Goal: Task Accomplishment & Management: Use online tool/utility

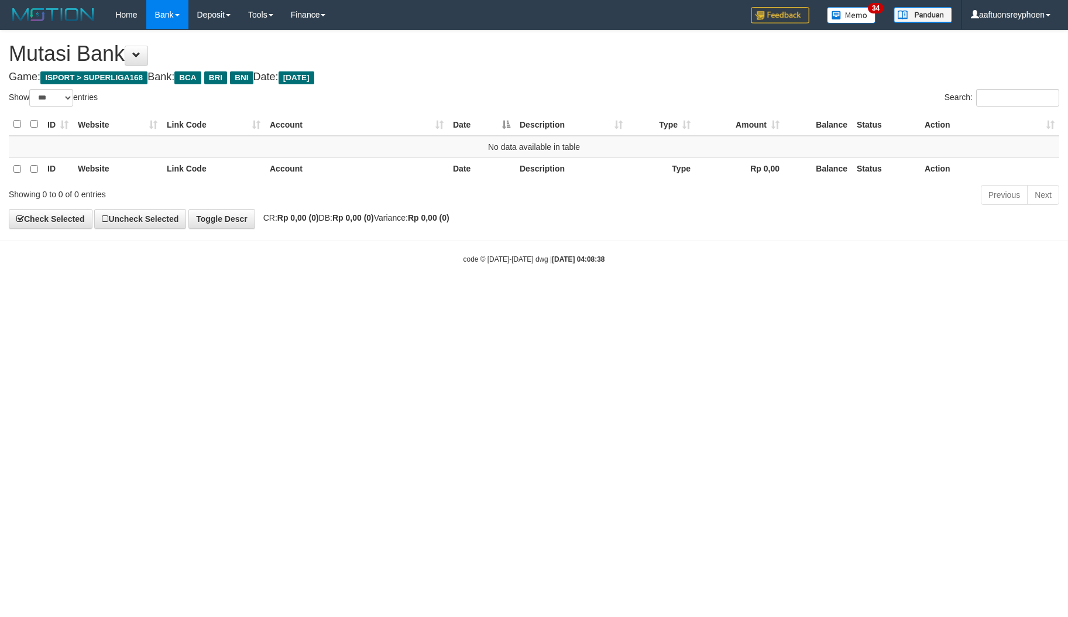
select select "***"
click at [688, 294] on html "Toggle navigation Home Bank Account List Load By Website Group [ISPORT] SUPERLI…" at bounding box center [534, 147] width 1068 height 294
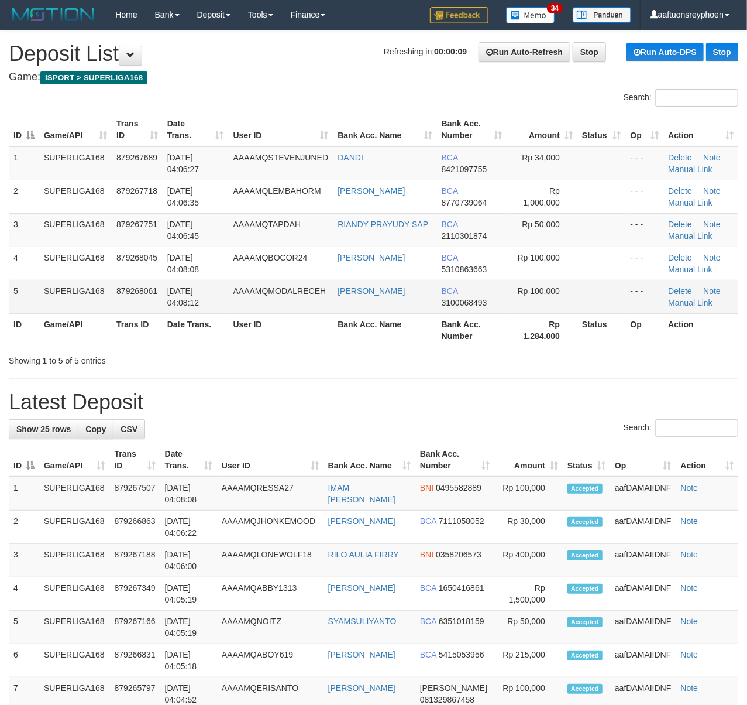
click at [234, 308] on td "AAAAMQMODALRECEH" at bounding box center [281, 296] width 105 height 33
click at [112, 293] on td "879268061" at bounding box center [137, 296] width 51 height 33
click at [176, 287] on span "01/10/2025 04:08:12" at bounding box center [183, 296] width 32 height 21
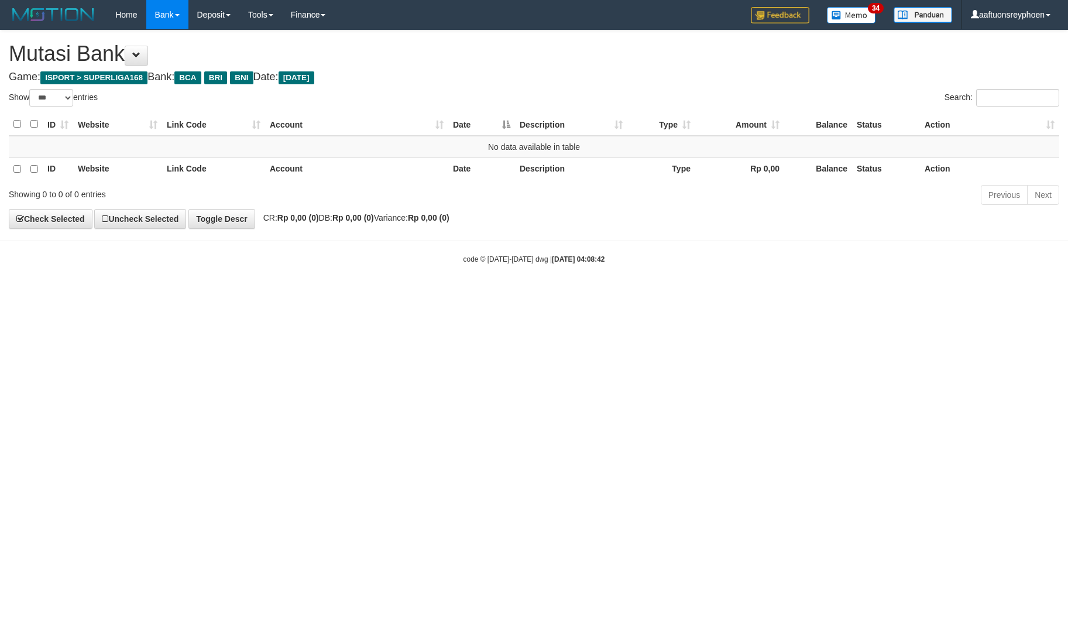
select select "***"
drag, startPoint x: 637, startPoint y: 331, endPoint x: 766, endPoint y: 331, distance: 129.3
click at [652, 294] on html "Toggle navigation Home Bank Account List Load By Website Group [ISPORT] SUPERLI…" at bounding box center [534, 147] width 1068 height 294
select select "***"
click at [974, 294] on html "Toggle navigation Home Bank Account List Load By Website Group [ISPORT] SUPERLI…" at bounding box center [534, 147] width 1068 height 294
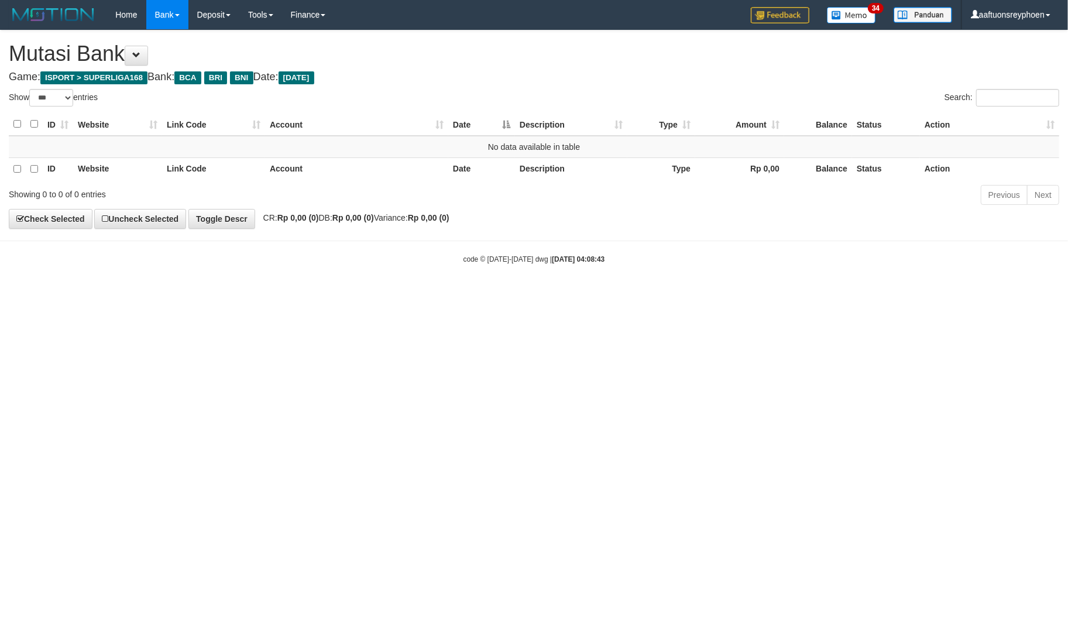
click at [726, 294] on html "Toggle navigation Home Bank Account List Load By Website Group [ISPORT] SUPERLI…" at bounding box center [534, 147] width 1068 height 294
select select "***"
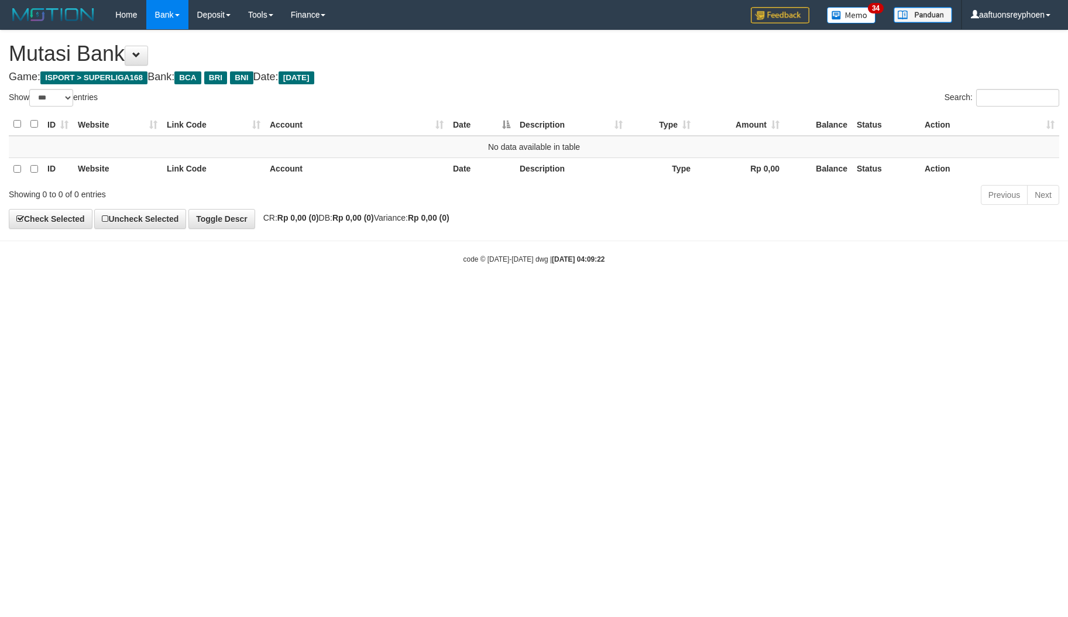
select select "***"
drag, startPoint x: 0, startPoint y: 0, endPoint x: 446, endPoint y: 365, distance: 576.4
click at [413, 294] on html "Toggle navigation Home Bank Account List Load By Website Group [ISPORT] SUPERLI…" at bounding box center [534, 147] width 1068 height 294
select select "***"
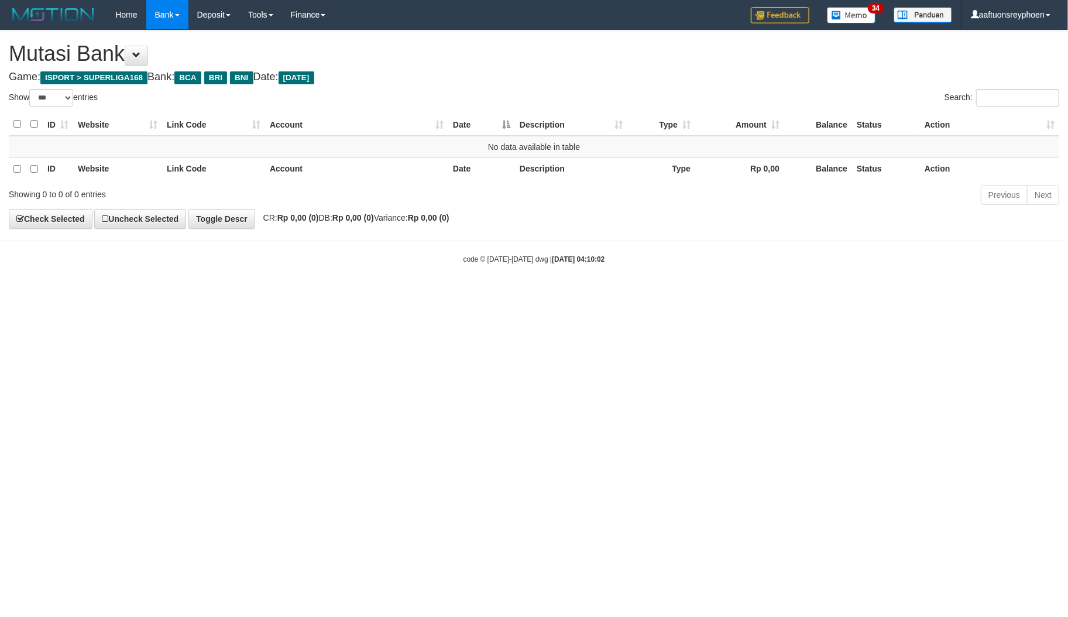
click at [637, 111] on div "ID Website Link Code Account Date Description Type Amount Balance Status Action…" at bounding box center [534, 146] width 1068 height 74
select select "***"
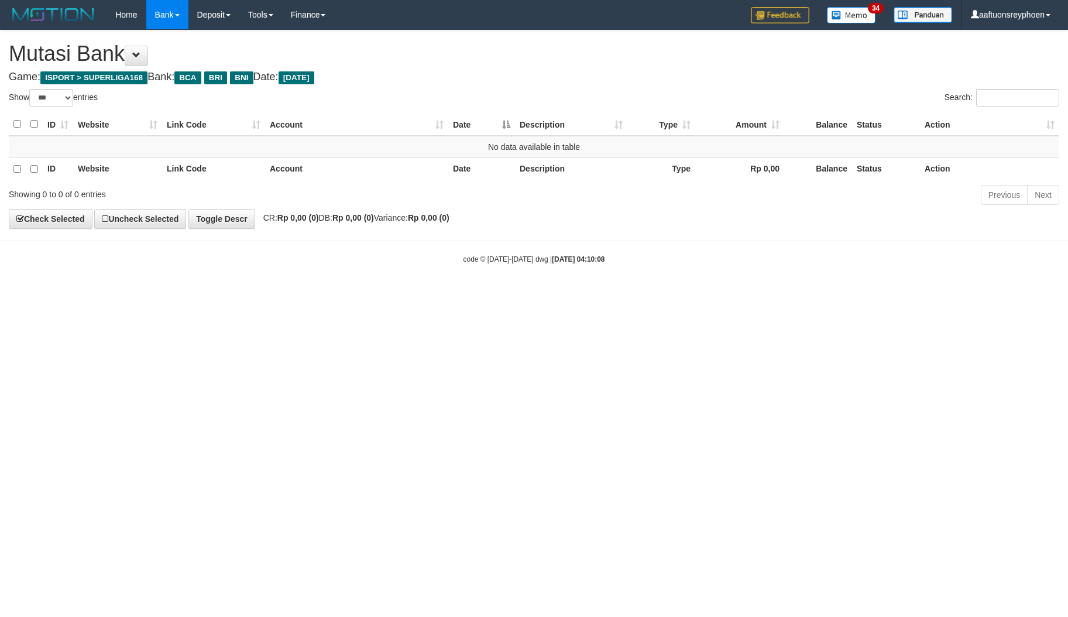
select select "***"
drag, startPoint x: 829, startPoint y: 358, endPoint x: 827, endPoint y: 365, distance: 7.4
click at [820, 294] on html "Toggle navigation Home Bank Account List Load By Website Group [ISPORT] SUPERLI…" at bounding box center [534, 147] width 1068 height 294
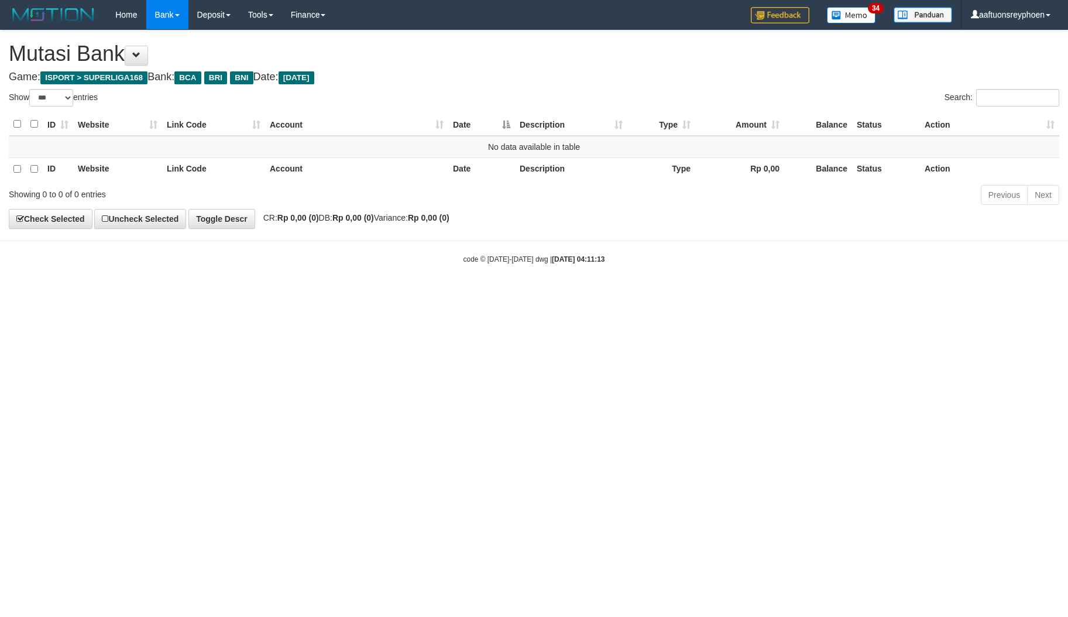
select select "***"
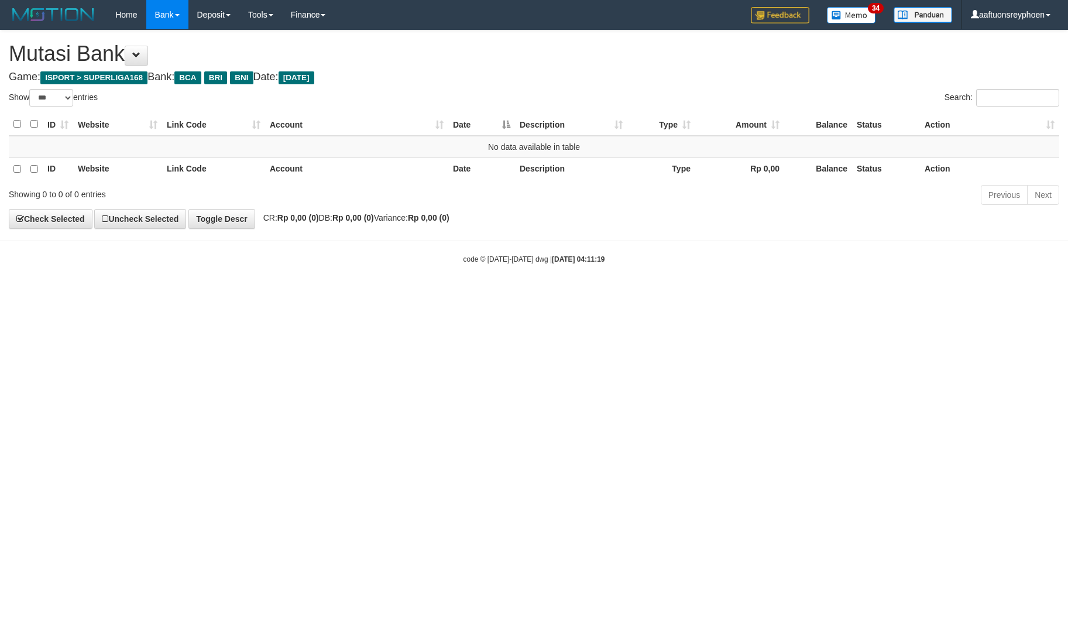
select select "***"
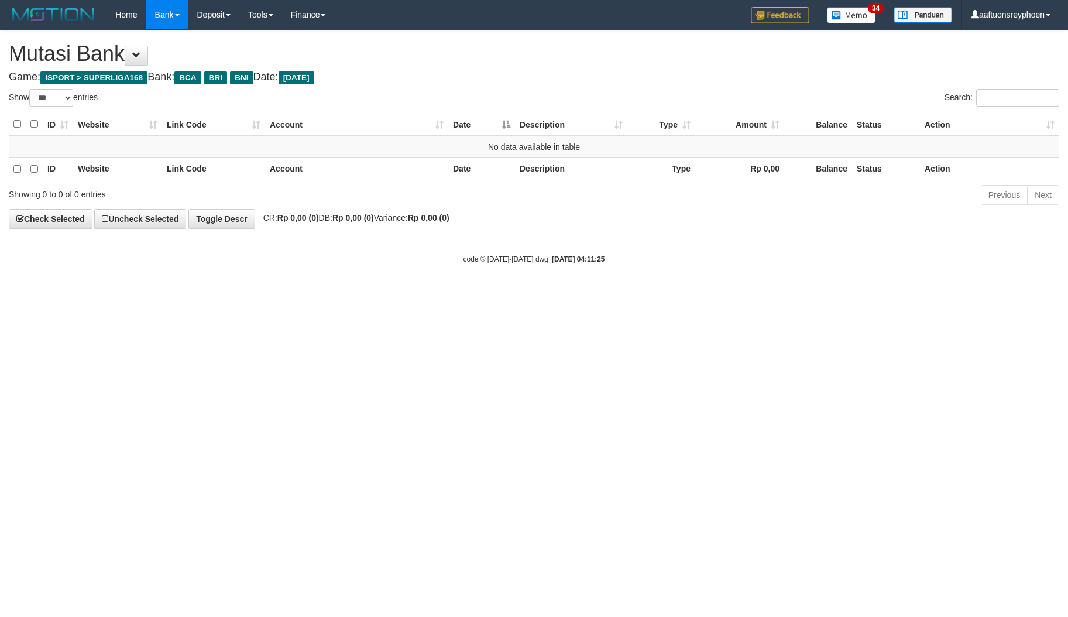
select select "***"
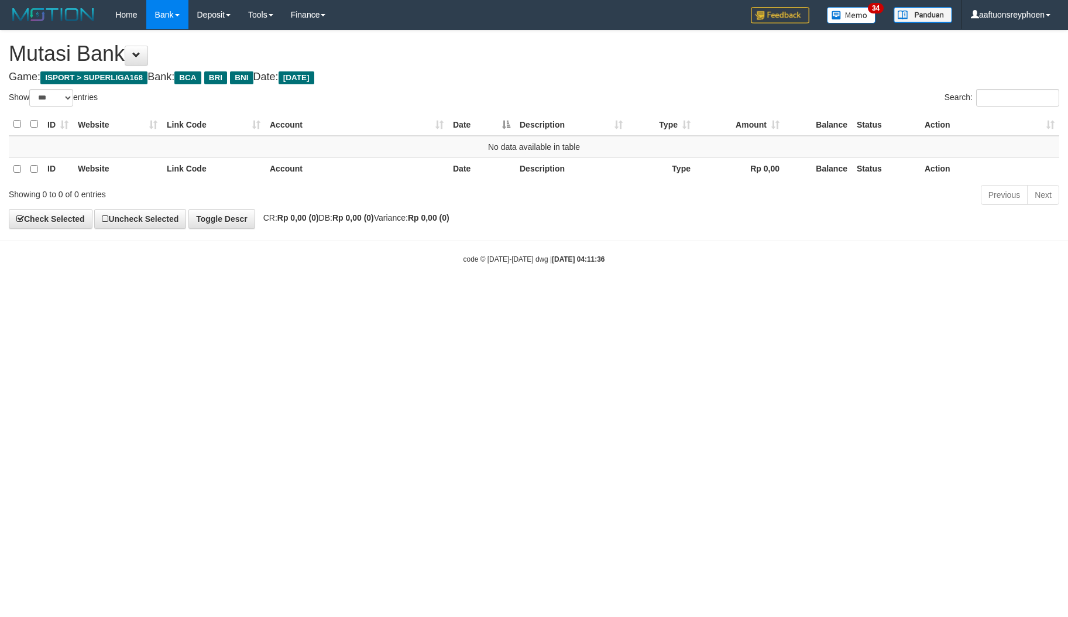
select select "***"
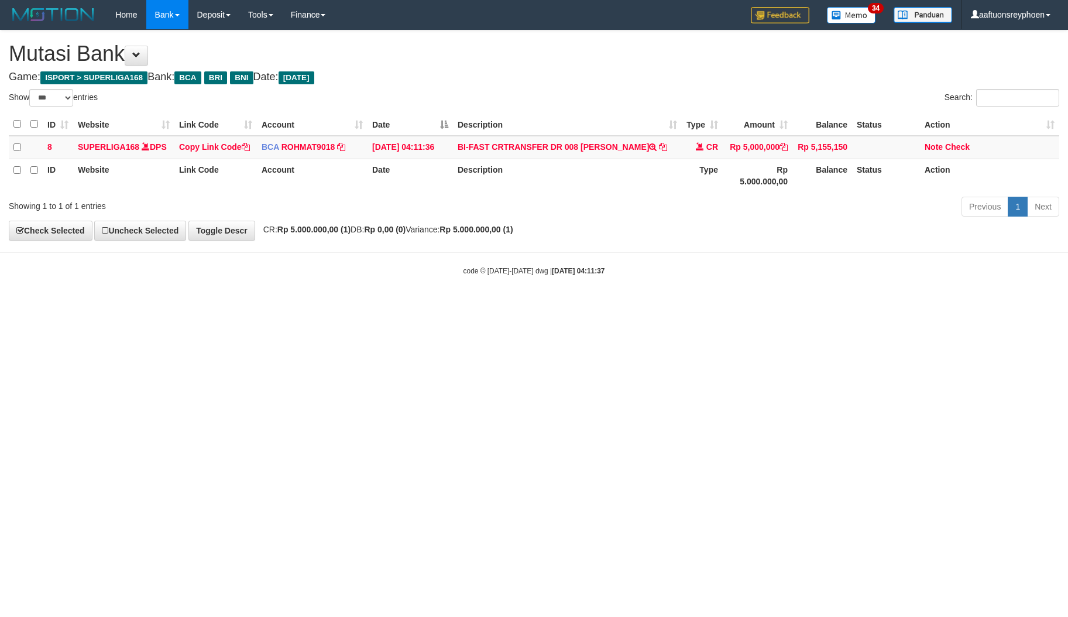
select select "***"
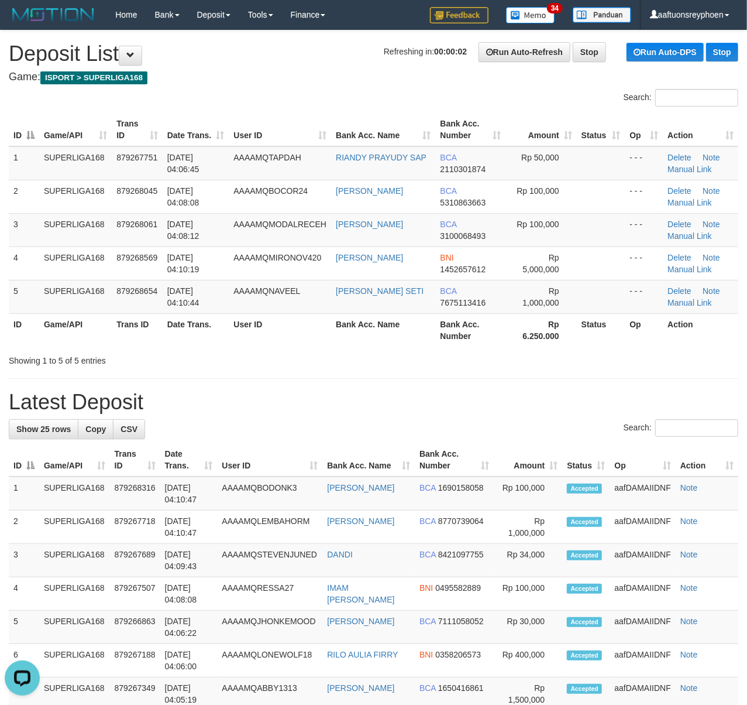
drag, startPoint x: 118, startPoint y: 293, endPoint x: 3, endPoint y: 281, distance: 115.3
click at [103, 289] on tr "5 SUPERLIGA168 879268654 01/10/2025 04:10:44 AAAAMQNAVEEL DANIEL ARLAND SETI BC…" at bounding box center [374, 296] width 730 height 33
click at [50, 222] on td "SUPERLIGA168" at bounding box center [75, 229] width 73 height 33
drag, startPoint x: 47, startPoint y: 227, endPoint x: 6, endPoint y: 254, distance: 49.5
click at [37, 238] on tr "3 SUPERLIGA168 879268061 01/10/2025 04:08:12 AAAAMQMODALRECEH MOHAMAD ANSAR BCA…" at bounding box center [374, 229] width 730 height 33
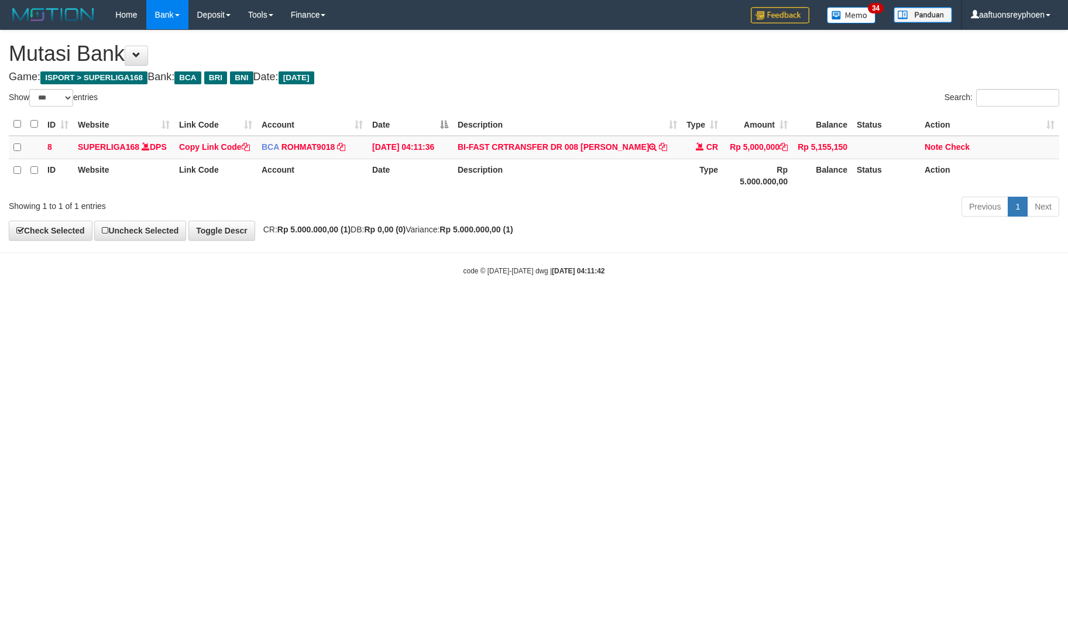
select select "***"
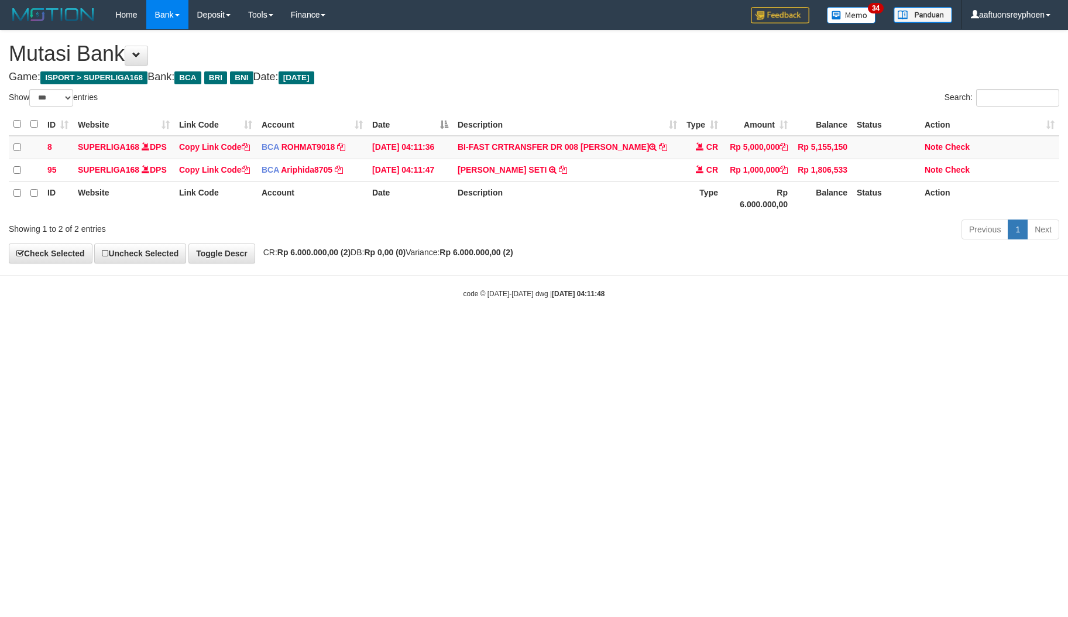
select select "***"
drag, startPoint x: 603, startPoint y: 185, endPoint x: 672, endPoint y: 224, distance: 79.6
click at [613, 194] on th "Description" at bounding box center [567, 197] width 229 height 33
drag, startPoint x: 808, startPoint y: 270, endPoint x: 1062, endPoint y: 270, distance: 253.4
click at [837, 270] on body "Toggle navigation Home Bank Account List Load By Website Group [ISPORT] SUPERLI…" at bounding box center [534, 164] width 1068 height 328
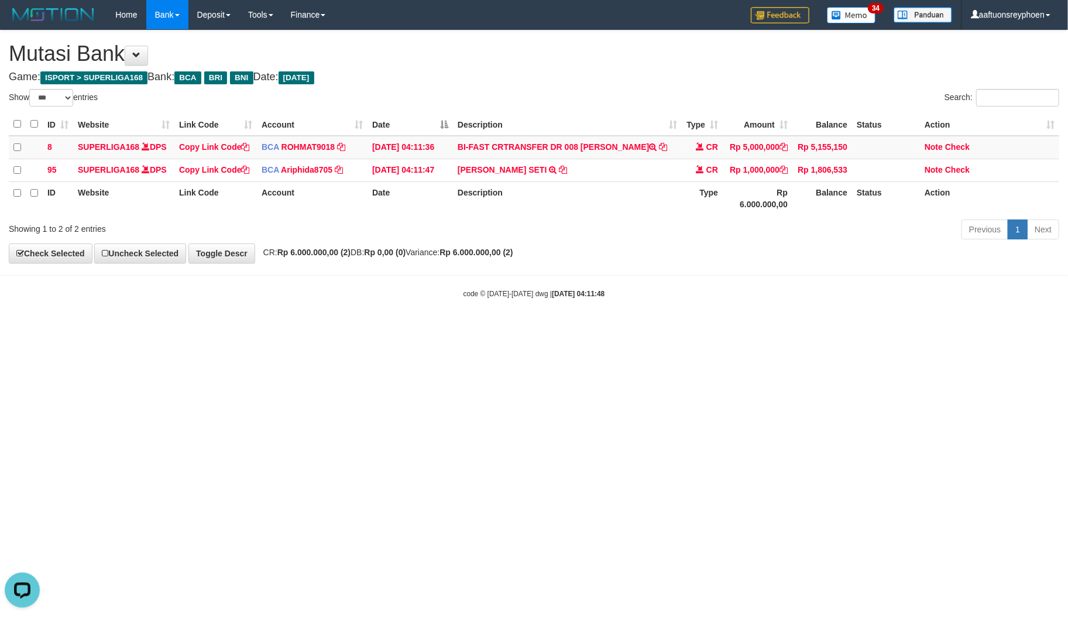
drag, startPoint x: 921, startPoint y: 270, endPoint x: 1066, endPoint y: 270, distance: 145.7
click at [934, 270] on body "Toggle navigation Home Bank Account List Load By Website Group [ISPORT] SUPERLI…" at bounding box center [534, 164] width 1068 height 328
click at [746, 276] on hr at bounding box center [534, 275] width 1068 height 1
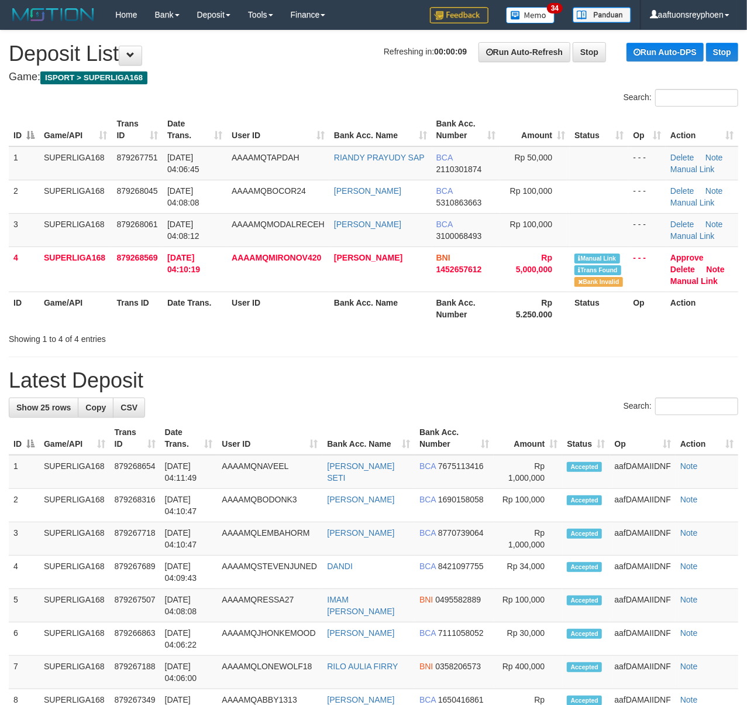
drag, startPoint x: 27, startPoint y: 223, endPoint x: 1, endPoint y: 225, distance: 26.4
click at [12, 224] on td "3" at bounding box center [24, 229] width 30 height 33
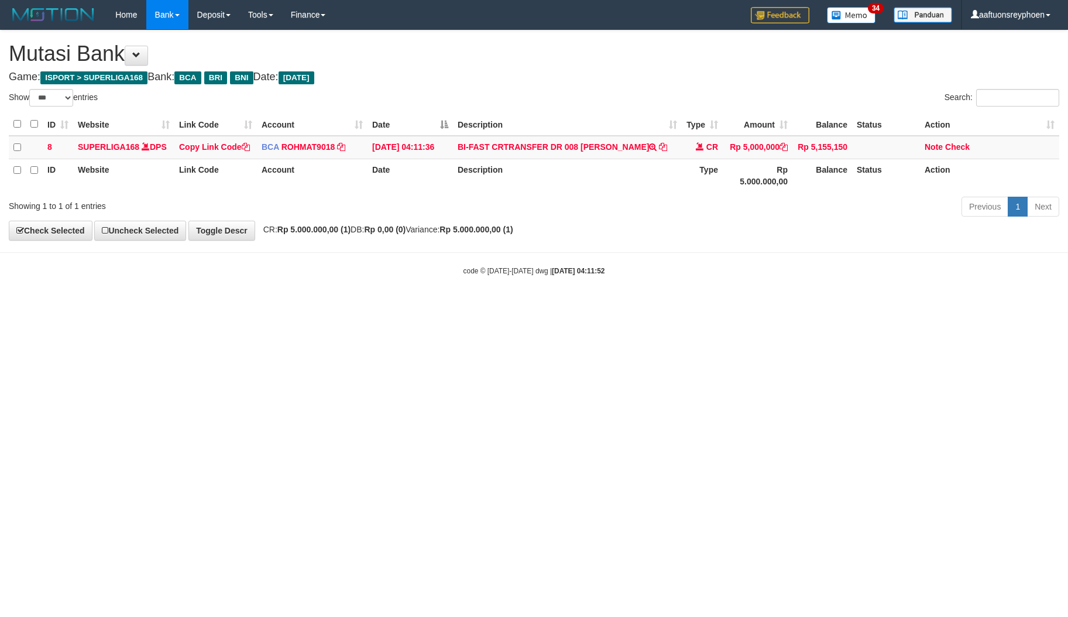
select select "***"
drag, startPoint x: 0, startPoint y: 0, endPoint x: 1063, endPoint y: 257, distance: 1094.0
click at [751, 273] on div "code © [DATE]-[DATE] dwg | [DATE] 04:11:52" at bounding box center [534, 271] width 1068 height 12
drag, startPoint x: 723, startPoint y: 286, endPoint x: 965, endPoint y: 266, distance: 242.6
click at [726, 286] on body "Toggle navigation Home Bank Account List Load By Website Group [ISPORT] SUPERLI…" at bounding box center [534, 152] width 1068 height 305
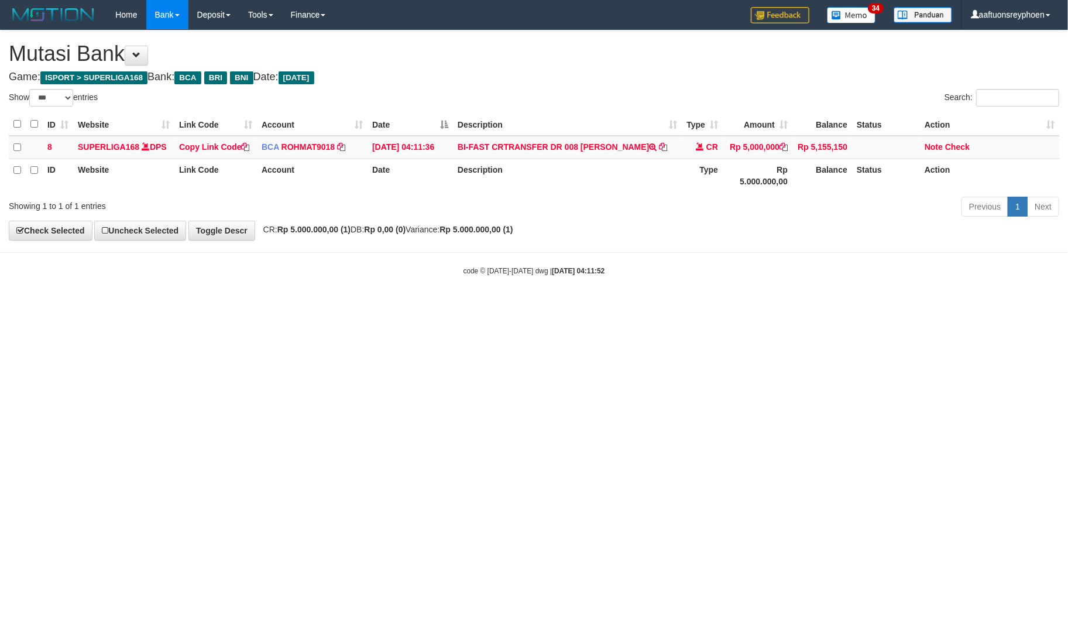
click at [768, 305] on html "Toggle navigation Home Bank Account List Load By Website Group [ISPORT] SUPERLI…" at bounding box center [534, 152] width 1068 height 305
drag, startPoint x: 630, startPoint y: 373, endPoint x: 626, endPoint y: 364, distance: 10.5
click at [631, 305] on html "Toggle navigation Home Bank Account List Load By Website Group [ISPORT] SUPERLI…" at bounding box center [534, 152] width 1068 height 305
click at [600, 305] on html "Toggle navigation Home Bank Account List Load By Website Group [ISPORT] SUPERLI…" at bounding box center [534, 152] width 1068 height 305
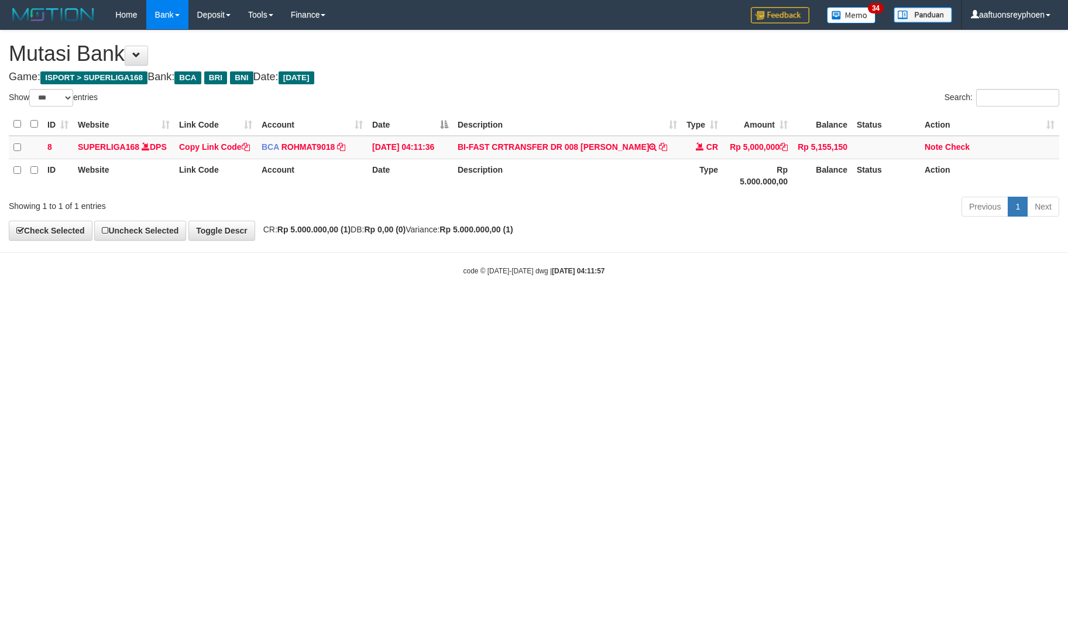
select select "***"
click at [469, 305] on html "Toggle navigation Home Bank Account List Load By Website Group [ISPORT] SUPERLI…" at bounding box center [534, 152] width 1068 height 305
select select "***"
click at [521, 305] on html "Toggle navigation Home Bank Account List Load By Website Group [ISPORT] SUPERLI…" at bounding box center [534, 152] width 1068 height 305
click at [520, 305] on html "Toggle navigation Home Bank Account List Load By Website Group [ISPORT] SUPERLI…" at bounding box center [534, 152] width 1068 height 305
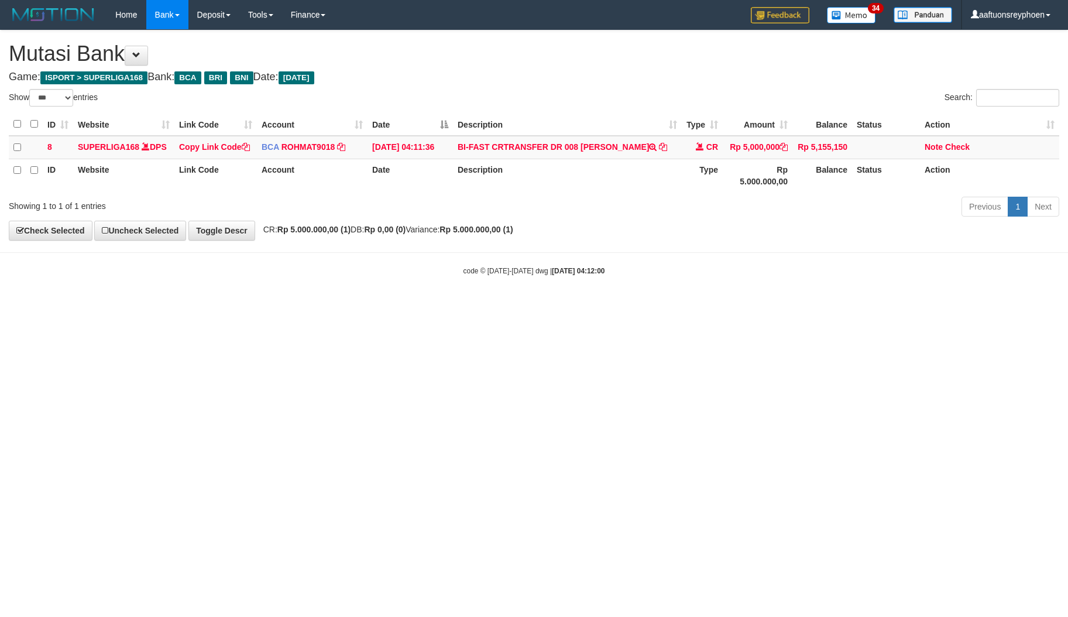
select select "***"
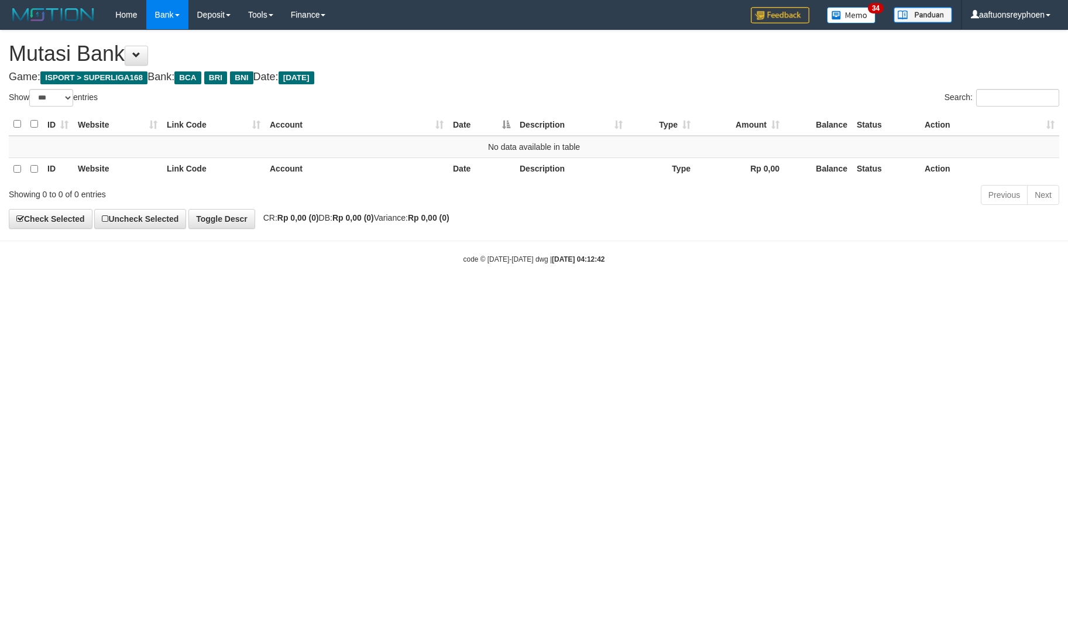
select select "***"
click at [623, 294] on html "Toggle navigation Home Bank Account List Load By Website Group [ISPORT] SUPERLI…" at bounding box center [534, 147] width 1068 height 294
drag, startPoint x: 572, startPoint y: 410, endPoint x: 586, endPoint y: 430, distance: 24.4
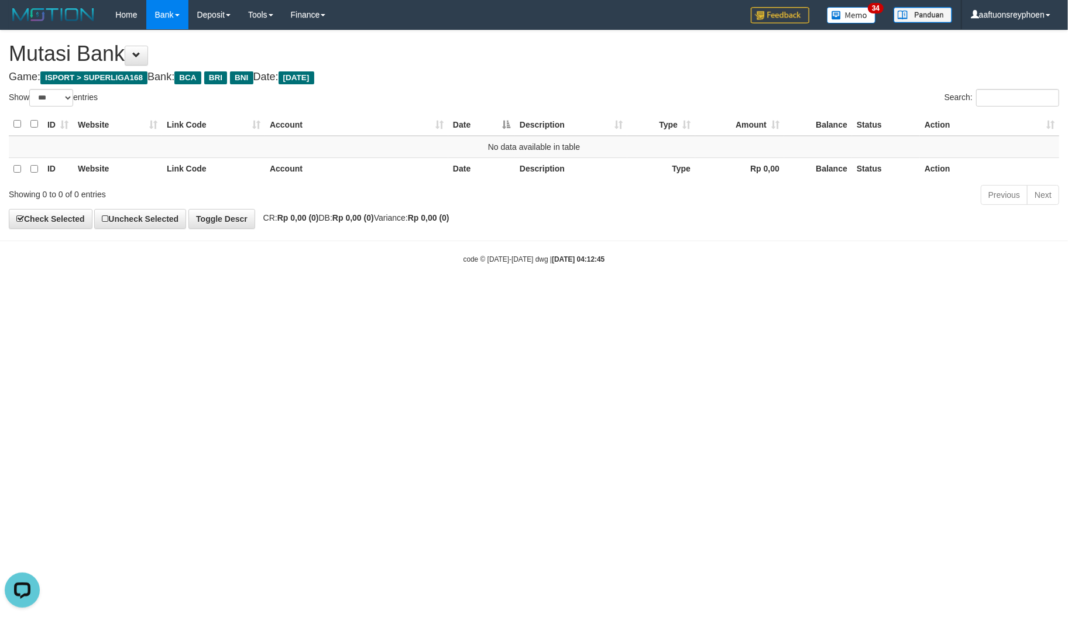
click at [573, 294] on html "Toggle navigation Home Bank Account List Load By Website Group [ISPORT] SUPERLI…" at bounding box center [534, 147] width 1068 height 294
click at [590, 294] on html "Toggle navigation Home Bank Account List Load By Website Group [ISPORT] SUPERLI…" at bounding box center [534, 147] width 1068 height 294
drag, startPoint x: 590, startPoint y: 423, endPoint x: 1060, endPoint y: 324, distance: 480.1
click at [630, 294] on html "Toggle navigation Home Bank Account List Load By Website Group [ISPORT] SUPERLI…" at bounding box center [534, 147] width 1068 height 294
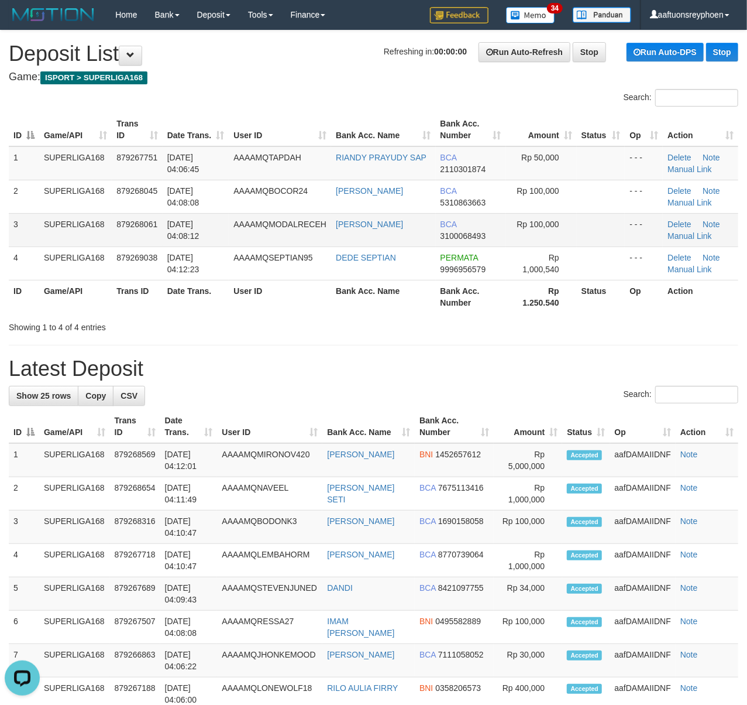
click at [56, 221] on td "SUPERLIGA168" at bounding box center [75, 229] width 73 height 33
click at [186, 231] on span "01/10/2025 04:08:12" at bounding box center [183, 229] width 32 height 21
click at [33, 276] on tr "4 SUPERLIGA168 879269038 01/10/2025 04:12:23 AAAAMQSEPTIAN95 DEDE SEPTIAN PERMA…" at bounding box center [374, 262] width 730 height 33
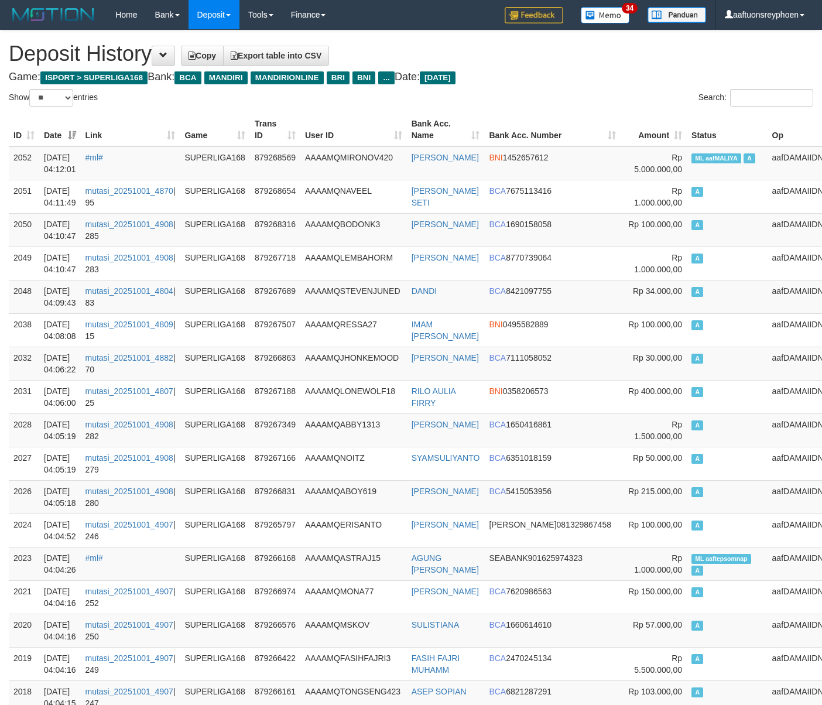
select select "**"
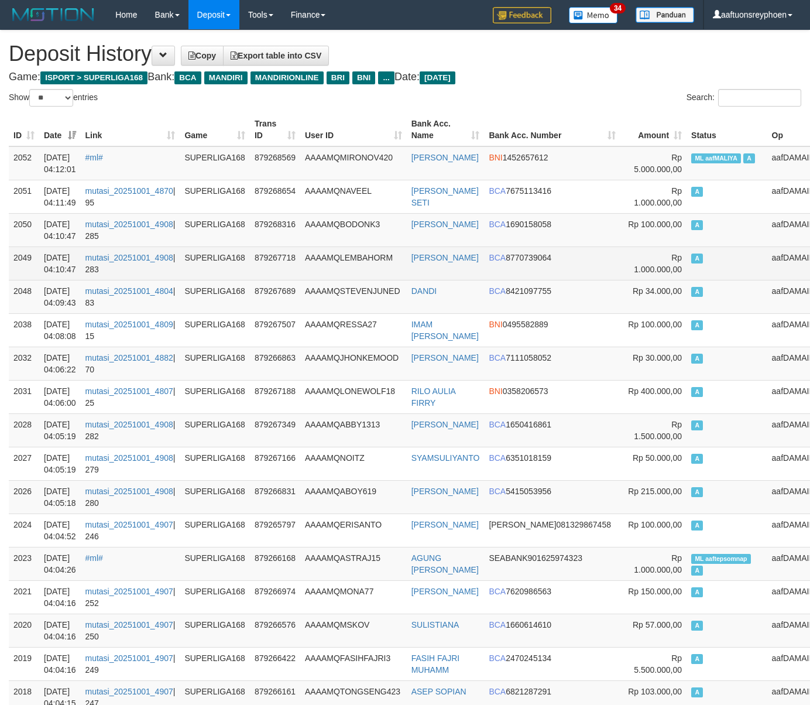
drag, startPoint x: 695, startPoint y: 244, endPoint x: 486, endPoint y: 263, distance: 210.3
click at [698, 242] on td "A" at bounding box center [726, 229] width 81 height 33
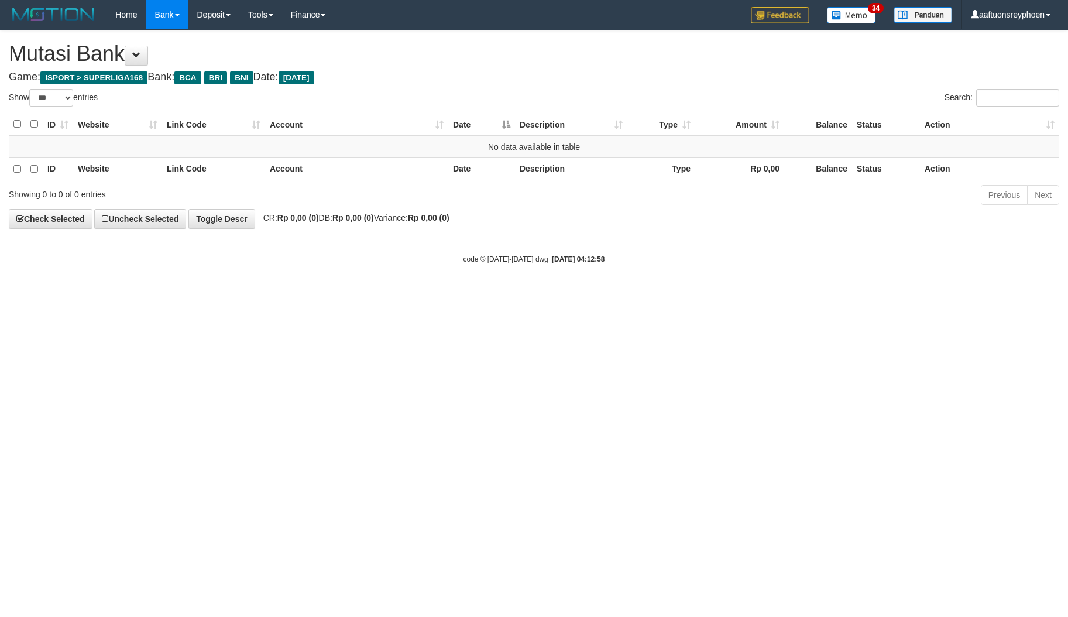
select select "***"
drag, startPoint x: 942, startPoint y: 283, endPoint x: 1066, endPoint y: 272, distance: 124.6
click at [989, 273] on body "Toggle navigation Home Bank Account List Load By Website Group [ISPORT] SUPERLI…" at bounding box center [534, 147] width 1068 height 294
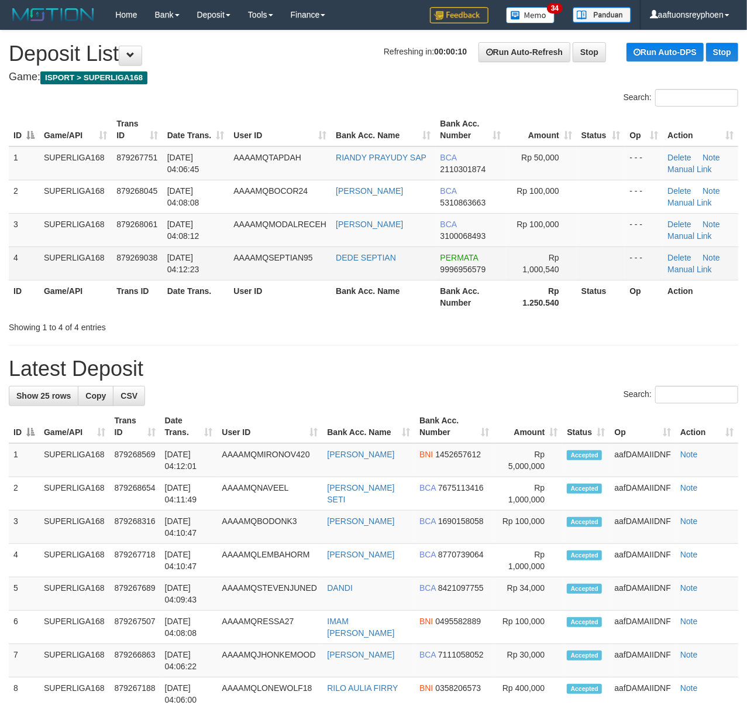
drag, startPoint x: 2, startPoint y: 268, endPoint x: 12, endPoint y: 263, distance: 11.3
click at [4, 267] on div "ID Game/API Trans ID Date Trans. User ID Bank Acc. Name Bank Acc. Number Amount…" at bounding box center [373, 212] width 747 height 207
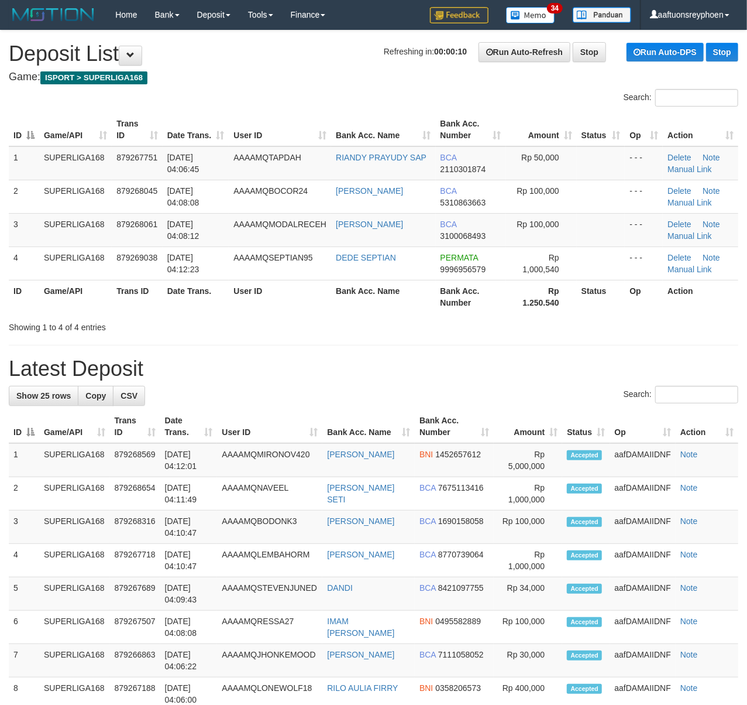
click at [10, 260] on td "4" at bounding box center [24, 262] width 30 height 33
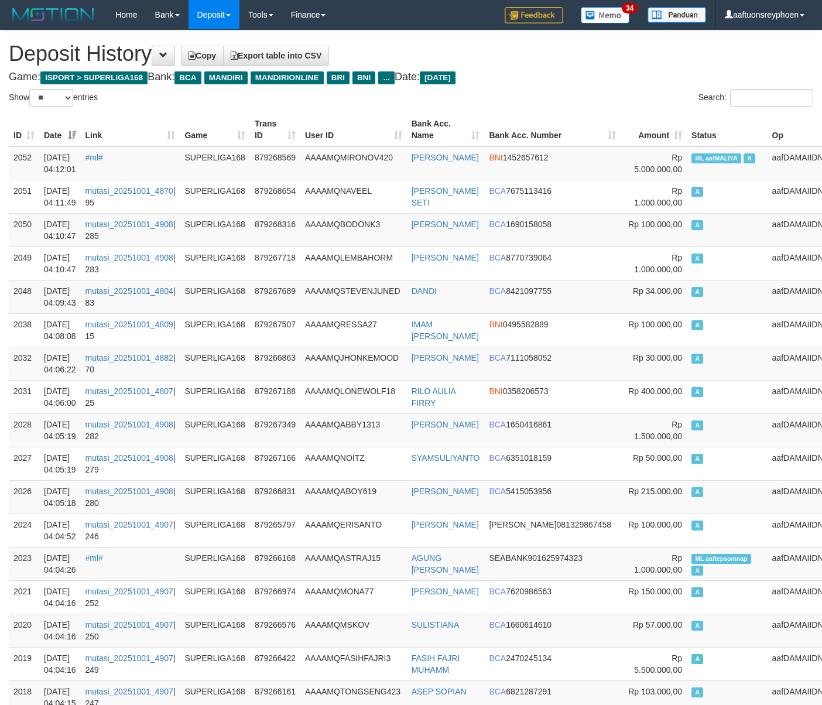
select select "**"
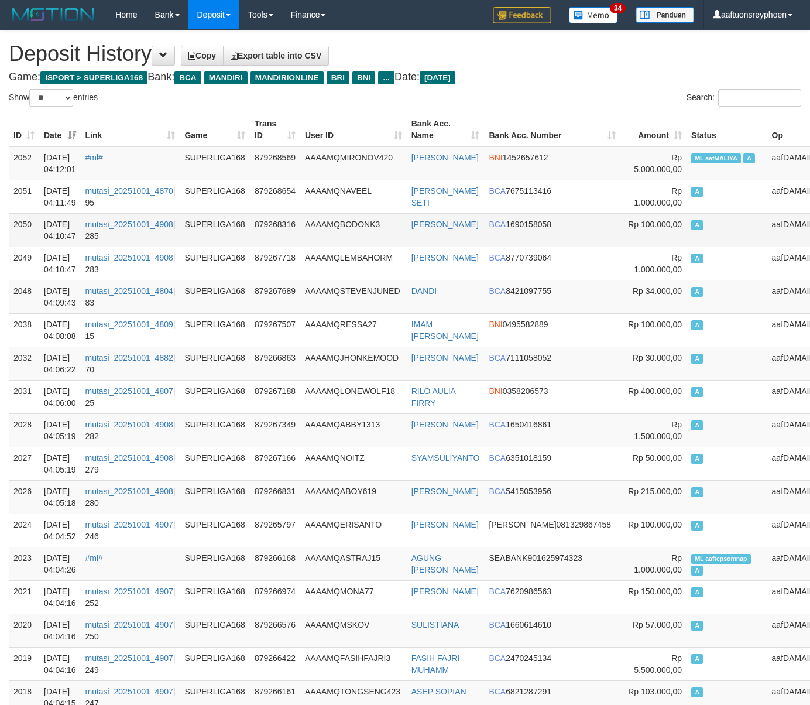
click at [767, 241] on td "aafDAMAIIDNF" at bounding box center [800, 229] width 66 height 33
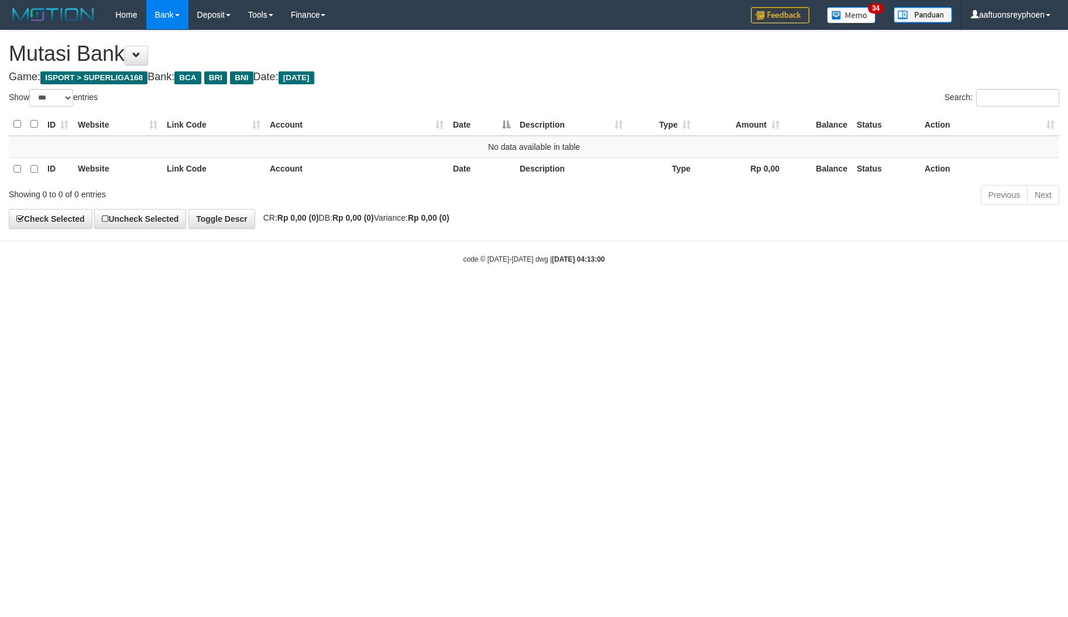
select select "***"
drag, startPoint x: 808, startPoint y: 331, endPoint x: 1066, endPoint y: 300, distance: 259.3
click at [862, 294] on html "Toggle navigation Home Bank Account List Load By Website Group [ISPORT] SUPERLI…" at bounding box center [534, 147] width 1068 height 294
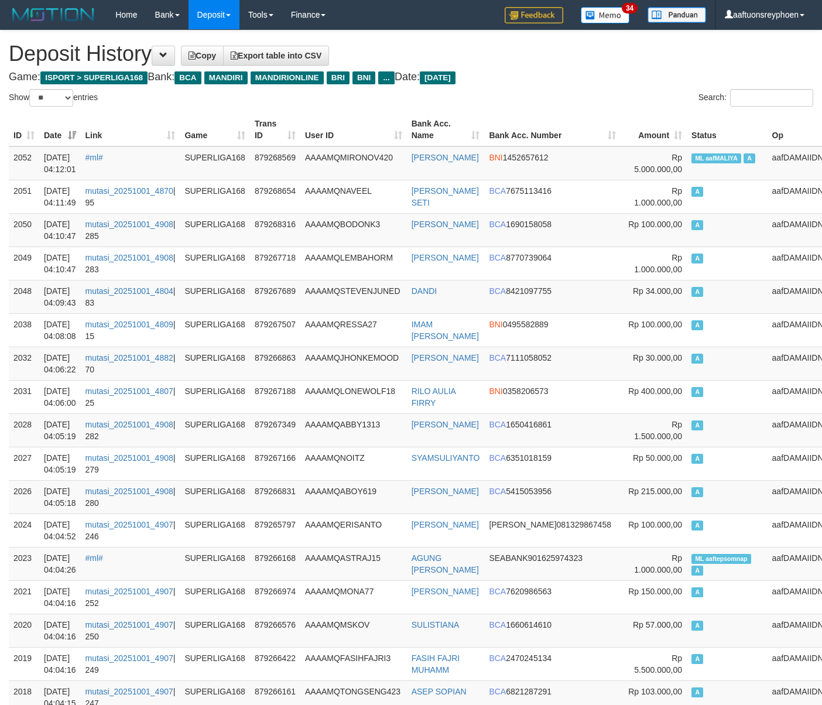
select select "**"
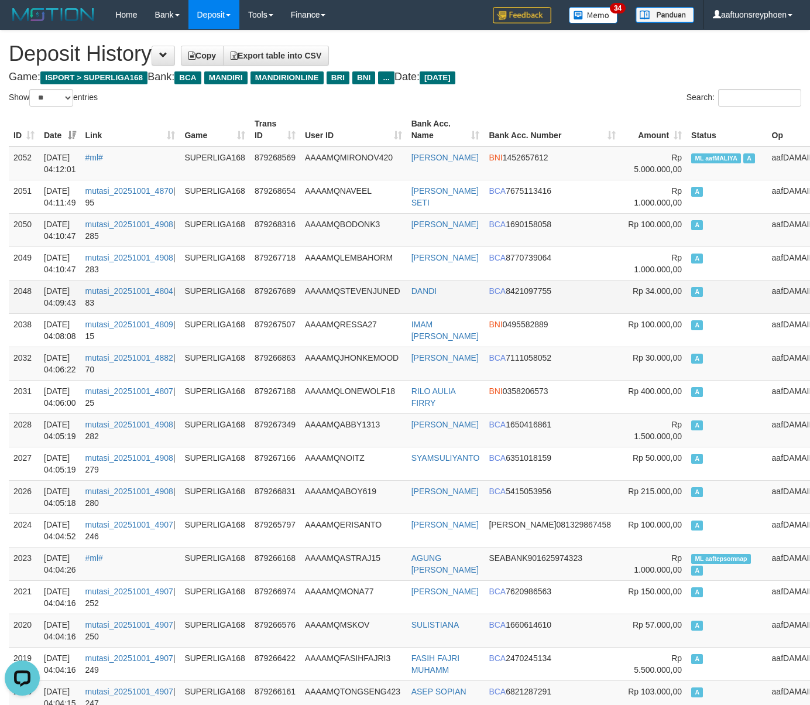
click at [686, 286] on td "A" at bounding box center [726, 296] width 81 height 33
click at [691, 290] on td "A" at bounding box center [726, 296] width 81 height 33
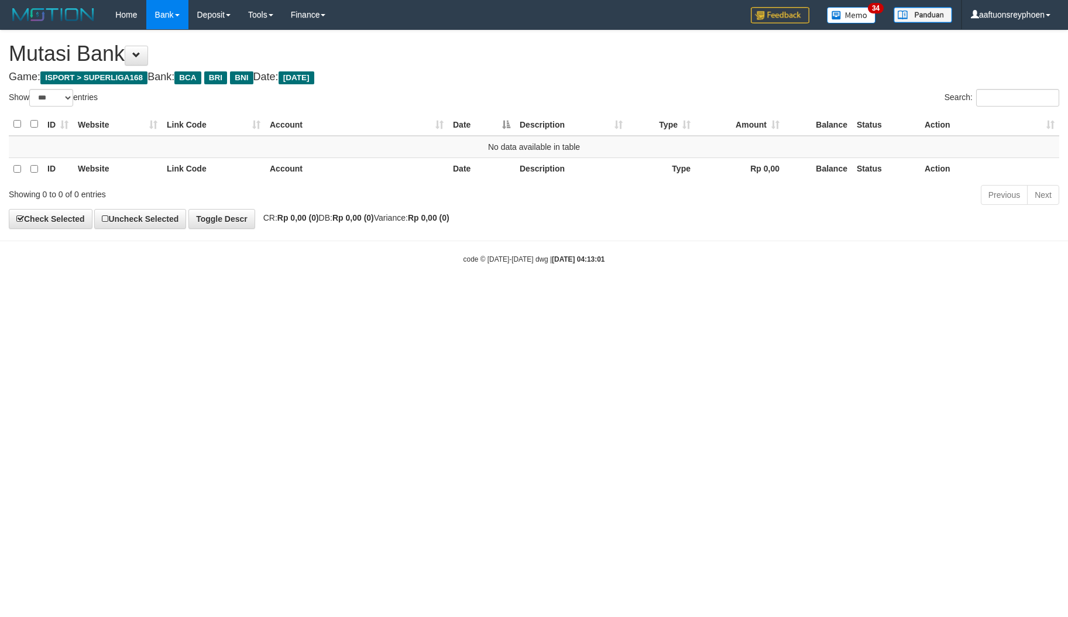
select select "***"
click at [415, 294] on html "Toggle navigation Home Bank Account List Load By Website Group [ISPORT] SUPERLI…" at bounding box center [534, 147] width 1068 height 294
drag, startPoint x: 472, startPoint y: 363, endPoint x: 581, endPoint y: 358, distance: 109.0
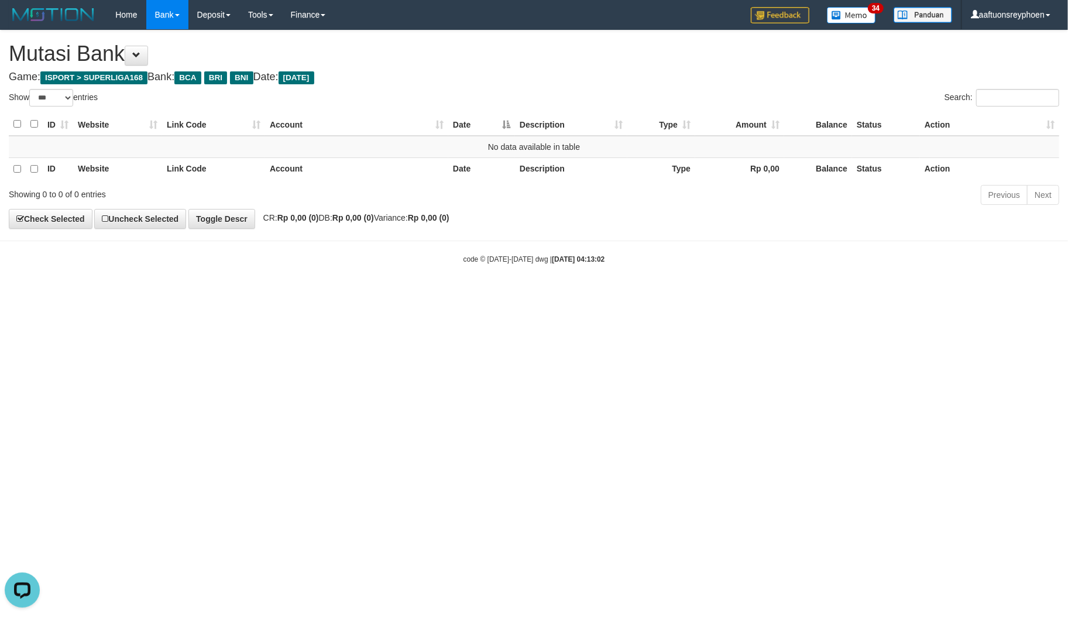
click at [489, 294] on html "Toggle navigation Home Bank Account List Load By Website Group [ISPORT] SUPERLI…" at bounding box center [534, 147] width 1068 height 294
drag, startPoint x: 899, startPoint y: 341, endPoint x: 967, endPoint y: 331, distance: 69.1
click at [949, 294] on html "Toggle navigation Home Bank Account List Load By Website Group [ISPORT] SUPERLI…" at bounding box center [534, 147] width 1068 height 294
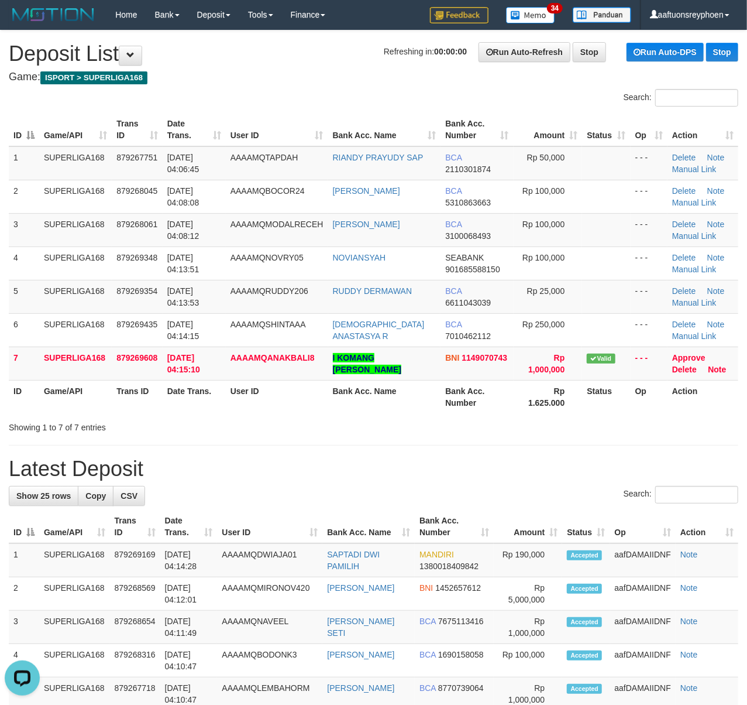
drag, startPoint x: 201, startPoint y: 275, endPoint x: 0, endPoint y: 291, distance: 202.0
click at [195, 274] on td "[DATE] 04:13:51" at bounding box center [194, 262] width 63 height 33
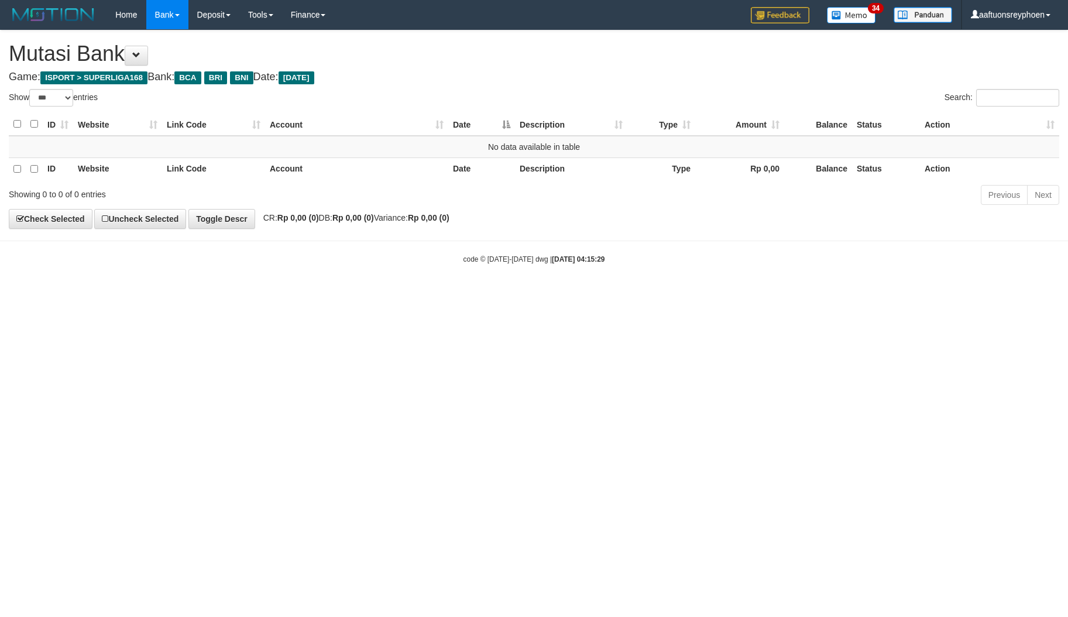
select select "***"
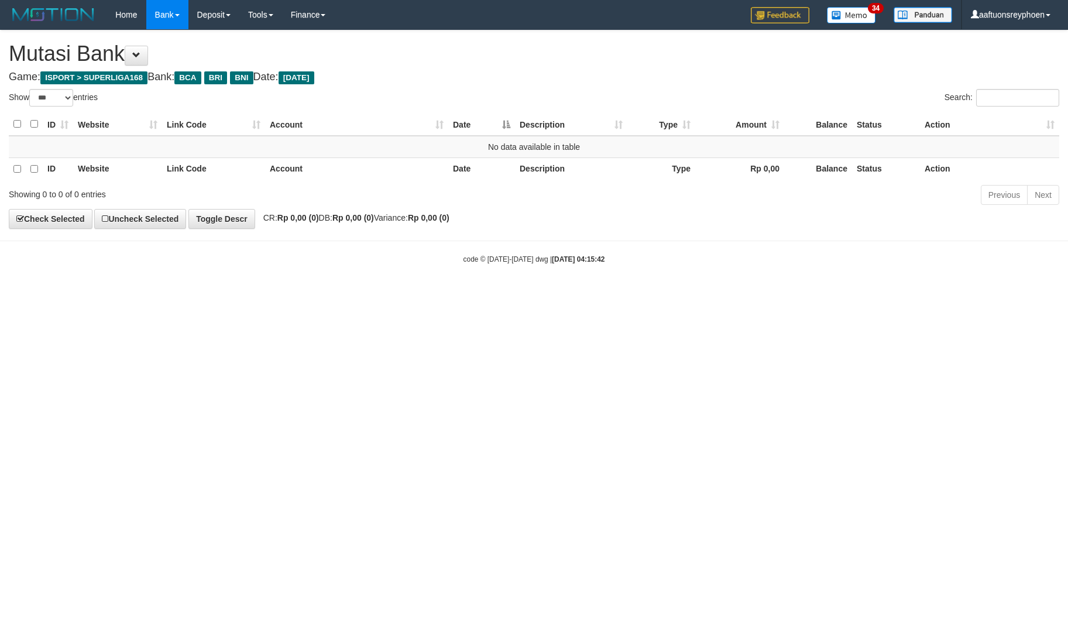
select select "***"
click at [443, 294] on html "Toggle navigation Home Bank Account List Load By Website Group [ISPORT] SUPERLI…" at bounding box center [534, 147] width 1068 height 294
click at [504, 294] on html "Toggle navigation Home Bank Account List Load By Website Group [ISPORT] SUPERLI…" at bounding box center [534, 147] width 1068 height 294
click at [948, 284] on body "Toggle navigation Home Bank Account List Load By Website Group [ISPORT] SUPERLI…" at bounding box center [534, 147] width 1068 height 294
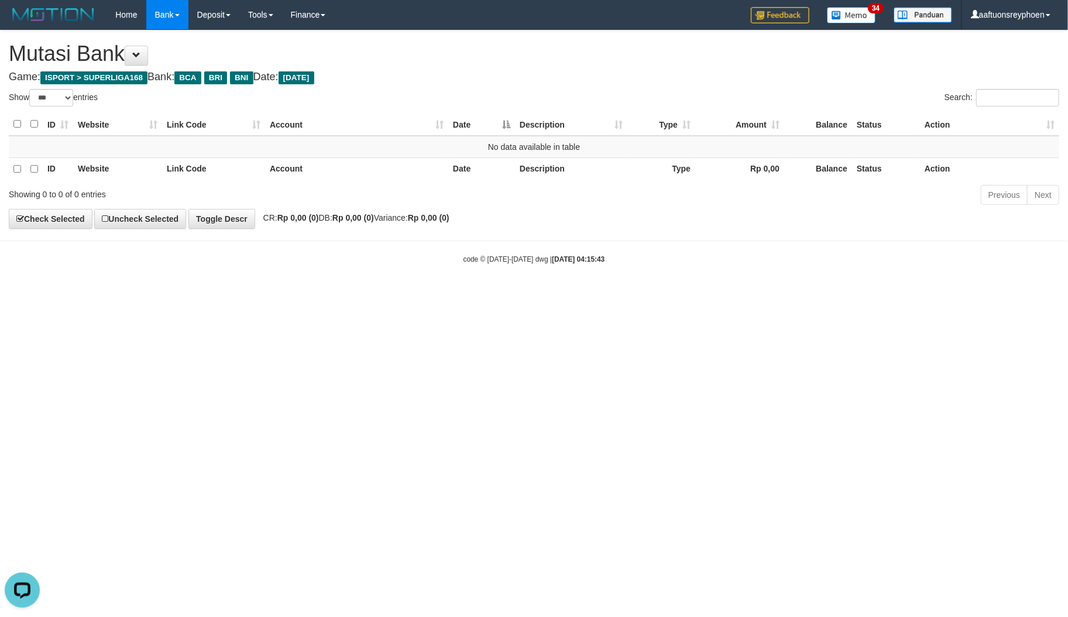
click at [532, 294] on html "Toggle navigation Home Bank Account List Load By Website Group [ISPORT] SUPERLI…" at bounding box center [534, 147] width 1068 height 294
drag, startPoint x: 525, startPoint y: 372, endPoint x: 516, endPoint y: 371, distance: 8.9
click at [525, 294] on html "Toggle navigation Home Bank Account List Load By Website Group [ISPORT] SUPERLI…" at bounding box center [534, 147] width 1068 height 294
click at [513, 294] on html "Toggle navigation Home Bank Account List Load By Website Group [ISPORT] SUPERLI…" at bounding box center [534, 147] width 1068 height 294
drag, startPoint x: 513, startPoint y: 370, endPoint x: 831, endPoint y: 329, distance: 321.0
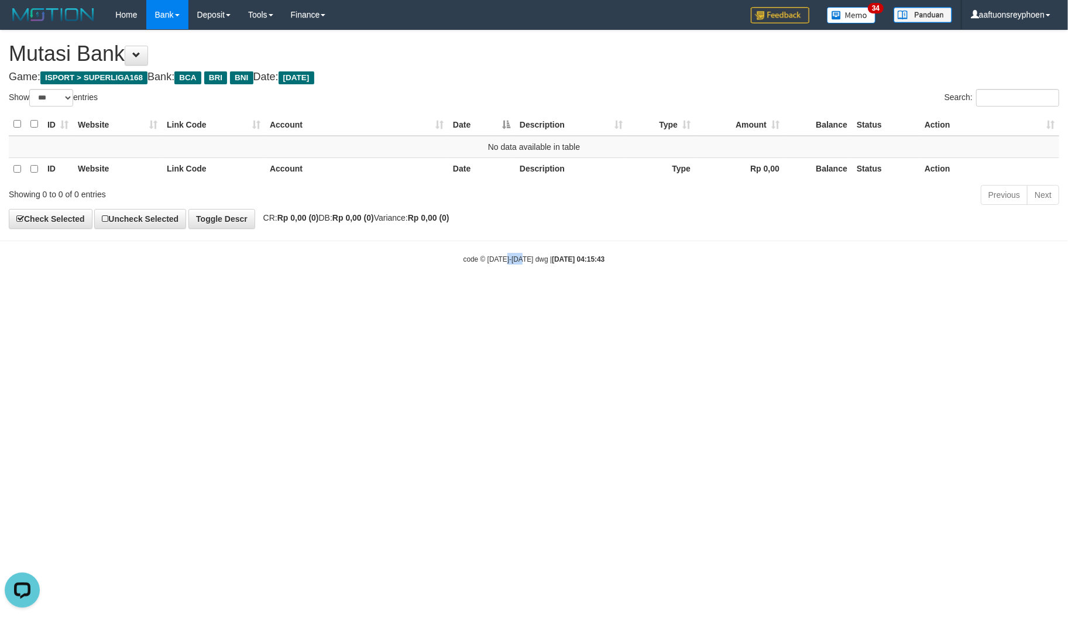
click at [516, 294] on html "Toggle navigation Home Bank Account List Load By Website Group [ISPORT] SUPERLI…" at bounding box center [534, 147] width 1068 height 294
click at [950, 294] on html "Toggle navigation Home Bank Account List Load By Website Group [ISPORT] SUPERLI…" at bounding box center [534, 147] width 1068 height 294
drag, startPoint x: 548, startPoint y: 393, endPoint x: 1056, endPoint y: 344, distance: 510.3
click at [589, 294] on html "Toggle navigation Home Bank Account List Load By Website Group [ISPORT] SUPERLI…" at bounding box center [534, 147] width 1068 height 294
select select "***"
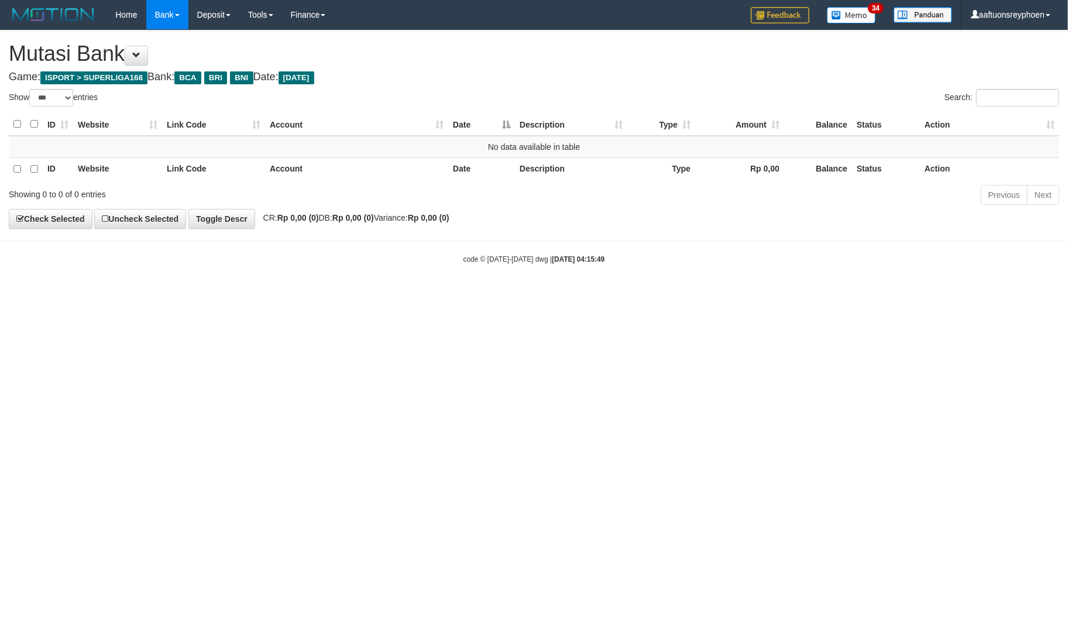
drag, startPoint x: 0, startPoint y: 0, endPoint x: 478, endPoint y: 403, distance: 625.0
click at [473, 294] on html "Toggle navigation Home Bank Account List Load By Website Group [ISPORT] SUPERLI…" at bounding box center [534, 147] width 1068 height 294
drag, startPoint x: 1038, startPoint y: 325, endPoint x: 661, endPoint y: 387, distance: 381.8
click at [1038, 294] on html "Toggle navigation Home Bank Account List Load By Website Group [ISPORT] SUPERLI…" at bounding box center [534, 147] width 1068 height 294
click at [446, 294] on html "Toggle navigation Home Bank Account List Load By Website Group [ISPORT] SUPERLI…" at bounding box center [534, 147] width 1068 height 294
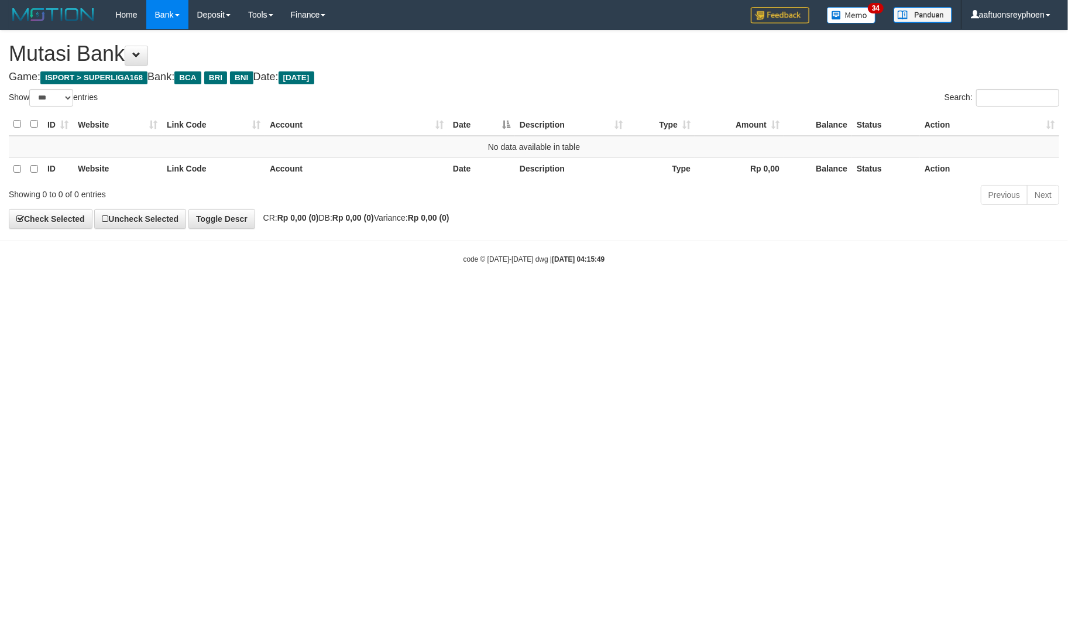
drag, startPoint x: 461, startPoint y: 411, endPoint x: 1038, endPoint y: 316, distance: 584.7
click at [471, 294] on html "Toggle navigation Home Bank Account List Load By Website Group [ISPORT] SUPERLI…" at bounding box center [534, 147] width 1068 height 294
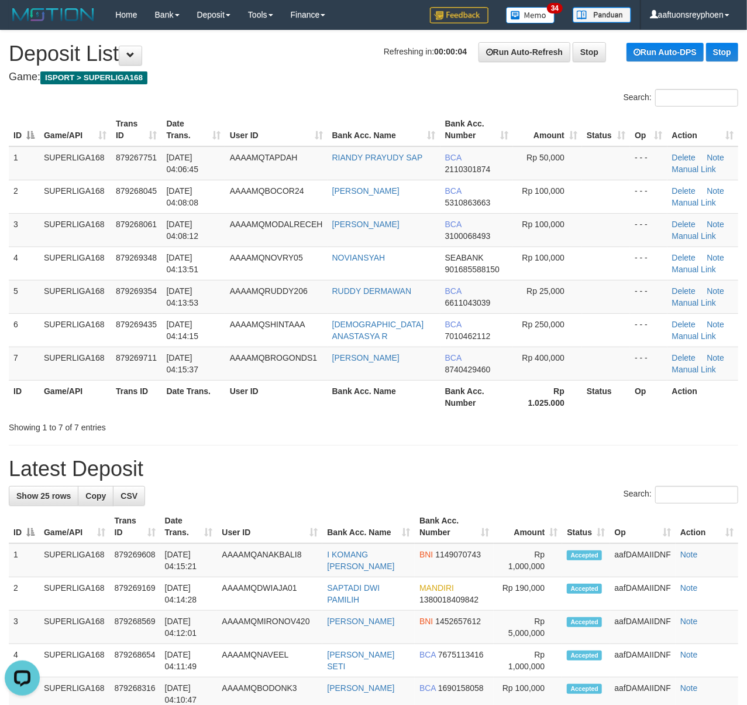
drag, startPoint x: 17, startPoint y: 289, endPoint x: -13, endPoint y: 261, distance: 41.4
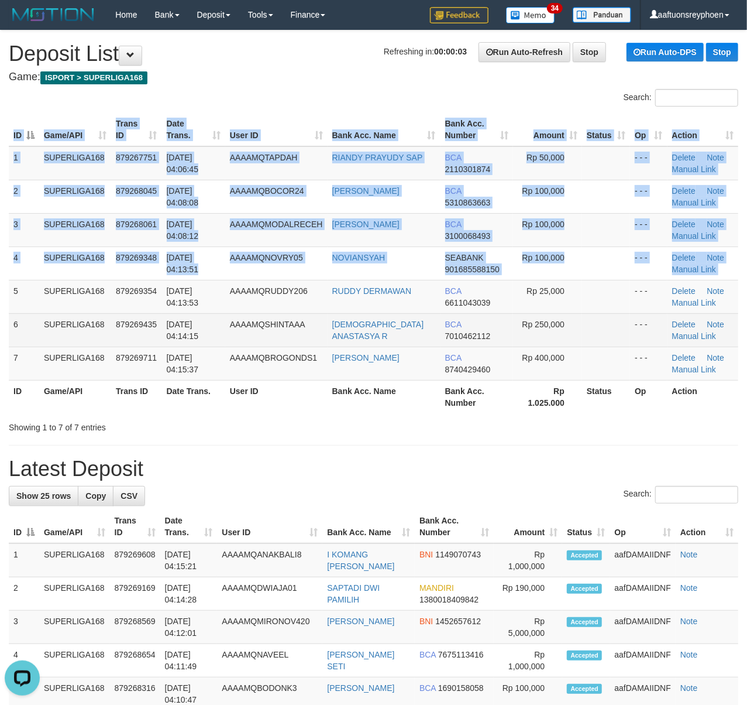
click at [41, 339] on tr "6 SUPERLIGA168 879269435 01/10/2025 04:14:15 AAAAMQSHINTAAA SHINTA ANASTASYA R …" at bounding box center [374, 329] width 730 height 33
click at [40, 339] on td "SUPERLIGA168" at bounding box center [75, 329] width 72 height 33
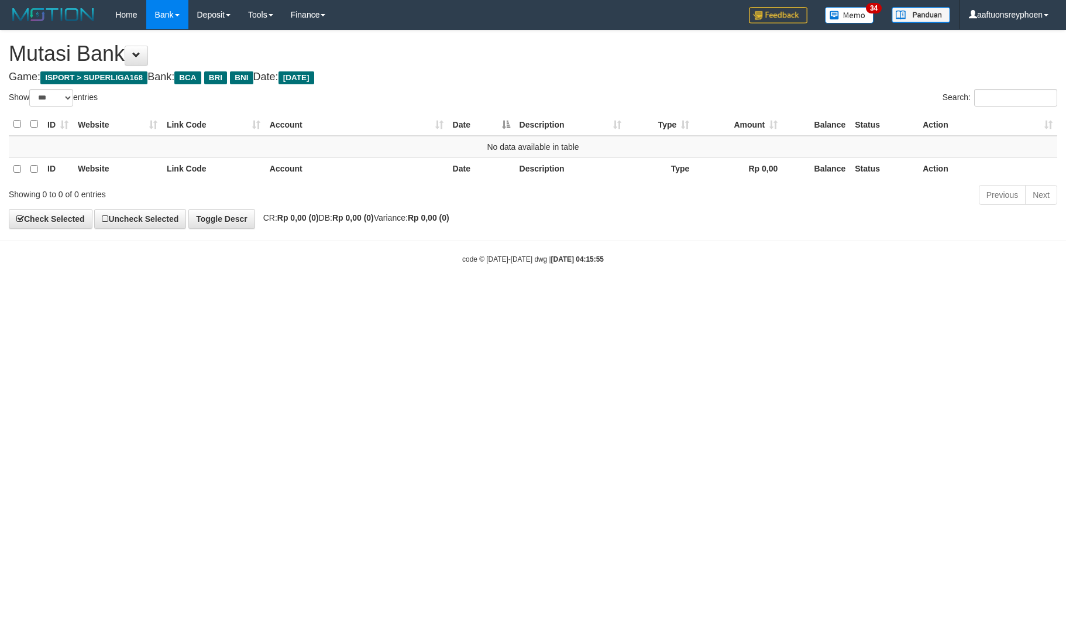
select select "***"
drag, startPoint x: 0, startPoint y: 0, endPoint x: 586, endPoint y: 417, distance: 718.8
click at [530, 294] on html "Toggle navigation Home Bank Account List Load By Website Group [ISPORT] SUPERLI…" at bounding box center [533, 147] width 1066 height 294
select select "***"
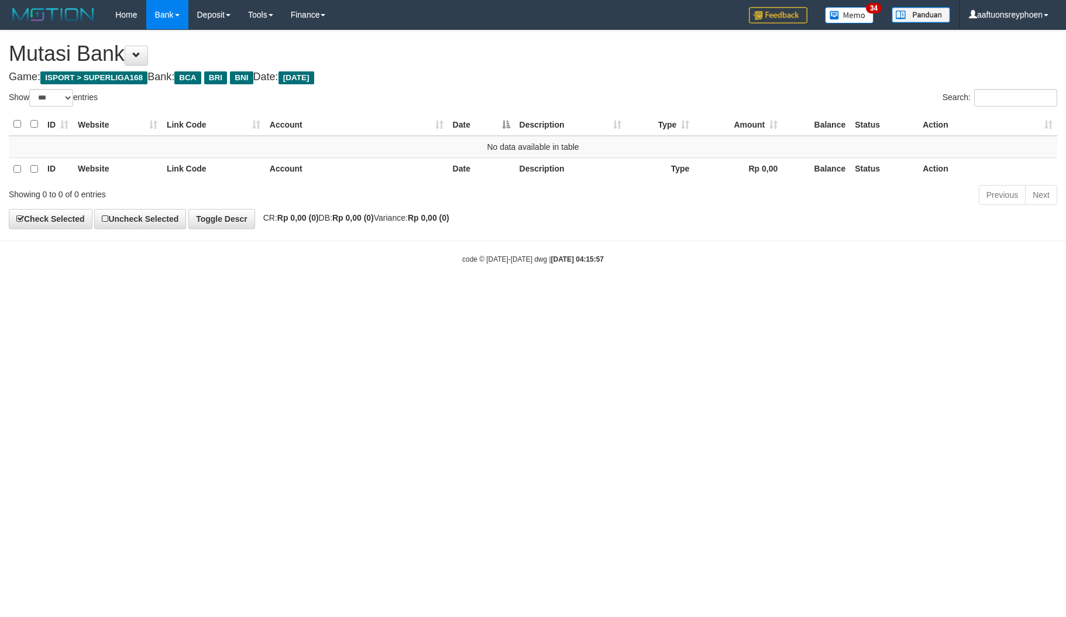
select select "***"
click at [944, 294] on html "Toggle navigation Home Bank Account List Load By Website Group [ISPORT] SUPERLI…" at bounding box center [533, 147] width 1066 height 294
click at [462, 294] on html "Toggle navigation Home Bank Account List Load By Website Group [ISPORT] SUPERLI…" at bounding box center [533, 147] width 1066 height 294
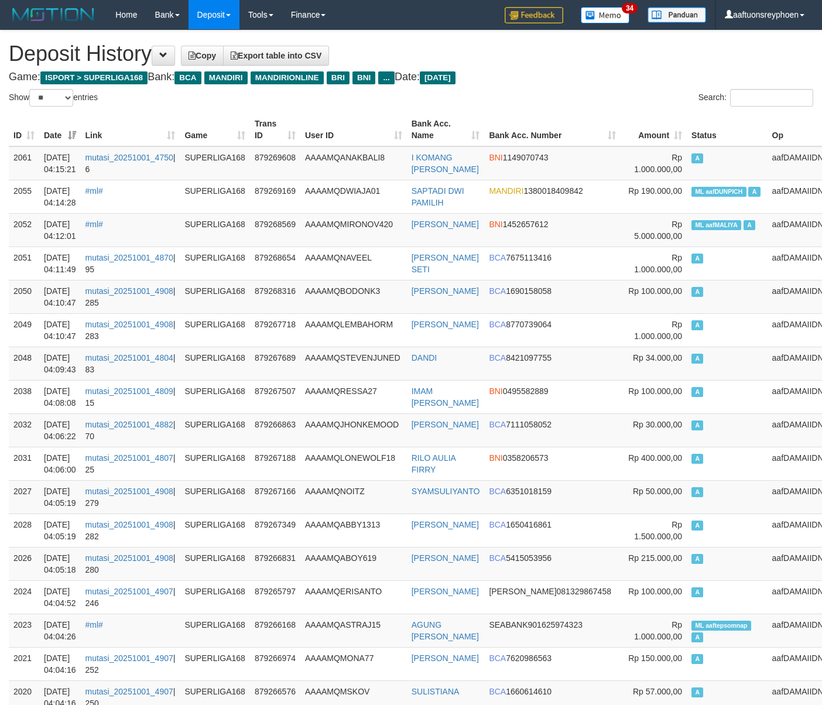
select select "**"
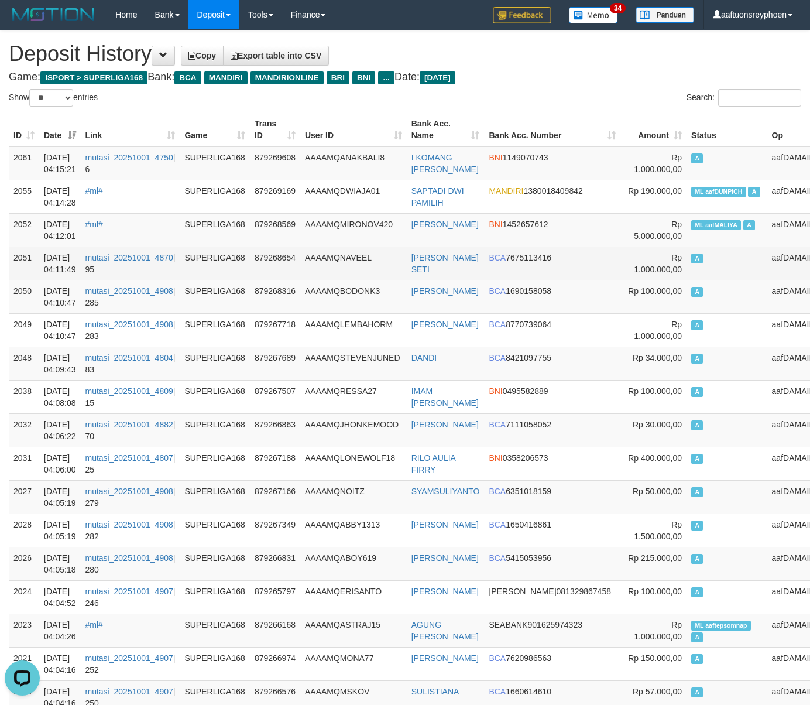
drag, startPoint x: 777, startPoint y: 246, endPoint x: 770, endPoint y: 249, distance: 7.6
click at [774, 248] on td "aafDAMAIIDNF" at bounding box center [800, 262] width 66 height 33
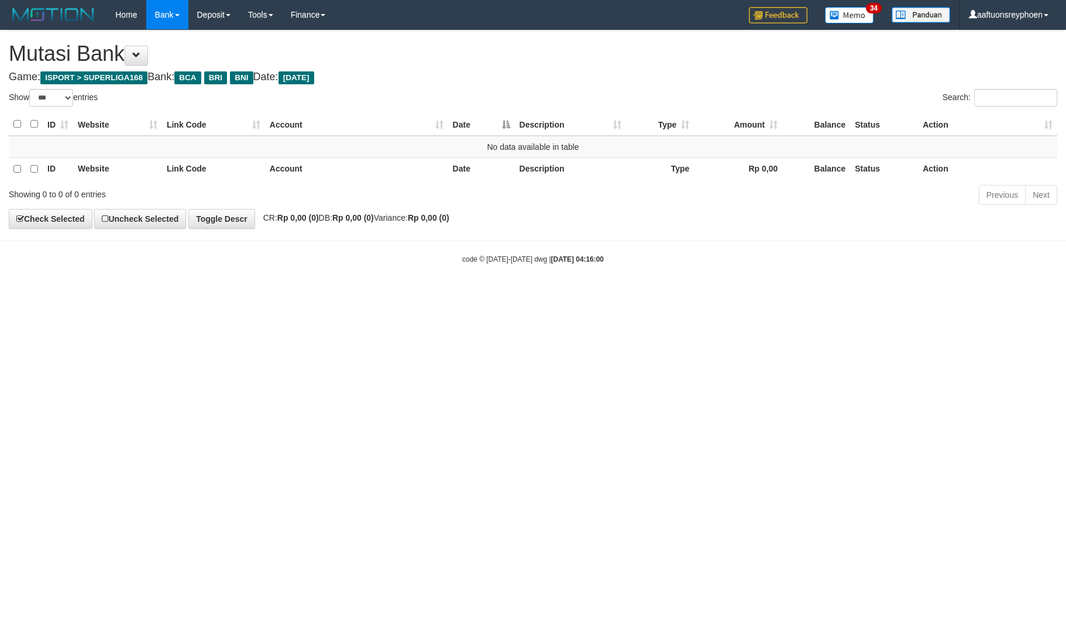
select select "***"
click at [417, 294] on html "Toggle navigation Home Bank Account List Load By Website Group [ISPORT] SUPERLI…" at bounding box center [533, 147] width 1066 height 294
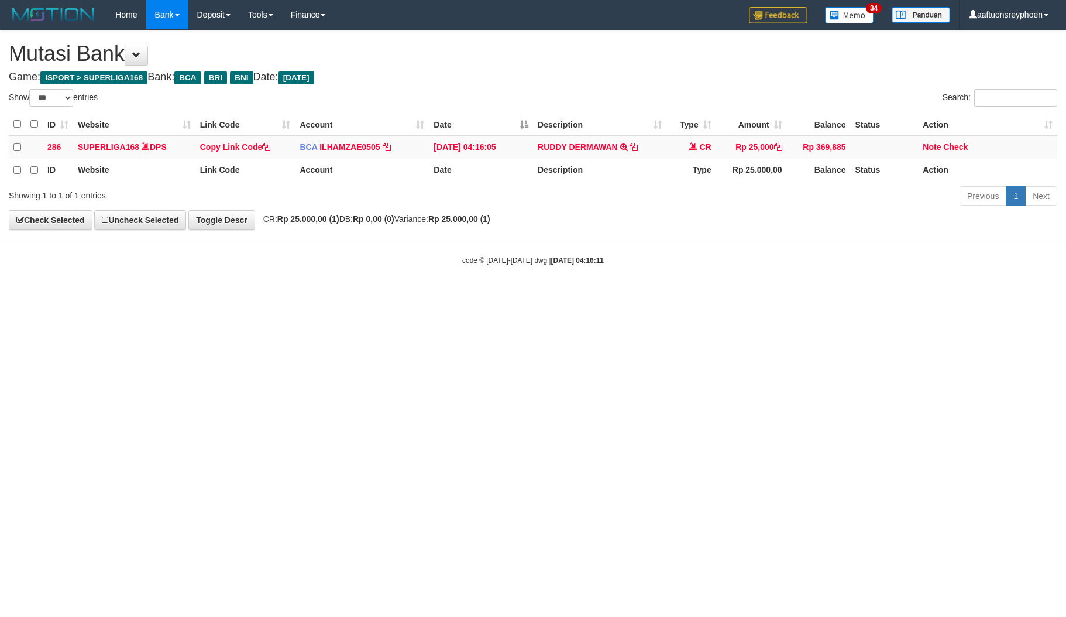
select select "***"
click at [604, 295] on html "Toggle navigation Home Bank Account List Load By Website Group [ISPORT] SUPERLI…" at bounding box center [533, 147] width 1066 height 295
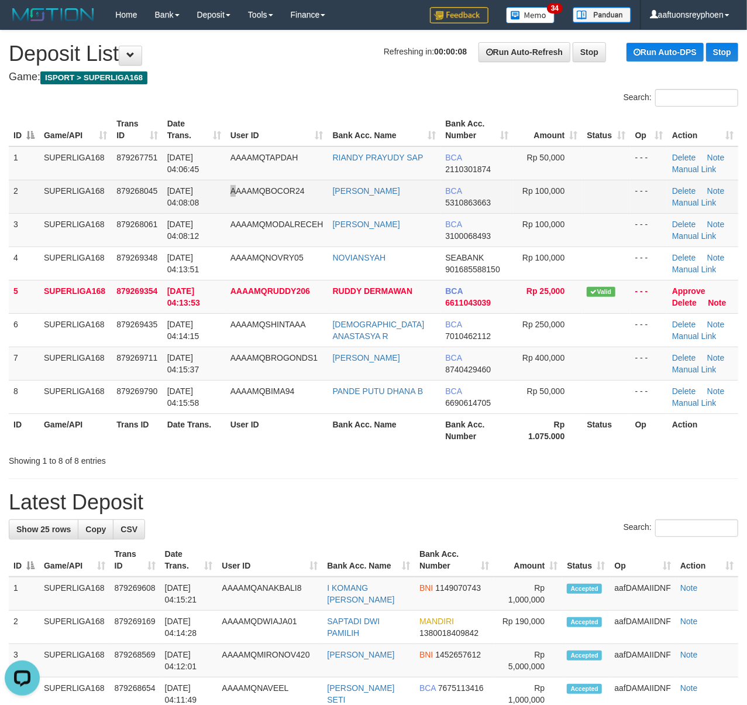
click at [239, 186] on span "AAAAMQBOCOR24" at bounding box center [268, 190] width 74 height 9
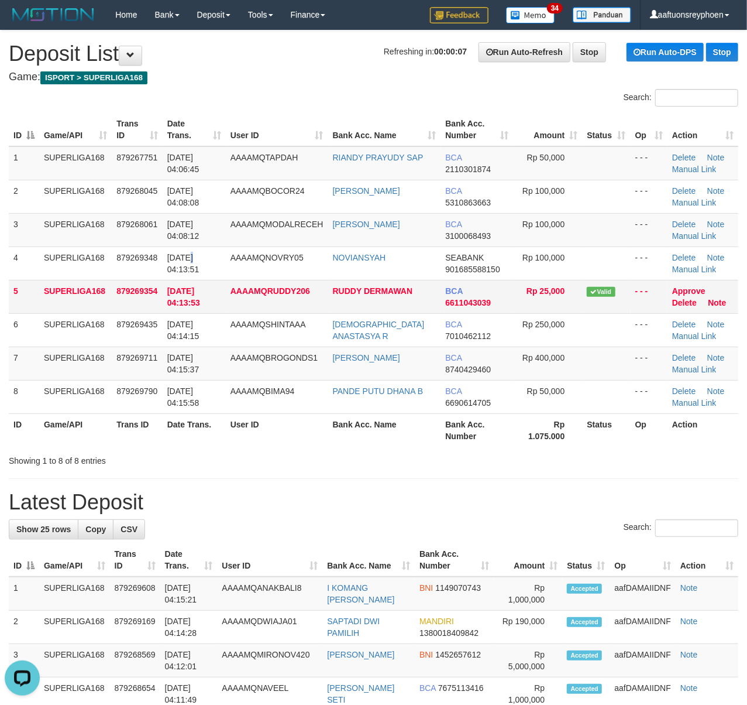
drag, startPoint x: 190, startPoint y: 258, endPoint x: 625, endPoint y: 286, distance: 436.3
click at [186, 257] on span "01/10/2025 04:13:51" at bounding box center [183, 263] width 32 height 21
click at [104, 246] on tbody "1 SUPERLIGA168 879267751 01/10/2025 04:06:45 AAAAMQTAPDAH RIANDY PRAYUDY SAP BC…" at bounding box center [374, 279] width 730 height 267
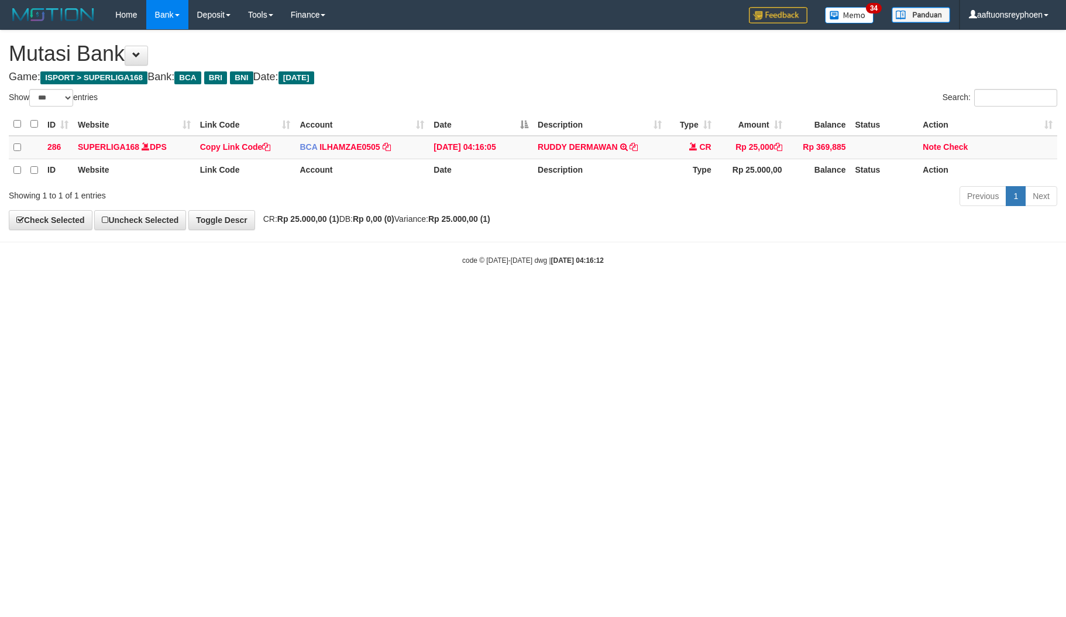
select select "***"
click at [635, 139] on td "RUDDY DERMAWAN TRSF E-BANKING CR 0110/FTSCY/WS95031 25000.00RUDDY DERMAWAN" at bounding box center [599, 147] width 133 height 23
copy tr "RUDDY DERMAWAN TRSF E-BANKING CR 0110/FTSCY/WS95031 25000.00RUDDY DERMAWAN"
drag, startPoint x: 635, startPoint y: 139, endPoint x: 657, endPoint y: 145, distance: 22.6
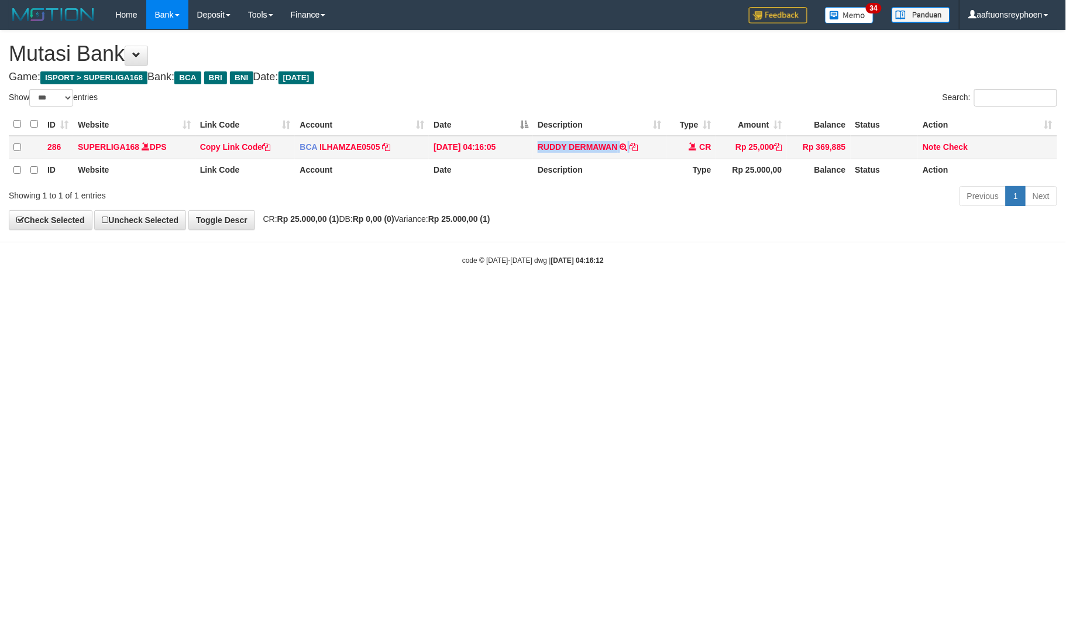
click at [643, 141] on td "RUDDY DERMAWAN TRSF E-BANKING CR 0110/FTSCY/WS95031 25000.00RUDDY DERMAWAN" at bounding box center [599, 147] width 133 height 23
drag, startPoint x: 743, startPoint y: 339, endPoint x: 1063, endPoint y: 317, distance: 320.9
click at [843, 295] on html "Toggle navigation Home Bank Account List Load By Website Group [ISPORT] SUPERLI…" at bounding box center [533, 147] width 1066 height 295
drag, startPoint x: 137, startPoint y: 365, endPoint x: 602, endPoint y: 333, distance: 466.3
click at [167, 295] on html "Toggle navigation Home Bank Account List Load By Website Group [ISPORT] SUPERLI…" at bounding box center [533, 147] width 1066 height 295
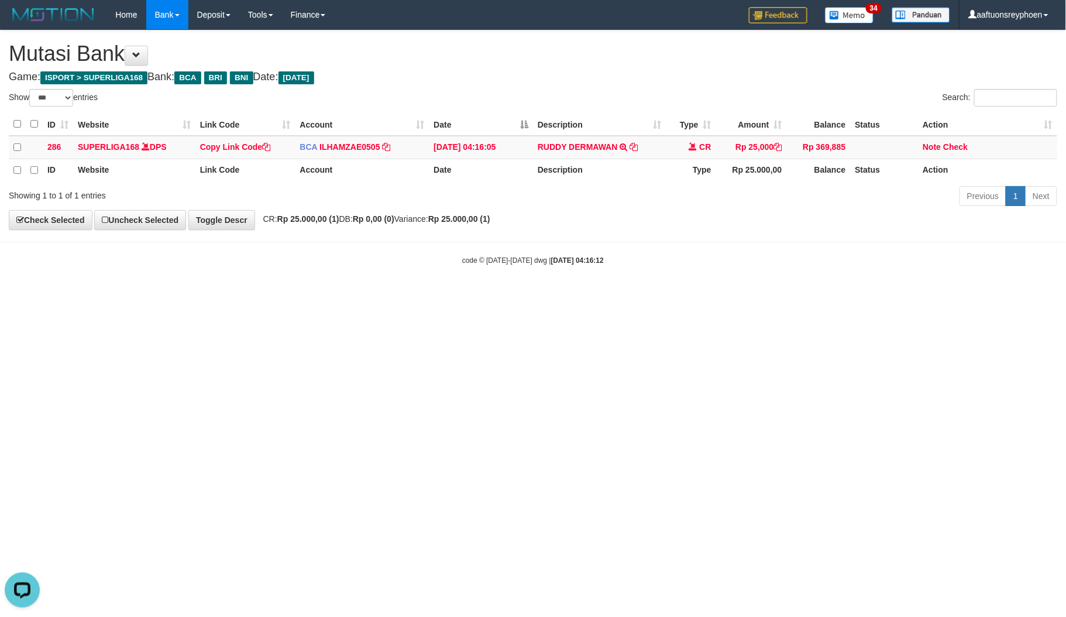
drag, startPoint x: 856, startPoint y: 307, endPoint x: 813, endPoint y: 314, distance: 43.3
click at [813, 295] on html "Toggle navigation Home Bank Account List Load By Website Group [ISPORT] SUPERLI…" at bounding box center [533, 147] width 1066 height 295
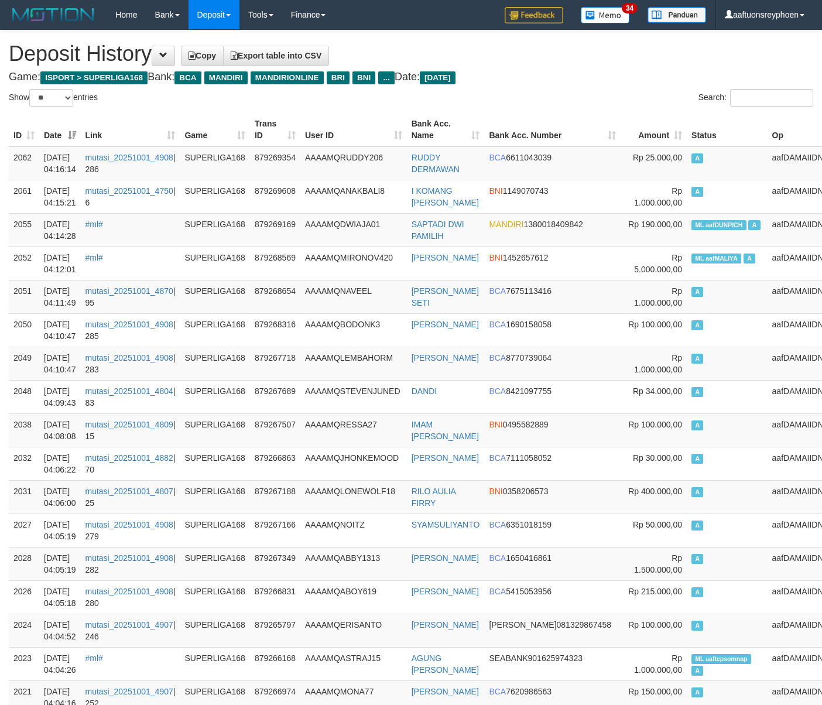
select select "**"
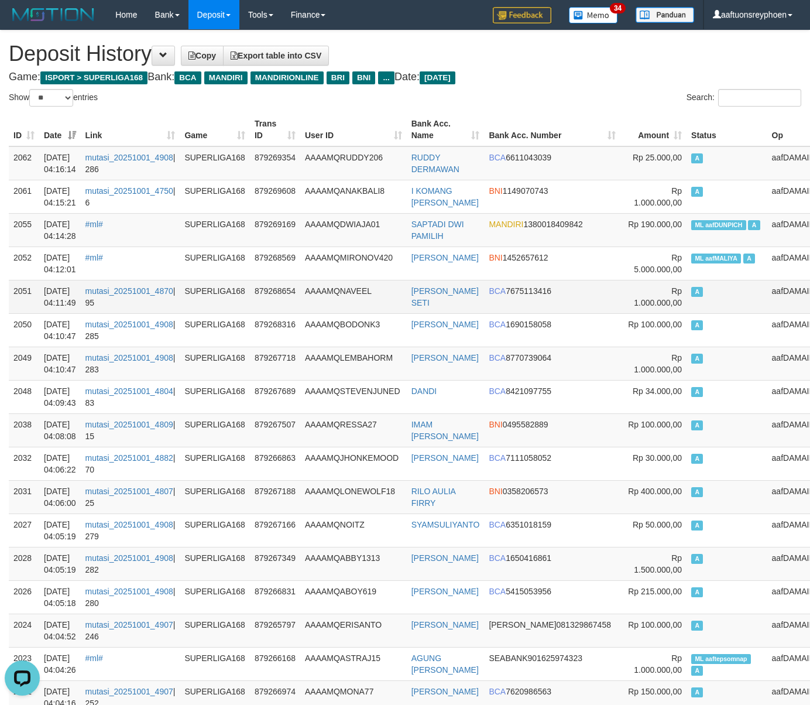
click at [686, 289] on td "A" at bounding box center [726, 296] width 81 height 33
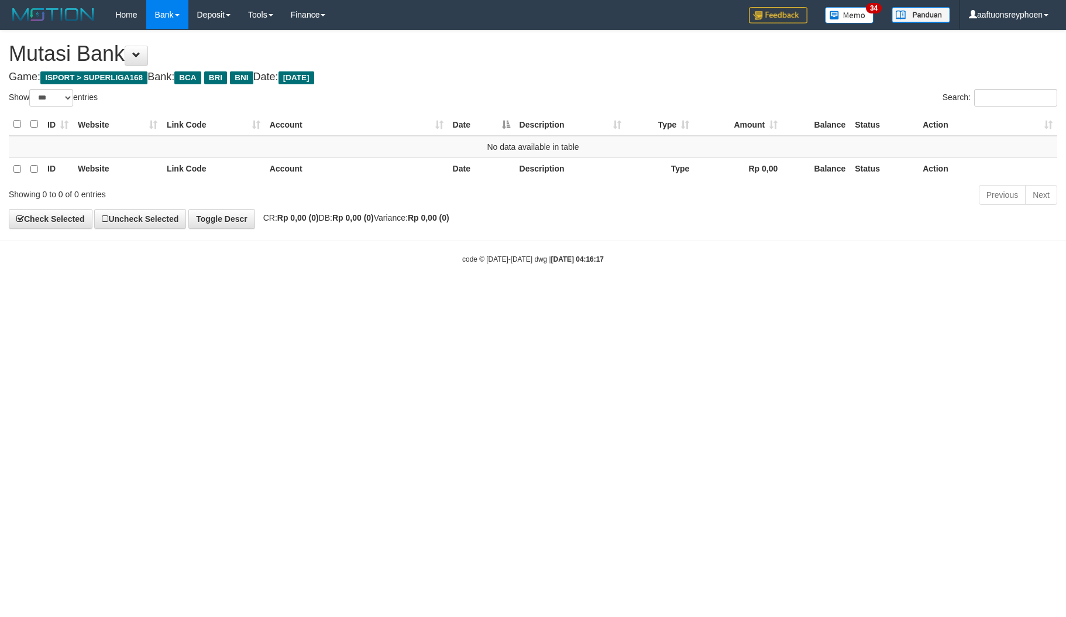
select select "***"
click at [518, 294] on html "Toggle navigation Home Bank Account List Load By Website Group [ISPORT] SUPERLI…" at bounding box center [533, 147] width 1066 height 294
select select "***"
click at [656, 294] on html "Toggle navigation Home Bank Account List Load By Website Group [ISPORT] SUPERLI…" at bounding box center [533, 147] width 1066 height 294
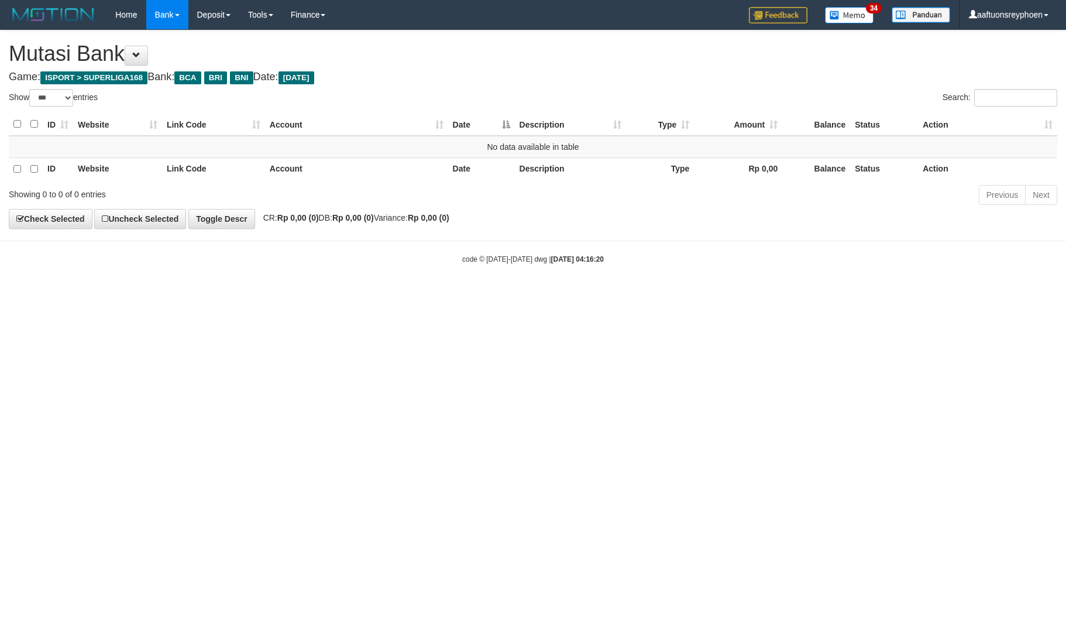
select select "***"
click at [637, 294] on html "Toggle navigation Home Bank Account List Load By Website Group [ISPORT] SUPERLI…" at bounding box center [533, 147] width 1066 height 294
select select "***"
drag, startPoint x: 0, startPoint y: 0, endPoint x: 445, endPoint y: 458, distance: 638.5
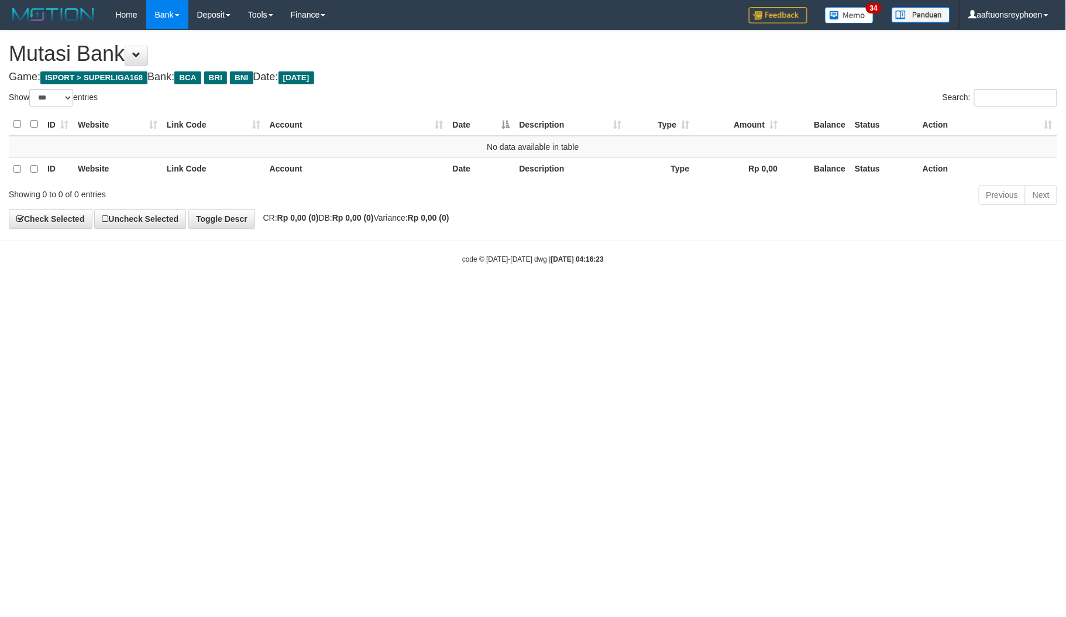
click at [448, 294] on html "Toggle navigation Home Bank Account List Load By Website Group [ISPORT] SUPERLI…" at bounding box center [533, 147] width 1066 height 294
drag, startPoint x: 445, startPoint y: 458, endPoint x: 1025, endPoint y: 391, distance: 583.7
click at [450, 294] on html "Toggle navigation Home Bank Account List Load By Website Group [ISPORT] SUPERLI…" at bounding box center [533, 147] width 1066 height 294
drag, startPoint x: 502, startPoint y: 446, endPoint x: 554, endPoint y: 449, distance: 51.6
click at [506, 294] on html "Toggle navigation Home Bank Account List Load By Website Group [ISPORT] SUPERLI…" at bounding box center [533, 147] width 1066 height 294
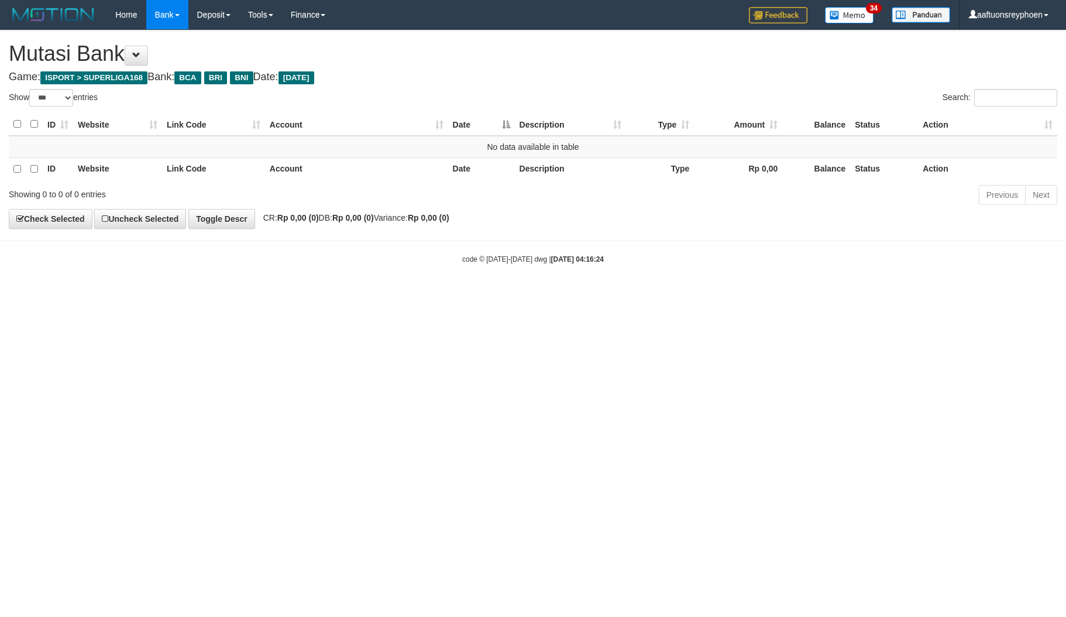
select select "***"
click at [564, 294] on html "Toggle navigation Home Bank Account List Load By Website Group [ISPORT] SUPERLI…" at bounding box center [533, 147] width 1066 height 294
select select "***"
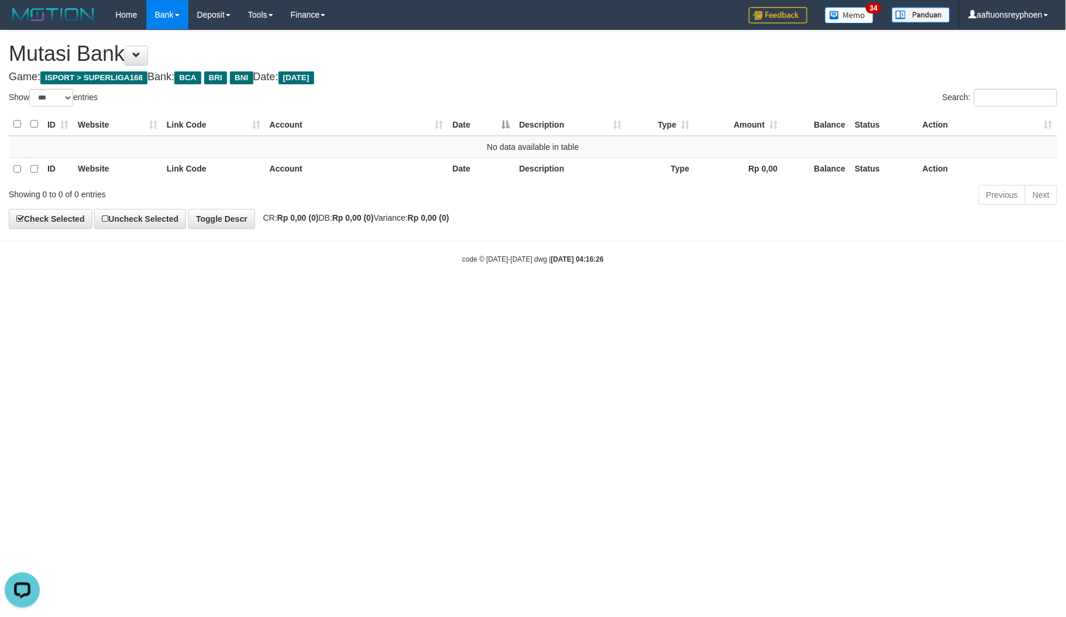
drag, startPoint x: 762, startPoint y: 307, endPoint x: 750, endPoint y: 312, distance: 12.8
click at [750, 294] on html "Toggle navigation Home Bank Account List Load By Website Group [ISPORT] SUPERLI…" at bounding box center [533, 147] width 1066 height 294
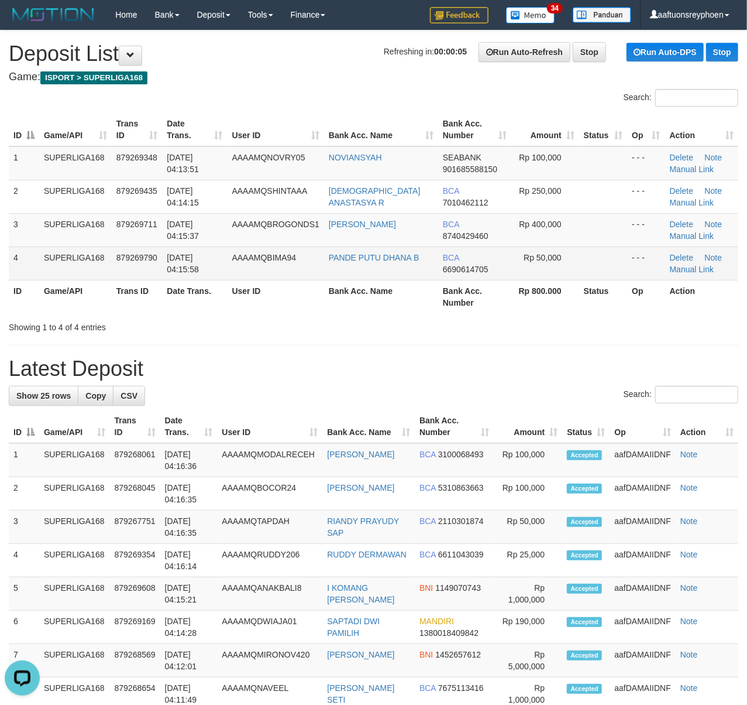
click at [13, 275] on td "4" at bounding box center [24, 262] width 30 height 33
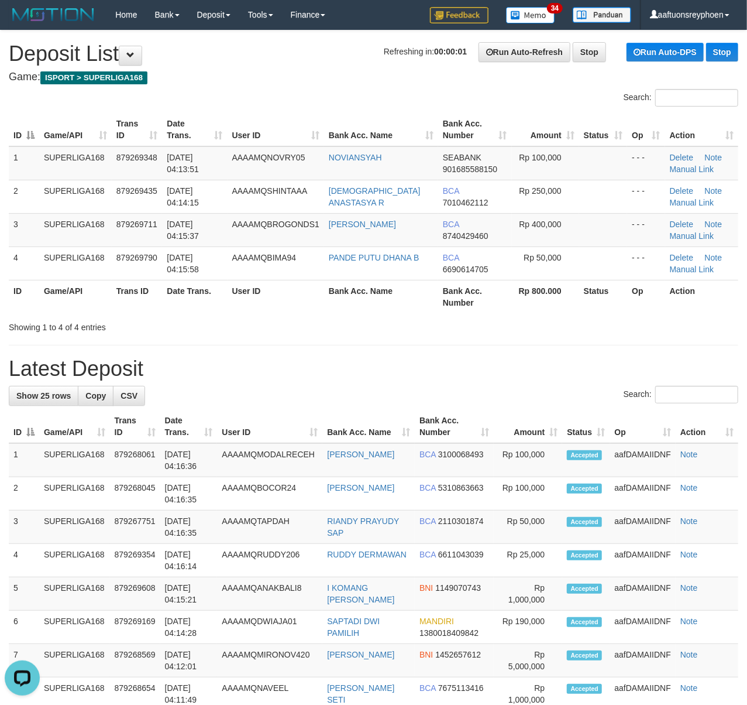
drag, startPoint x: 116, startPoint y: 218, endPoint x: 5, endPoint y: 238, distance: 112.9
click at [108, 218] on tr "3 SUPERLIGA168 879269711 01/10/2025 04:15:37 AAAAMQBROGONDS1 NANDA RUDYWALA BCA…" at bounding box center [374, 229] width 730 height 33
click at [102, 235] on td "SUPERLIGA168" at bounding box center [75, 229] width 73 height 33
drag, startPoint x: 108, startPoint y: 237, endPoint x: 438, endPoint y: 318, distance: 340.5
click at [170, 254] on tbody "1 SUPERLIGA168 879269348 01/10/2025 04:13:51 AAAAMQNOVRY05 NOVIANSYAH SEABANK 9…" at bounding box center [374, 213] width 730 height 134
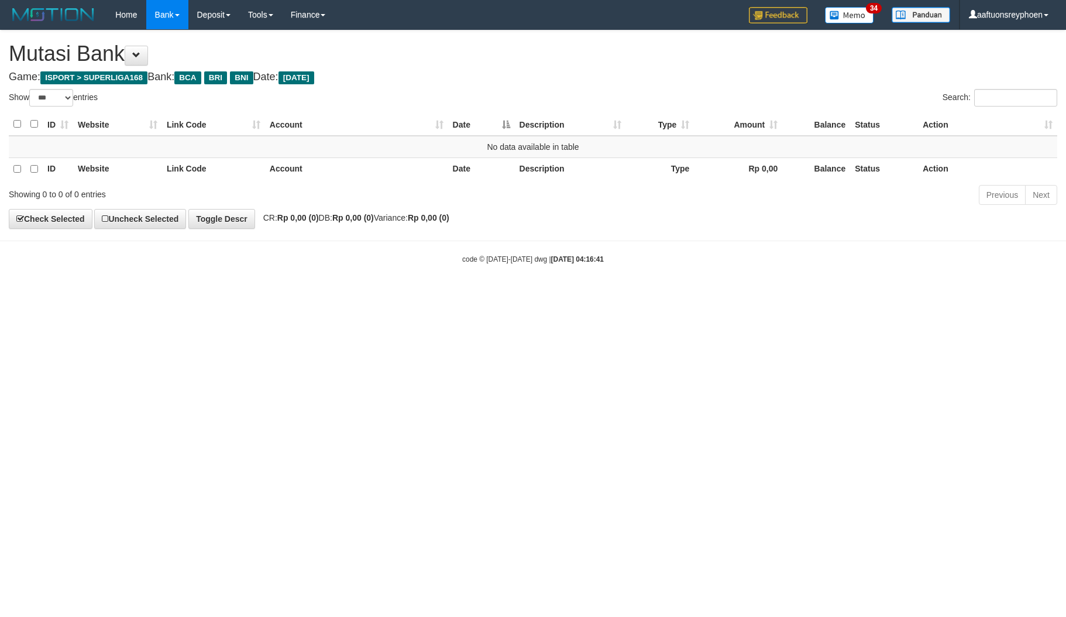
select select "***"
click at [842, 249] on body "Toggle navigation Home Bank Account List Load By Website Group [ISPORT] SUPERLI…" at bounding box center [533, 147] width 1066 height 294
drag, startPoint x: 681, startPoint y: 351, endPoint x: 1065, endPoint y: 295, distance: 388.0
click at [774, 294] on html "Toggle navigation Home Bank Account List Load By Website Group [ISPORT] SUPERLI…" at bounding box center [533, 147] width 1066 height 294
drag, startPoint x: 558, startPoint y: 382, endPoint x: 631, endPoint y: 359, distance: 76.6
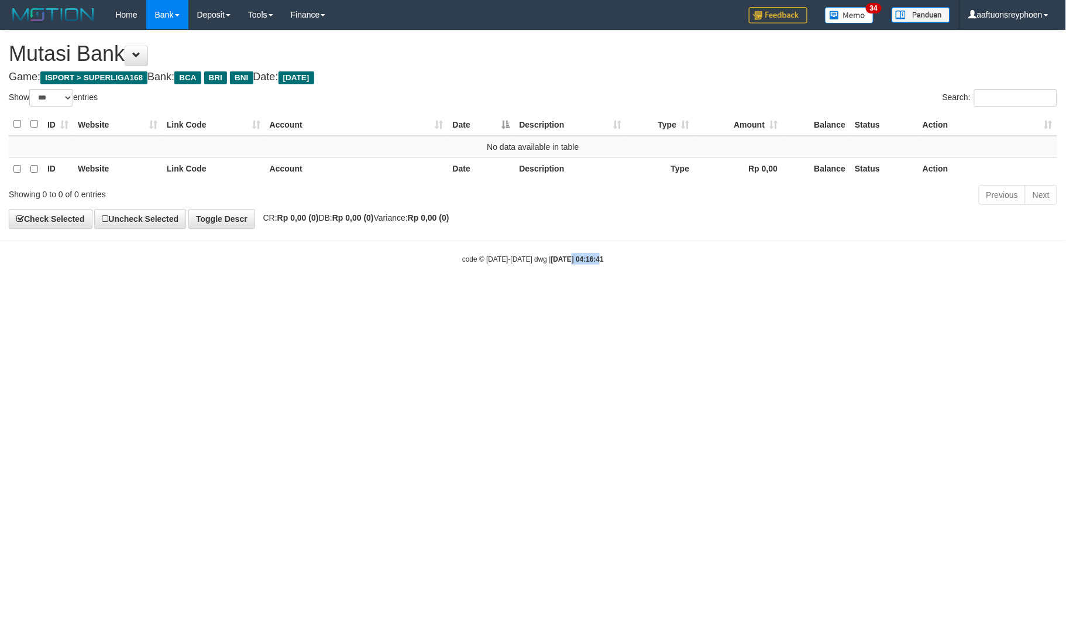
click at [602, 294] on html "Toggle navigation Home Bank Account List Load By Website Group [ISPORT] SUPERLI…" at bounding box center [533, 147] width 1066 height 294
drag, startPoint x: 633, startPoint y: 404, endPoint x: 682, endPoint y: 387, distance: 52.6
click at [658, 294] on html "Toggle navigation Home Bank Account List Load By Website Group [ISPORT] SUPERLI…" at bounding box center [533, 147] width 1066 height 294
click at [1059, 294] on html "Toggle navigation Home Bank Account List Load By Website Group [ISPORT] SUPERLI…" at bounding box center [533, 147] width 1066 height 294
drag, startPoint x: 490, startPoint y: 428, endPoint x: 787, endPoint y: 369, distance: 303.2
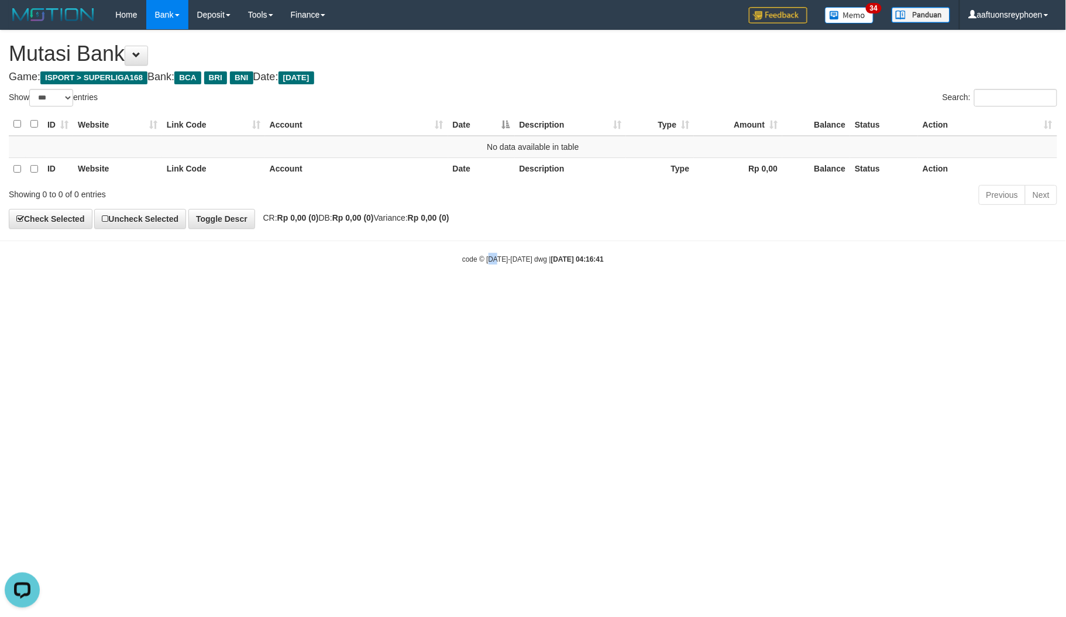
click at [578, 294] on html "Toggle navigation Home Bank Account List Load By Website Group [ISPORT] SUPERLI…" at bounding box center [533, 147] width 1066 height 294
drag, startPoint x: 771, startPoint y: 385, endPoint x: 1064, endPoint y: 332, distance: 297.3
click at [860, 294] on html "Toggle navigation Home Bank Account List Load By Website Group [ISPORT] SUPERLI…" at bounding box center [533, 147] width 1066 height 294
drag, startPoint x: 637, startPoint y: 308, endPoint x: 808, endPoint y: 279, distance: 172.8
click at [665, 294] on html "Toggle navigation Home Bank Account List Load By Website Group [ISPORT] SUPERLI…" at bounding box center [533, 147] width 1066 height 294
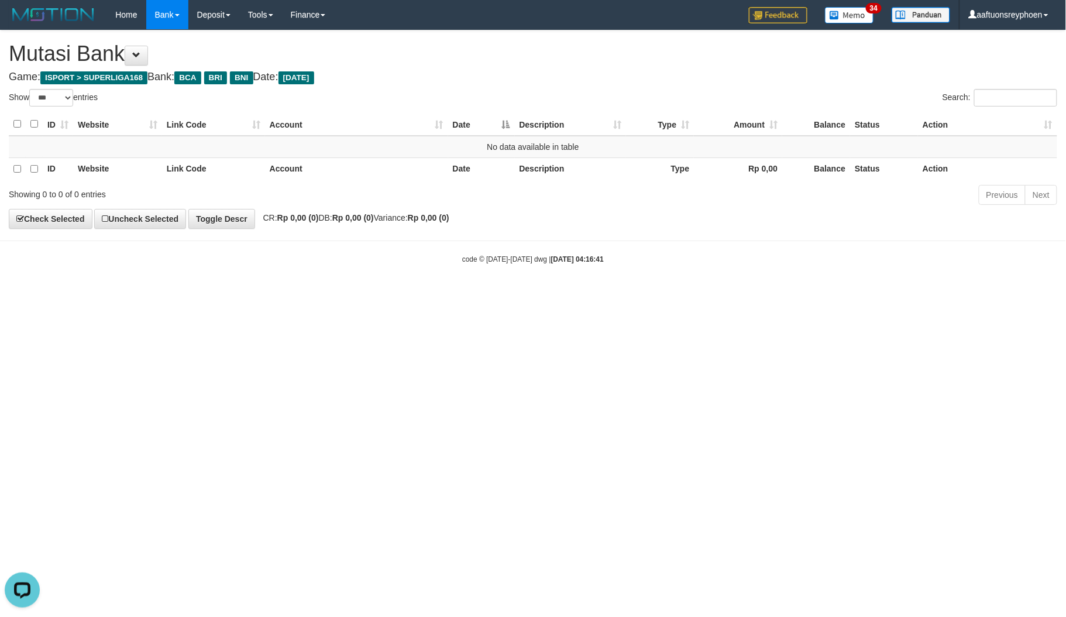
drag, startPoint x: 595, startPoint y: 303, endPoint x: 1065, endPoint y: 259, distance: 472.6
click at [686, 291] on html "Toggle navigation Home Bank Account List Load By Website Group [ISPORT] SUPERLI…" at bounding box center [533, 147] width 1066 height 294
drag, startPoint x: 406, startPoint y: 279, endPoint x: 1058, endPoint y: 249, distance: 652.6
click at [471, 274] on body "Toggle navigation Home Bank Account List Load By Website Group [ISPORT] SUPERLI…" at bounding box center [533, 147] width 1066 height 294
drag, startPoint x: 441, startPoint y: 325, endPoint x: 445, endPoint y: 333, distance: 8.4
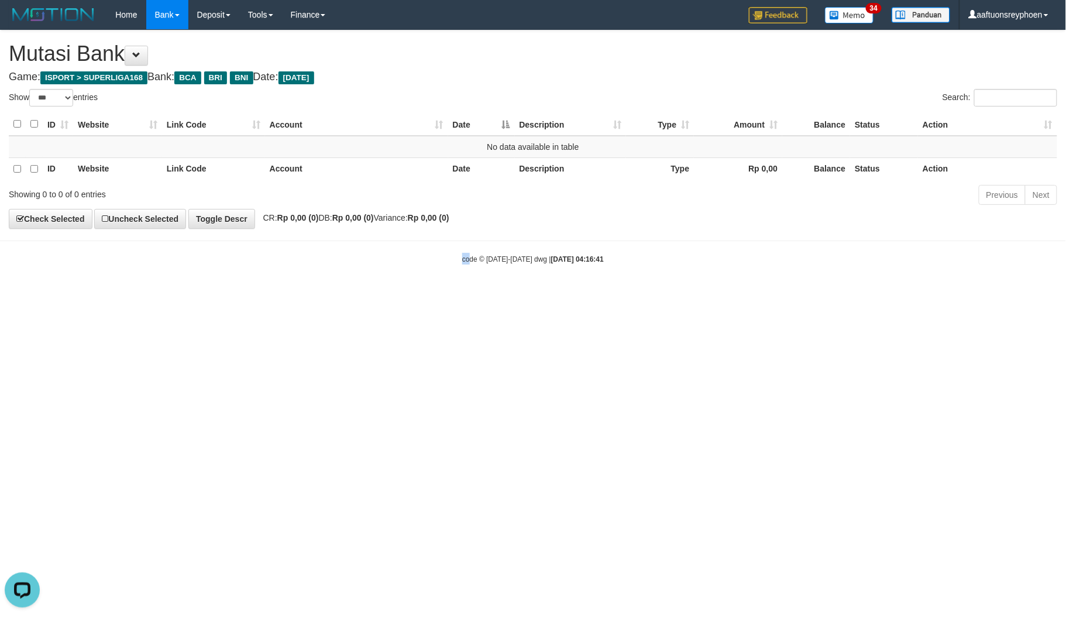
click at [441, 294] on html "Toggle navigation Home Bank Account List Load By Website Group [ISPORT] SUPERLI…" at bounding box center [533, 147] width 1066 height 294
click at [443, 294] on html "Toggle navigation Home Bank Account List Load By Website Group [ISPORT] SUPERLI…" at bounding box center [533, 147] width 1066 height 294
drag, startPoint x: 1023, startPoint y: 300, endPoint x: 1131, endPoint y: 289, distance: 108.8
click at [1066, 289] on html "Toggle navigation Home Bank Account List Load By Website Group [ISPORT] SUPERLI…" at bounding box center [533, 147] width 1066 height 294
drag, startPoint x: 795, startPoint y: 276, endPoint x: 1036, endPoint y: 273, distance: 241.1
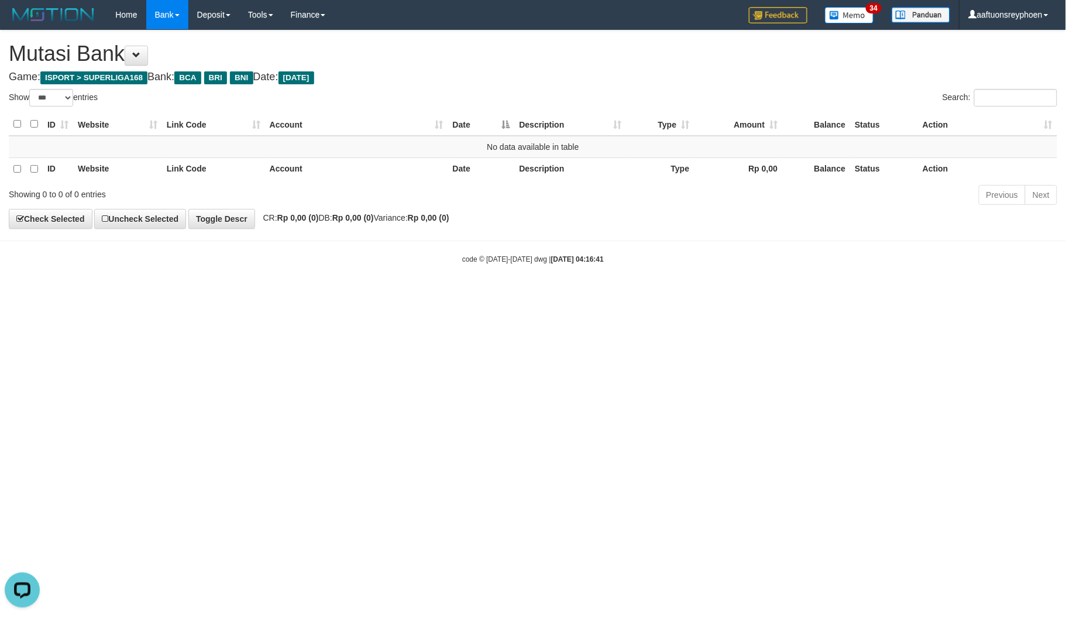
click at [854, 274] on body "Toggle navigation Home Bank Account List Load By Website Group [ISPORT] SUPERLI…" at bounding box center [533, 147] width 1066 height 294
click at [986, 294] on html "Toggle navigation Home Bank Account List Load By Website Group [ISPORT] SUPERLI…" at bounding box center [533, 147] width 1066 height 294
drag, startPoint x: 740, startPoint y: 344, endPoint x: 1066, endPoint y: 297, distance: 329.3
click at [808, 294] on html "Toggle navigation Home Bank Account List Load By Website Group [ISPORT] SUPERLI…" at bounding box center [533, 147] width 1066 height 294
drag, startPoint x: 509, startPoint y: 354, endPoint x: 537, endPoint y: 354, distance: 28.1
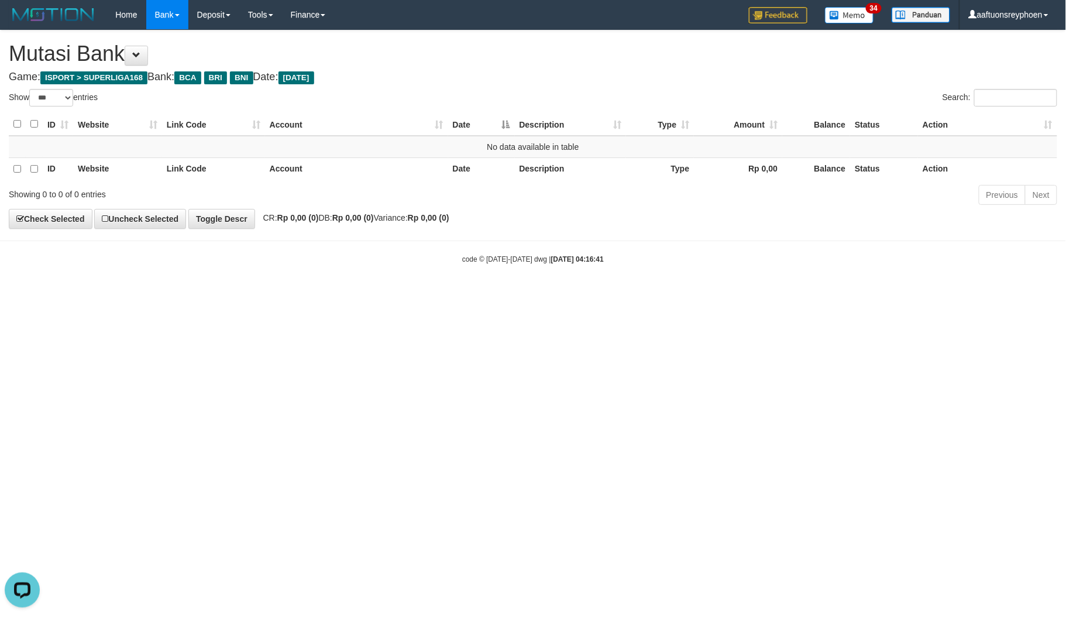
click at [518, 294] on html "Toggle navigation Home Bank Account List Load By Website Group [ISPORT] SUPERLI…" at bounding box center [533, 147] width 1066 height 294
click at [544, 294] on html "Toggle navigation Home Bank Account List Load By Website Group [ISPORT] SUPERLI…" at bounding box center [533, 147] width 1066 height 294
click at [542, 294] on html "Toggle navigation Home Bank Account List Load By Website Group [ISPORT] SUPERLI…" at bounding box center [533, 147] width 1066 height 294
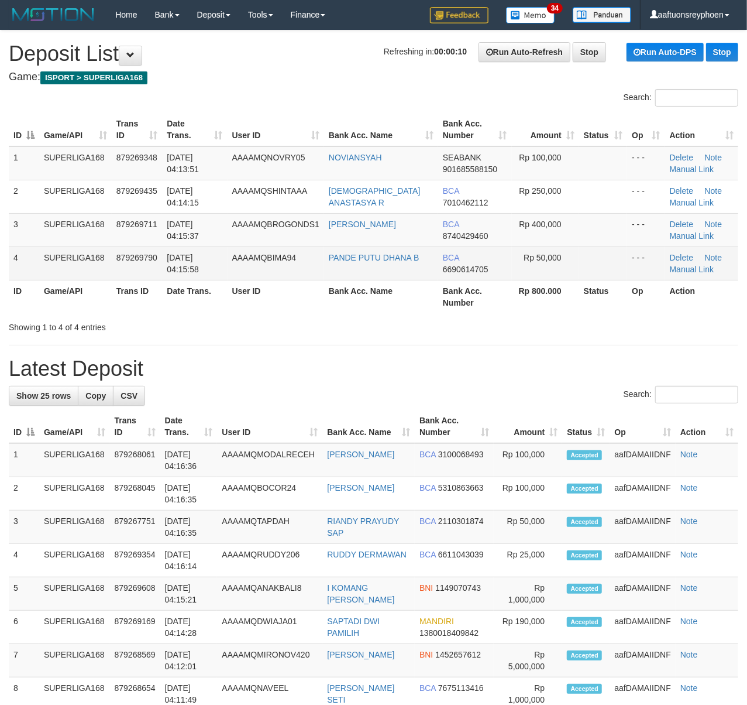
click at [129, 268] on td "879269790" at bounding box center [137, 262] width 51 height 33
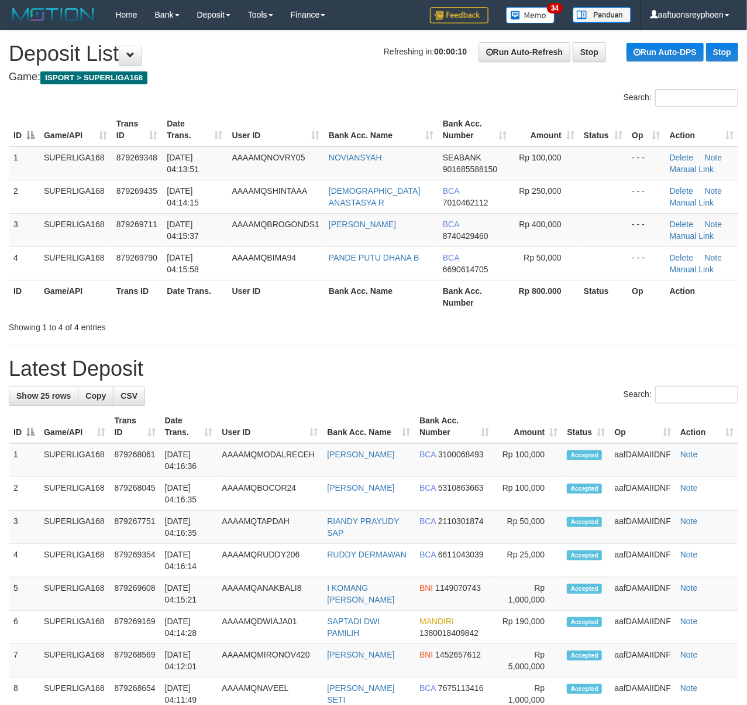
drag, startPoint x: 132, startPoint y: 267, endPoint x: 2, endPoint y: 273, distance: 129.4
click at [129, 267] on td "879269790" at bounding box center [137, 262] width 51 height 33
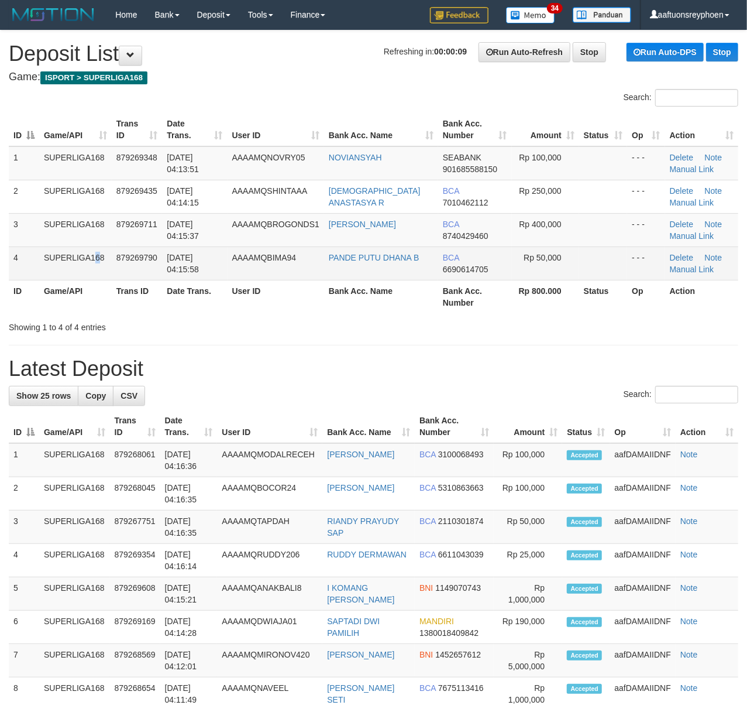
drag, startPoint x: 71, startPoint y: 273, endPoint x: 22, endPoint y: 269, distance: 49.9
click at [45, 269] on td "SUPERLIGA168" at bounding box center [75, 262] width 73 height 33
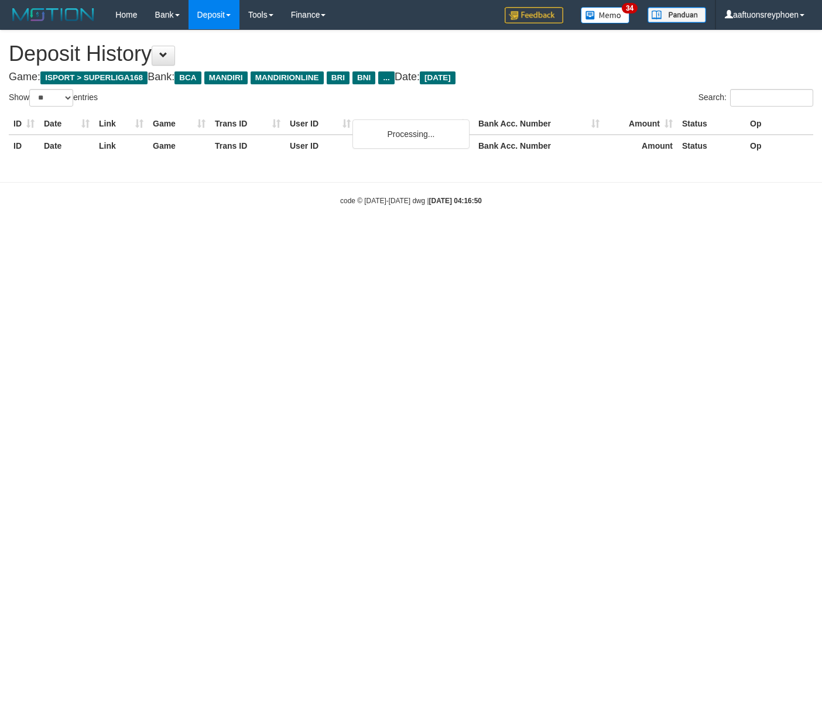
select select "**"
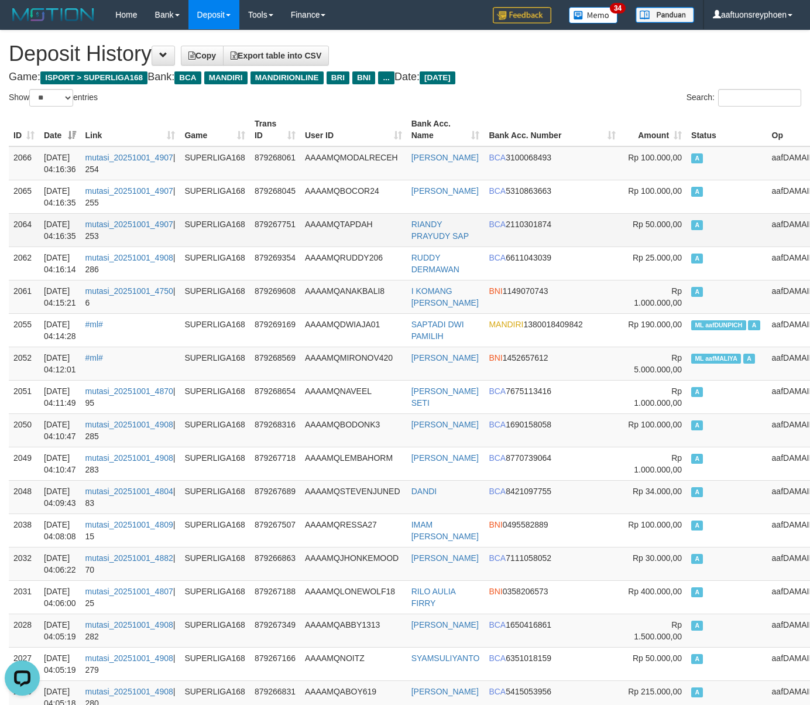
drag, startPoint x: 684, startPoint y: 221, endPoint x: 678, endPoint y: 223, distance: 6.1
click at [686, 221] on td "A" at bounding box center [726, 229] width 81 height 33
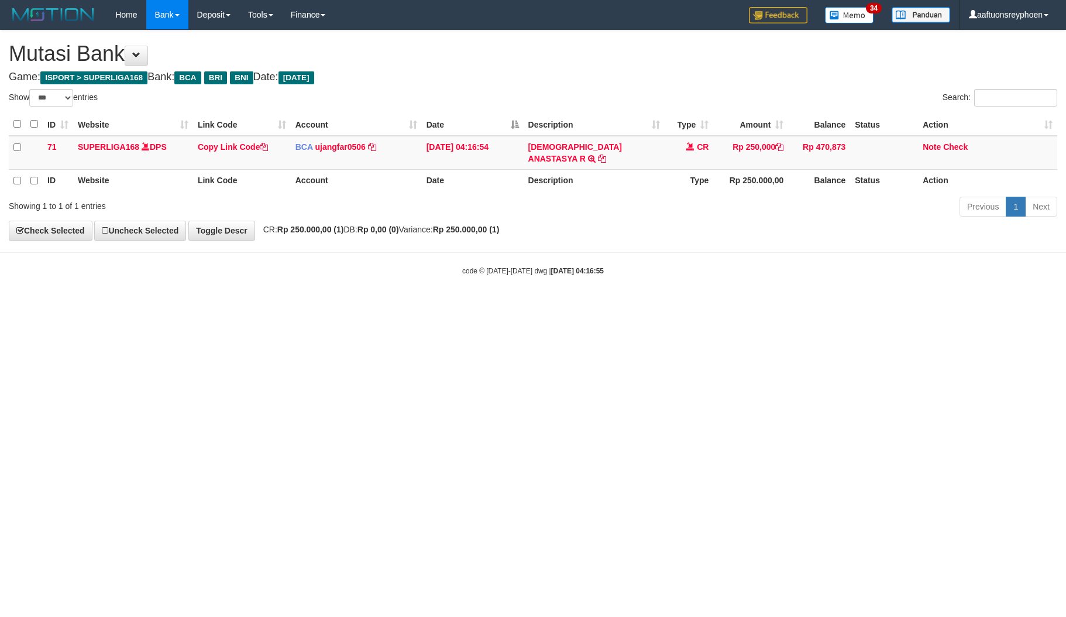
select select "***"
click at [543, 305] on html "Toggle navigation Home Bank Account List Load By Website Group [ISPORT] SUPERLI…" at bounding box center [533, 152] width 1066 height 305
select select "***"
click at [543, 305] on html "Toggle navigation Home Bank Account List Load By Website Group [ISPORT] SUPERLI…" at bounding box center [533, 152] width 1066 height 305
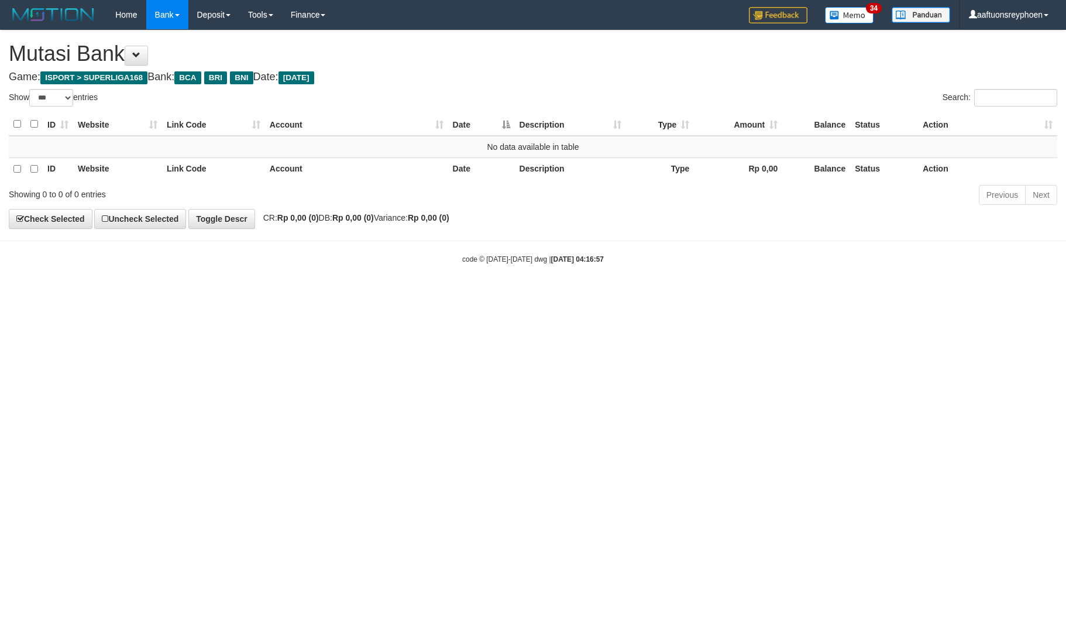
select select "***"
click at [543, 294] on html "Toggle navigation Home Bank Account List Load By Website Group [ISPORT] SUPERLI…" at bounding box center [533, 147] width 1066 height 294
select select "***"
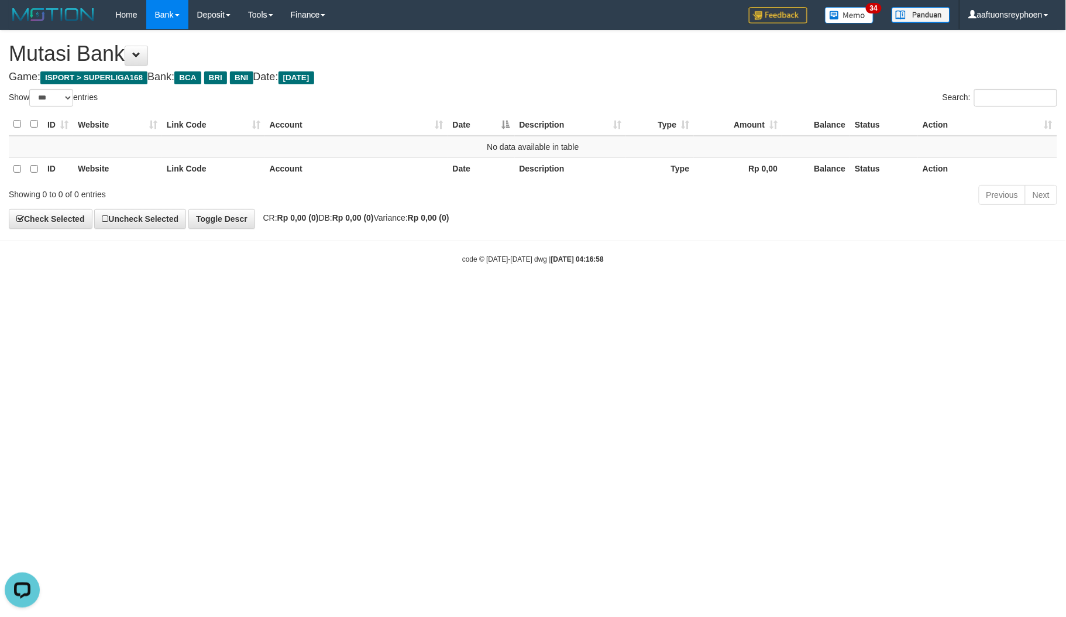
click at [544, 294] on html "Toggle navigation Home Bank Account List Load By Website Group [ISPORT] SUPERLI…" at bounding box center [533, 147] width 1066 height 294
select select "***"
click at [558, 294] on html "Toggle navigation Home Bank Account List Load By Website Group [ISPORT] SUPERLI…" at bounding box center [533, 147] width 1066 height 294
drag, startPoint x: 558, startPoint y: 358, endPoint x: 1066, endPoint y: 311, distance: 509.5
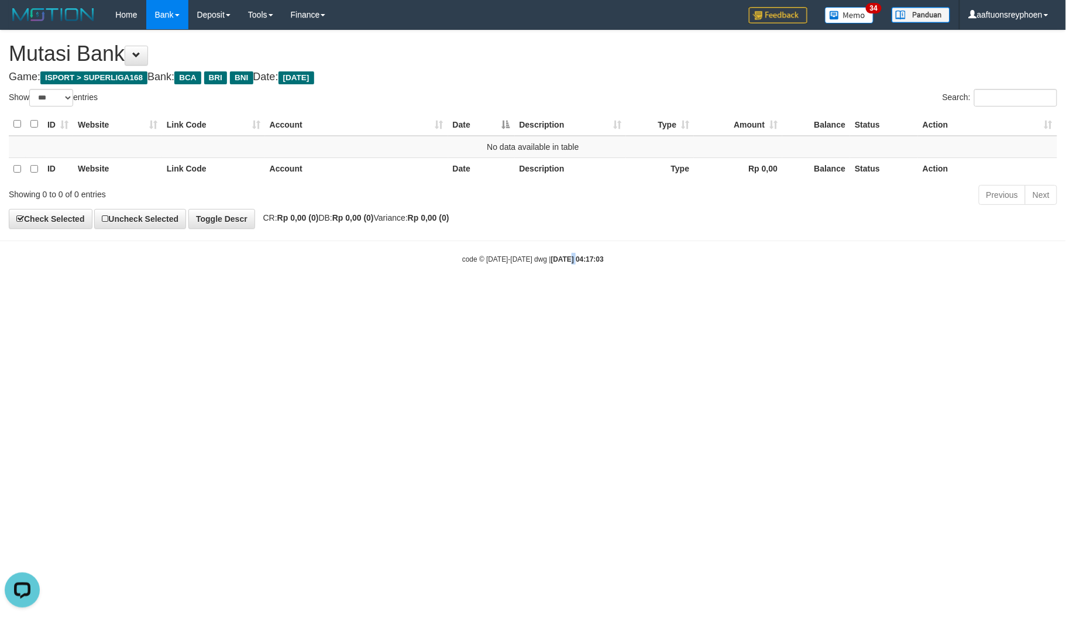
click at [691, 294] on html "Toggle navigation Home Bank Account List Load By Website Group [ISPORT] SUPERLI…" at bounding box center [533, 147] width 1066 height 294
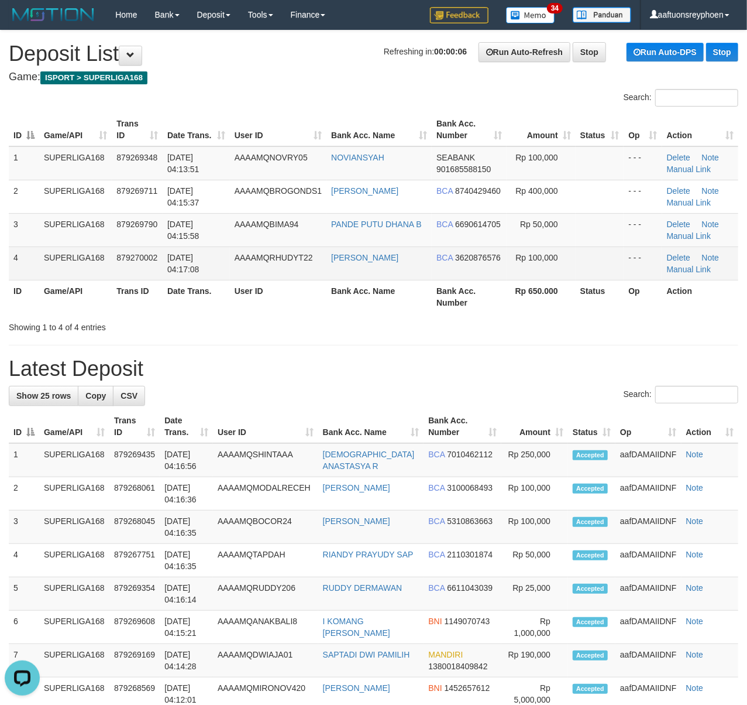
drag, startPoint x: 107, startPoint y: 257, endPoint x: 96, endPoint y: 257, distance: 10.5
click at [101, 257] on td "SUPERLIGA168" at bounding box center [75, 262] width 73 height 33
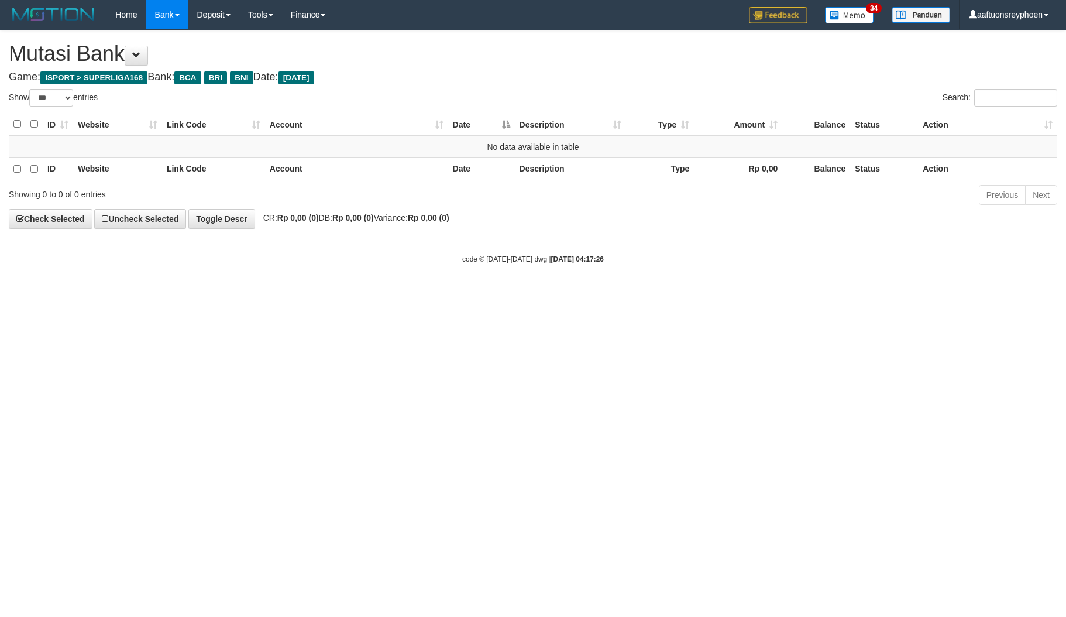
select select "***"
drag, startPoint x: 741, startPoint y: 328, endPoint x: 1060, endPoint y: 247, distance: 329.6
click at [838, 288] on html "Toggle navigation Home Bank Account List Load By Website Group [ISPORT] SUPERLI…" at bounding box center [533, 147] width 1066 height 294
select select "***"
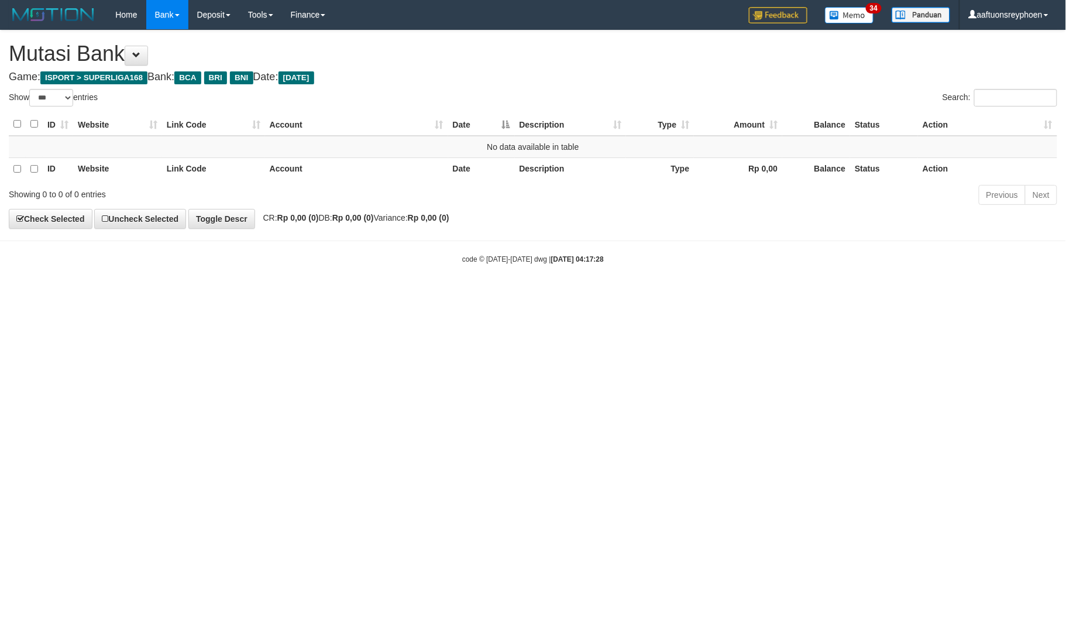
drag, startPoint x: 736, startPoint y: 399, endPoint x: 1035, endPoint y: 363, distance: 301.2
click at [737, 294] on html "Toggle navigation Home Bank Account List Load By Website Group [ISPORT] SUPERLI…" at bounding box center [533, 147] width 1066 height 294
select select "***"
click at [443, 294] on html "Toggle navigation Home Bank Account List Load By Website Group [ISPORT] SUPERLI…" at bounding box center [533, 147] width 1066 height 294
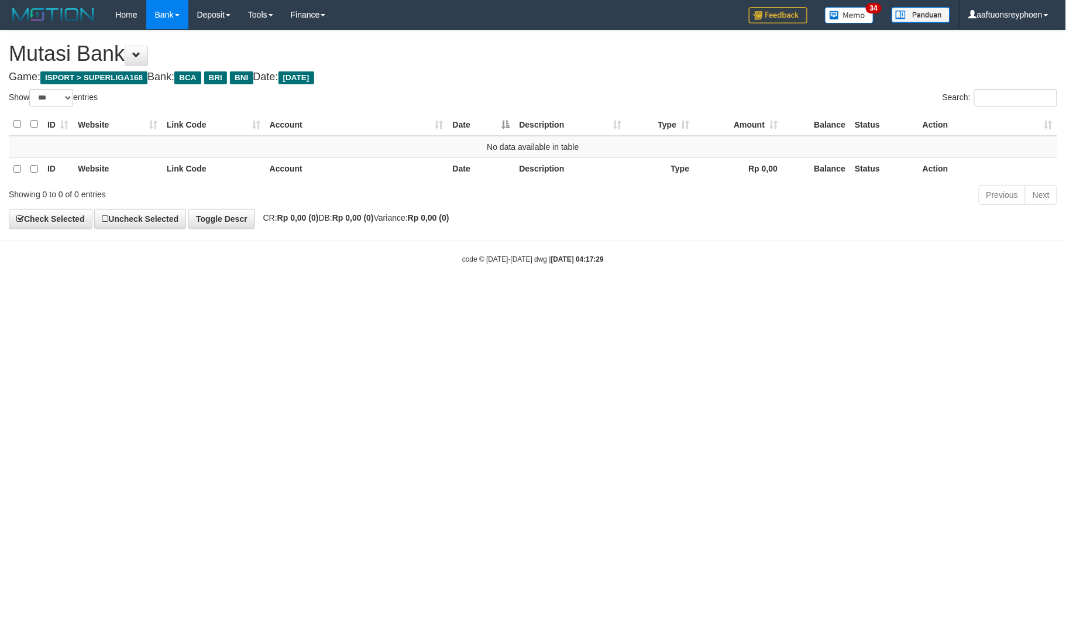
click at [438, 294] on html "Toggle navigation Home Bank Account List Load By Website Group [ISPORT] SUPERLI…" at bounding box center [533, 147] width 1066 height 294
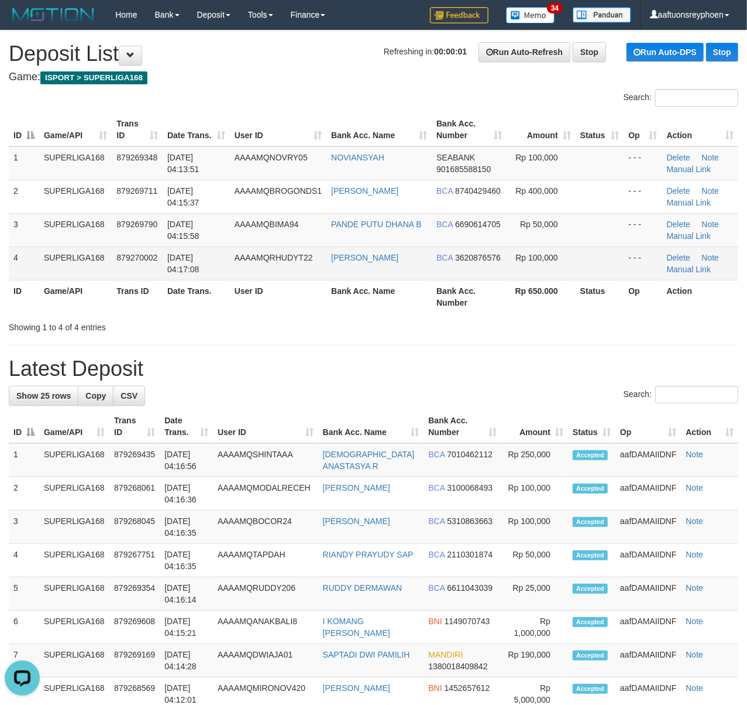
click at [97, 277] on td "SUPERLIGA168" at bounding box center [75, 262] width 73 height 33
drag, startPoint x: 99, startPoint y: 275, endPoint x: 92, endPoint y: 275, distance: 7.0
click at [97, 275] on td "SUPERLIGA168" at bounding box center [75, 262] width 73 height 33
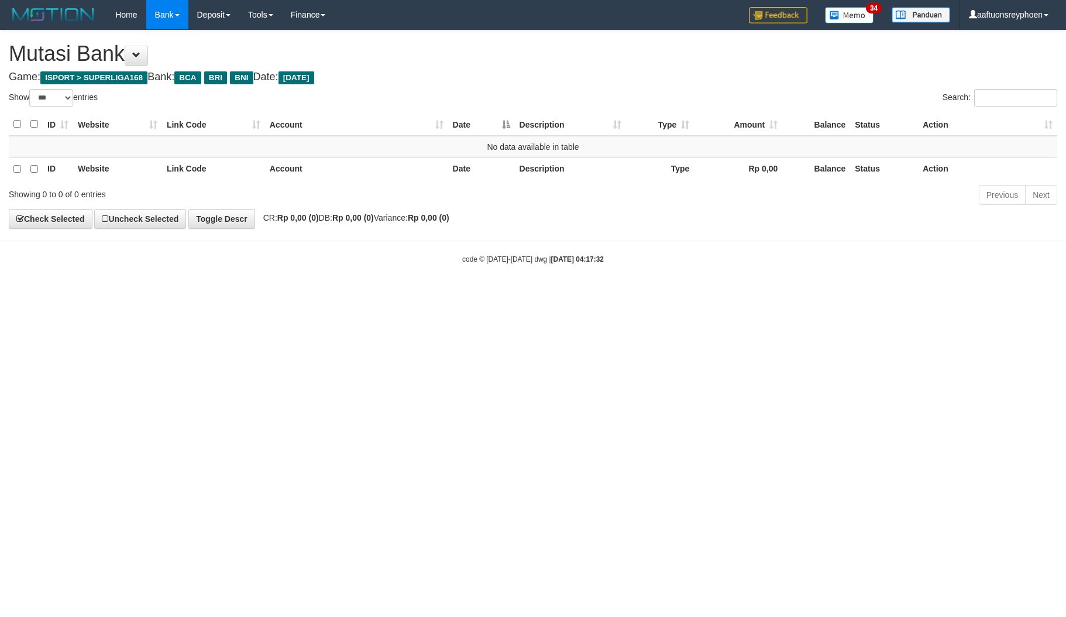
select select "***"
click at [417, 294] on html "Toggle navigation Home Bank Account List Load By Website Group [ISPORT] SUPERLI…" at bounding box center [533, 147] width 1066 height 294
select select "***"
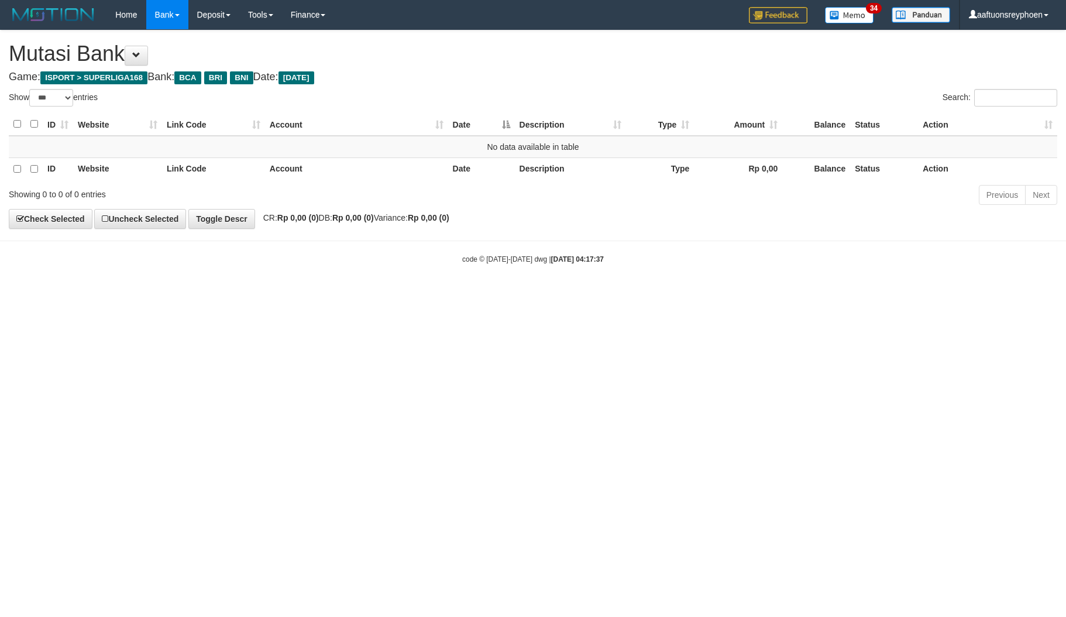
select select "***"
click at [417, 294] on html "Toggle navigation Home Bank Account List Load By Website Group [ISPORT] SUPERLI…" at bounding box center [533, 147] width 1066 height 294
drag, startPoint x: 0, startPoint y: 0, endPoint x: 826, endPoint y: 309, distance: 882.2
click at [454, 294] on html "Toggle navigation Home Bank Account List Load By Website Group [ISPORT] SUPERLI…" at bounding box center [533, 147] width 1066 height 294
select select "***"
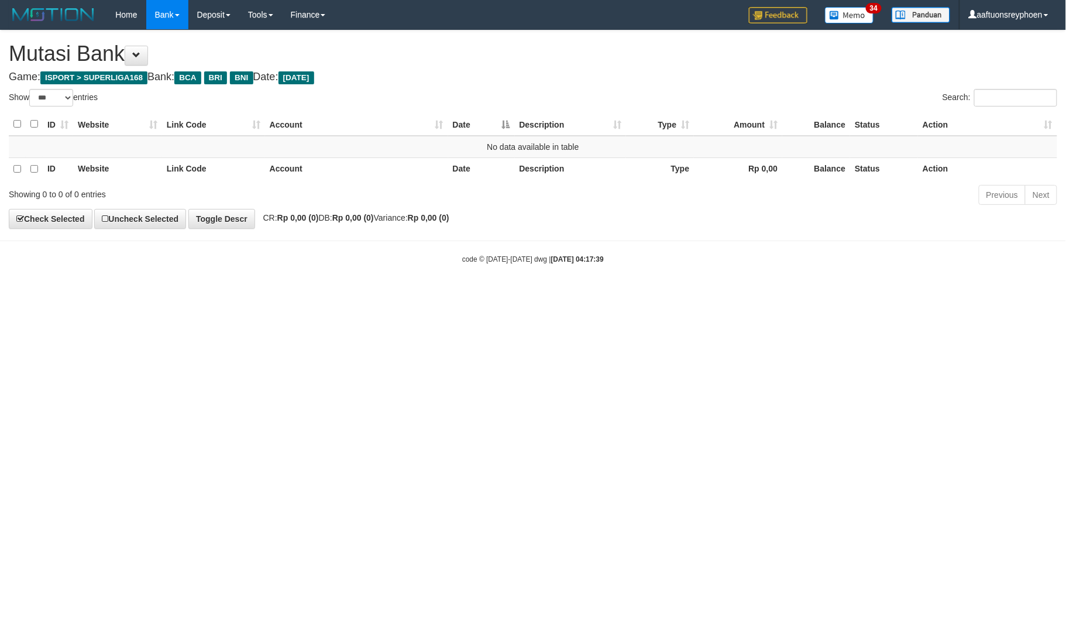
drag, startPoint x: 633, startPoint y: 321, endPoint x: 1065, endPoint y: 286, distance: 433.3
click at [677, 294] on html "Toggle navigation Home Bank Account List Load By Website Group [ISPORT] SUPERLI…" at bounding box center [533, 147] width 1066 height 294
drag, startPoint x: 606, startPoint y: 321, endPoint x: 809, endPoint y: 295, distance: 204.2
click at [612, 294] on html "Toggle navigation Home Bank Account List Load By Website Group [ISPORT] SUPERLI…" at bounding box center [533, 147] width 1066 height 294
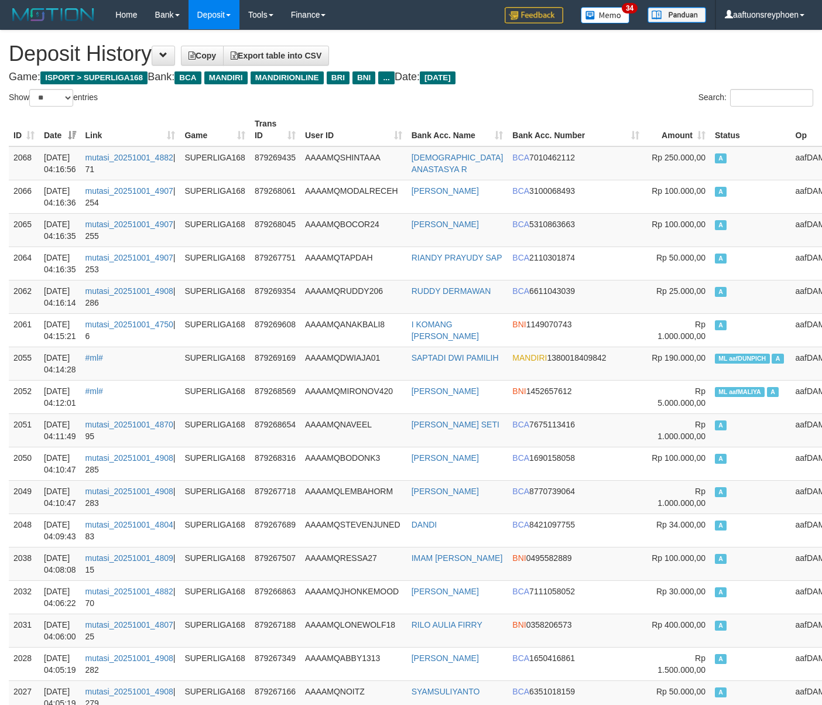
select select "**"
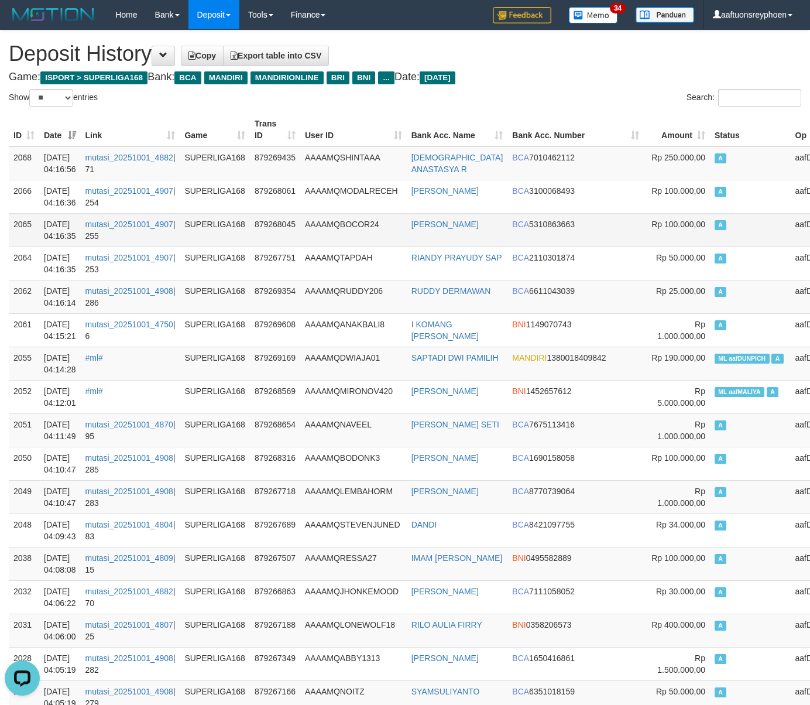
click at [644, 218] on td "Rp 100.000,00" at bounding box center [677, 229] width 66 height 33
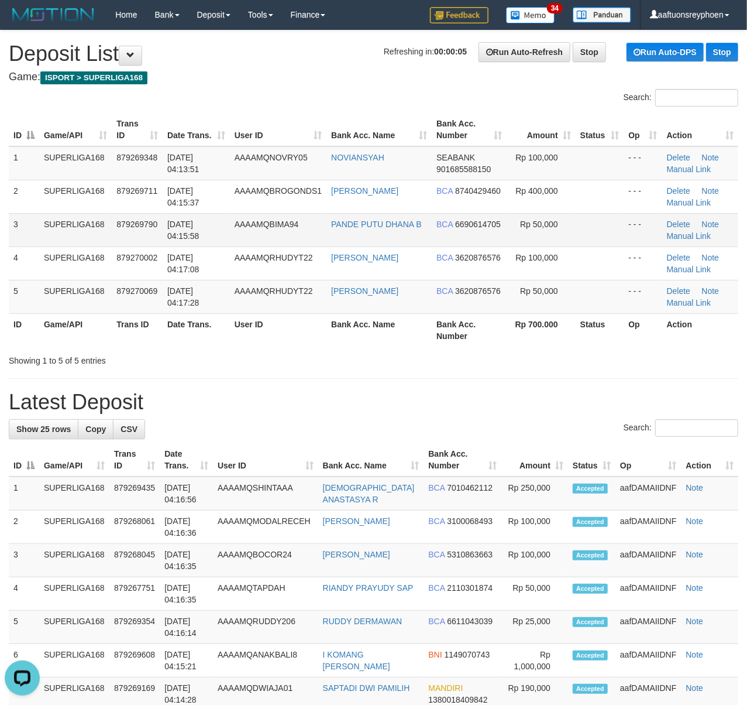
click at [104, 219] on td "SUPERLIGA168" at bounding box center [75, 229] width 73 height 33
click at [54, 228] on td "SUPERLIGA168" at bounding box center [75, 229] width 73 height 33
drag, startPoint x: 104, startPoint y: 240, endPoint x: 1, endPoint y: 254, distance: 103.9
click at [82, 242] on tr "3 SUPERLIGA168 879269790 01/10/2025 04:15:58 AAAAMQBIMA94 PANDE PUTU DHANA B BC…" at bounding box center [374, 229] width 730 height 33
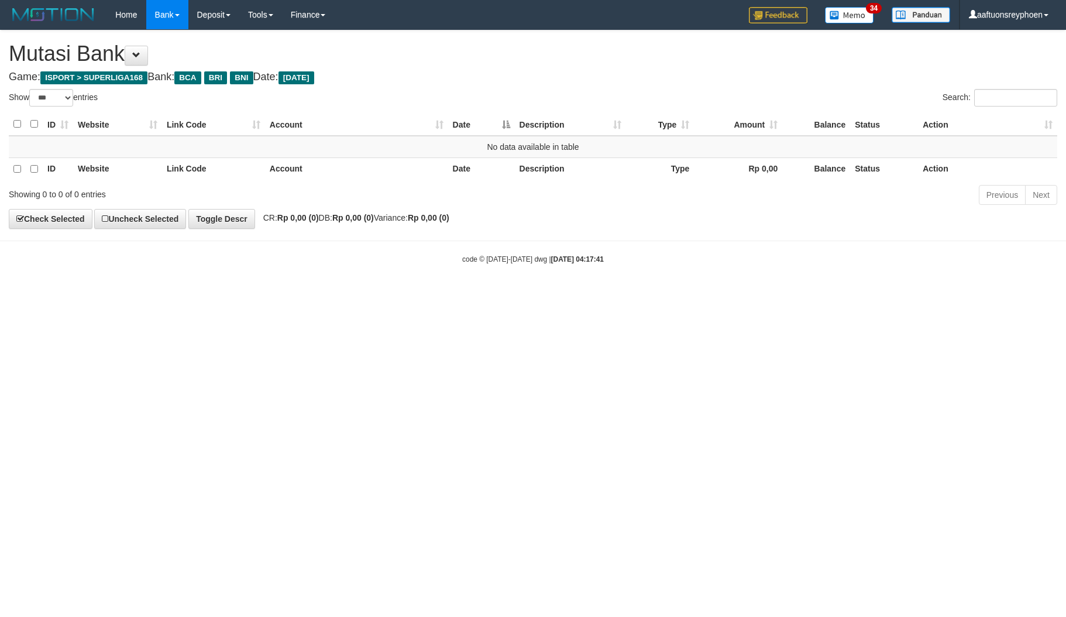
select select "***"
click at [445, 294] on html "Toggle navigation Home Bank Account List Load By Website Group [ISPORT] SUPERLI…" at bounding box center [533, 147] width 1066 height 294
drag, startPoint x: 0, startPoint y: 0, endPoint x: 485, endPoint y: 328, distance: 585.4
click at [483, 294] on html "Toggle navigation Home Bank Account List Load By Website Group [ISPORT] SUPERLI…" at bounding box center [533, 147] width 1066 height 294
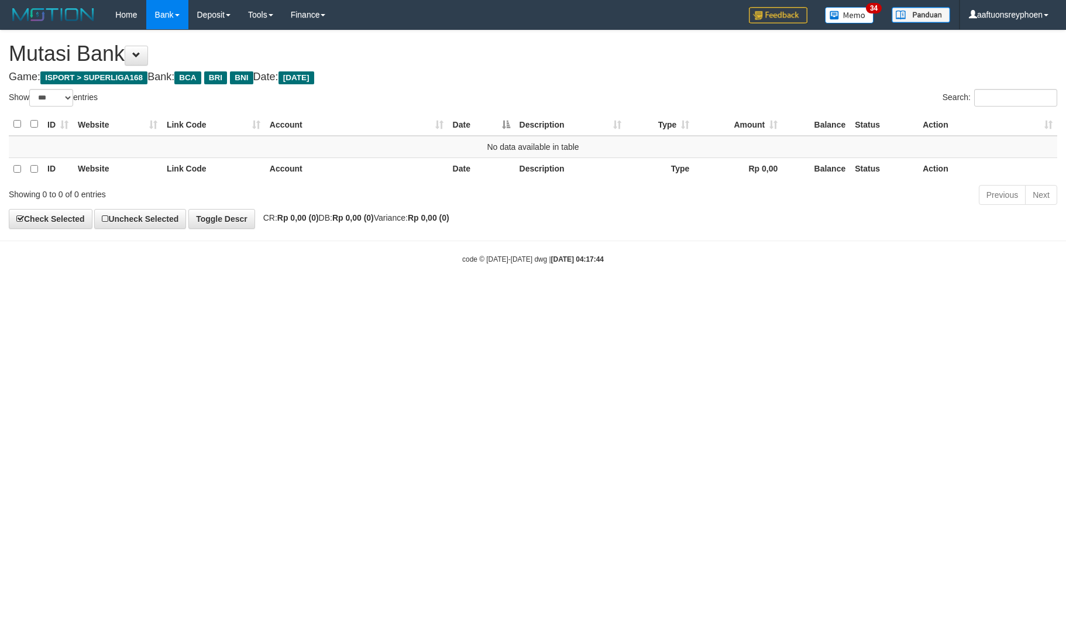
select select "***"
click at [841, 294] on html "Toggle navigation Home Bank Account List Load By Website Group [ISPORT] SUPERLI…" at bounding box center [533, 147] width 1066 height 294
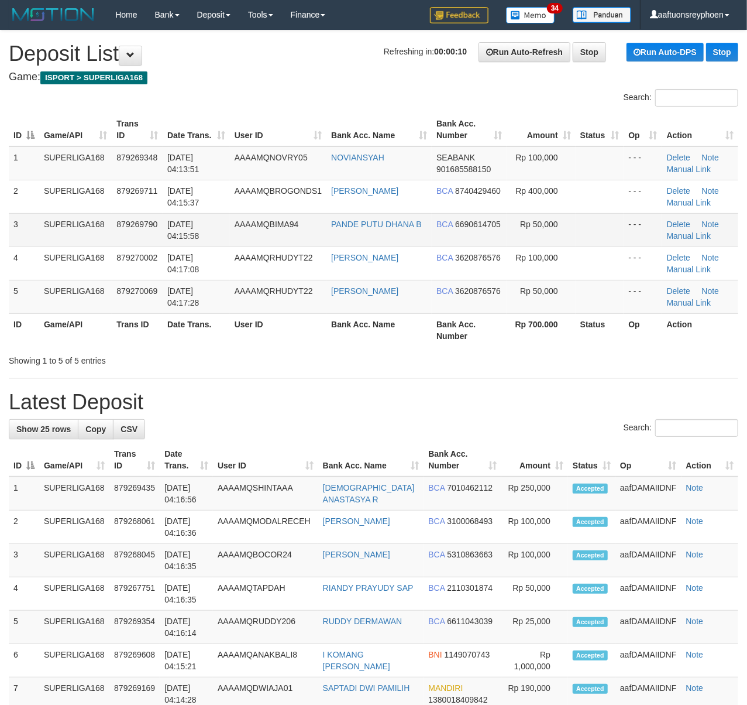
drag, startPoint x: 30, startPoint y: 229, endPoint x: 23, endPoint y: 229, distance: 7.0
click at [26, 229] on td "3" at bounding box center [24, 229] width 30 height 33
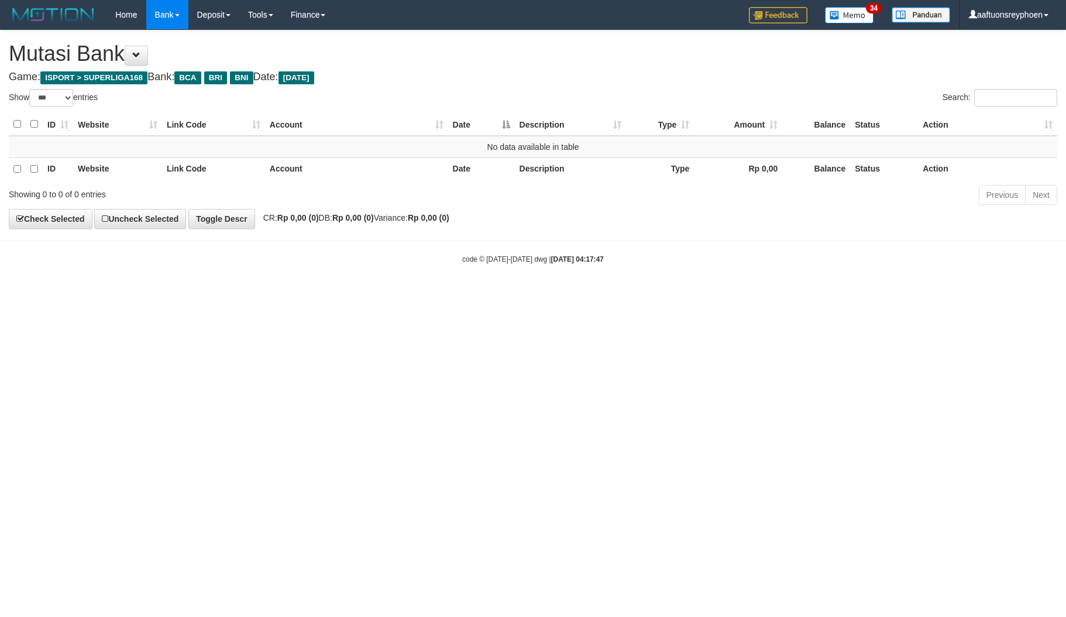
select select "***"
drag, startPoint x: 0, startPoint y: 0, endPoint x: 731, endPoint y: 331, distance: 802.5
click at [737, 294] on html "Toggle navigation Home Bank Account List Load By Website Group [ISPORT] SUPERLI…" at bounding box center [533, 147] width 1066 height 294
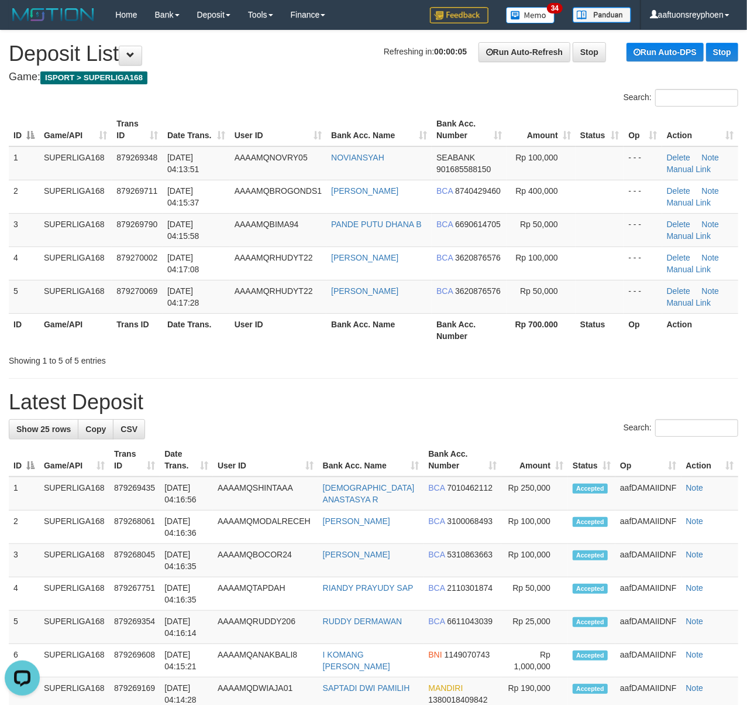
click at [2, 248] on div "ID Game/API Trans ID Date Trans. User ID Bank Acc. Name Bank Acc. Number Amount…" at bounding box center [373, 229] width 747 height 241
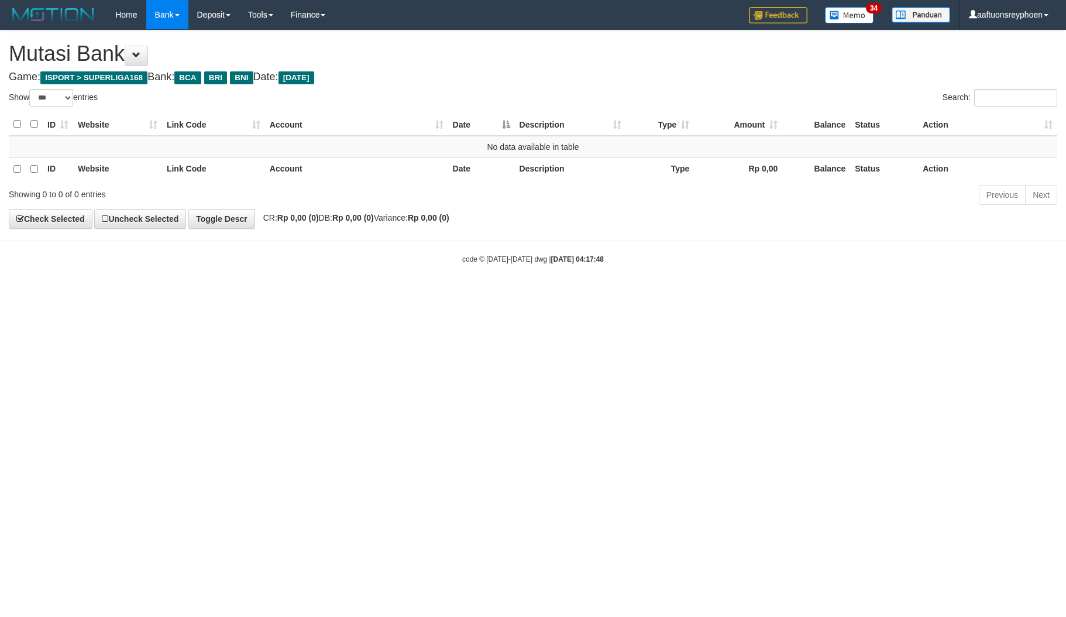
select select "***"
click at [643, 294] on html "Toggle navigation Home Bank Account List Load By Website Group [ISPORT] SUPERLI…" at bounding box center [533, 147] width 1066 height 294
select select "***"
click at [643, 294] on html "Toggle navigation Home Bank Account List Load By Website Group [ISPORT] SUPERLI…" at bounding box center [533, 147] width 1066 height 294
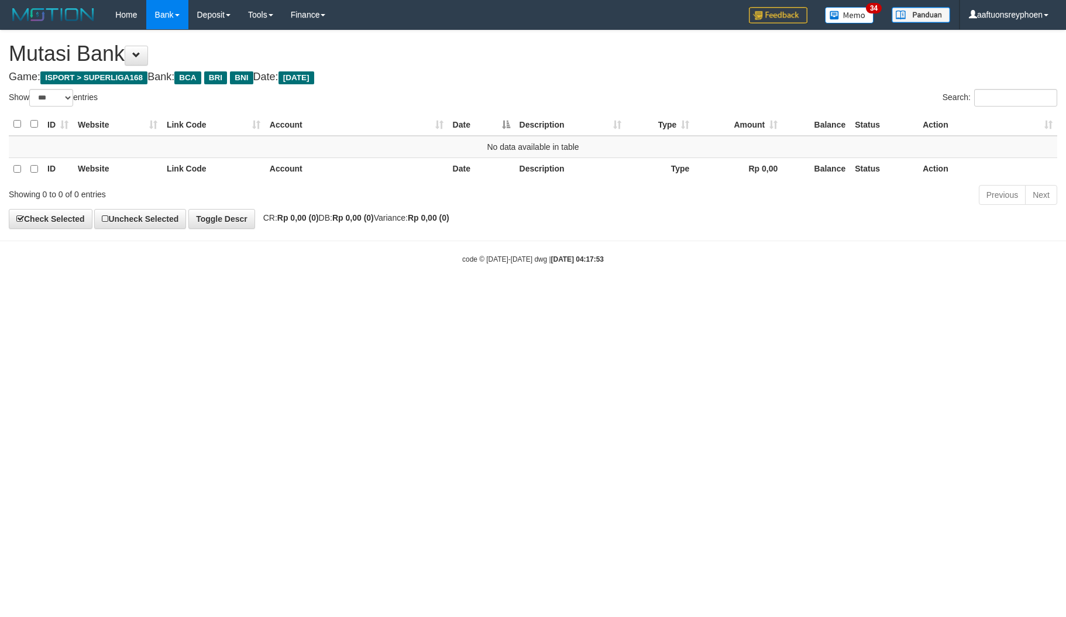
select select "***"
click at [731, 294] on html "Toggle navigation Home Bank Account List Load By Website Group [ISPORT] SUPERLI…" at bounding box center [533, 147] width 1066 height 294
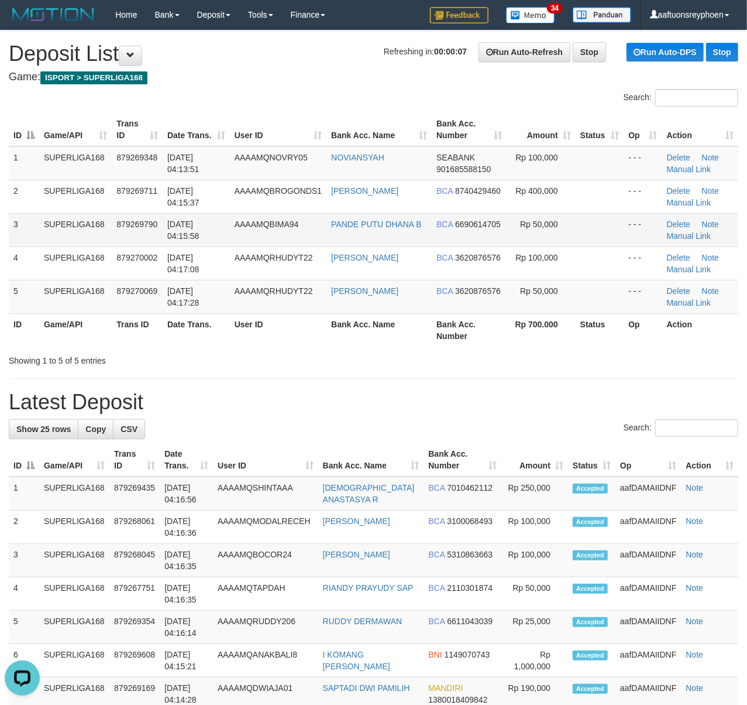
click at [80, 229] on td "SUPERLIGA168" at bounding box center [75, 229] width 73 height 33
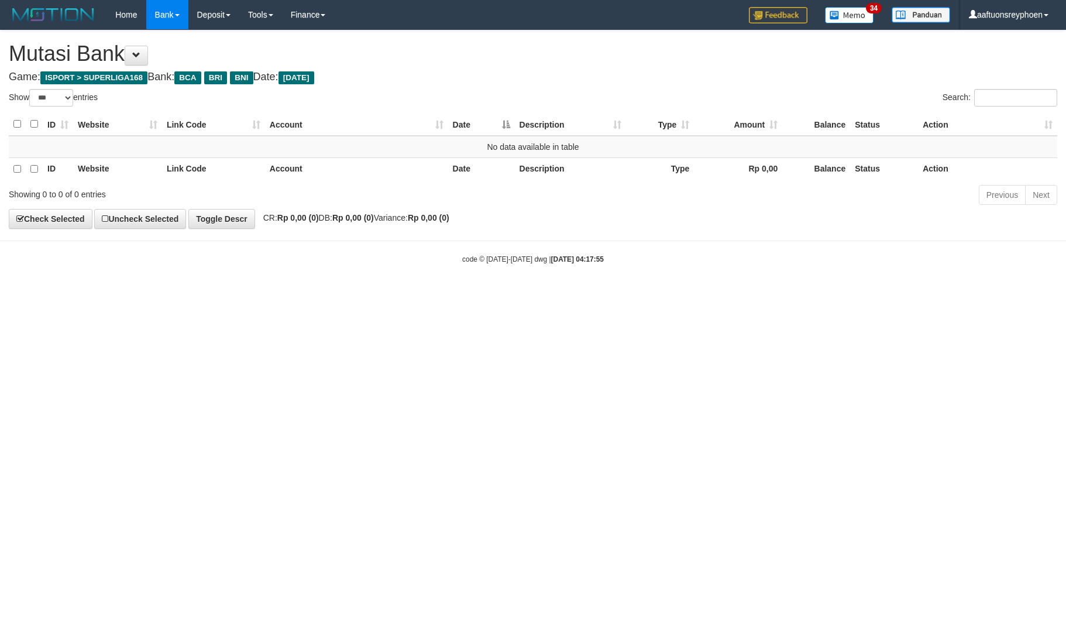
select select "***"
click at [731, 294] on html "Toggle navigation Home Bank Account List Load By Website Group [ISPORT] SUPERLI…" at bounding box center [533, 147] width 1066 height 294
drag, startPoint x: 706, startPoint y: 323, endPoint x: 1063, endPoint y: 281, distance: 360.0
click at [745, 294] on html "Toggle navigation Home Bank Account List Load By Website Group [ISPORT] SUPERLI…" at bounding box center [533, 147] width 1066 height 294
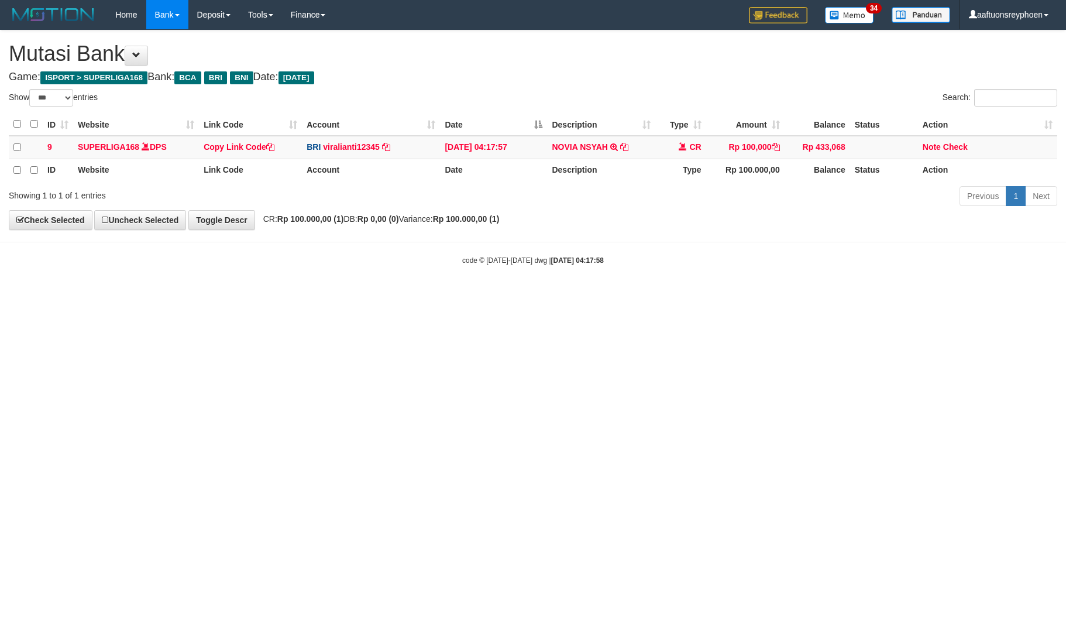
select select "***"
click at [723, 282] on body "Toggle navigation Home Bank Account List Load By Website Group [ISPORT] SUPERLI…" at bounding box center [533, 147] width 1066 height 295
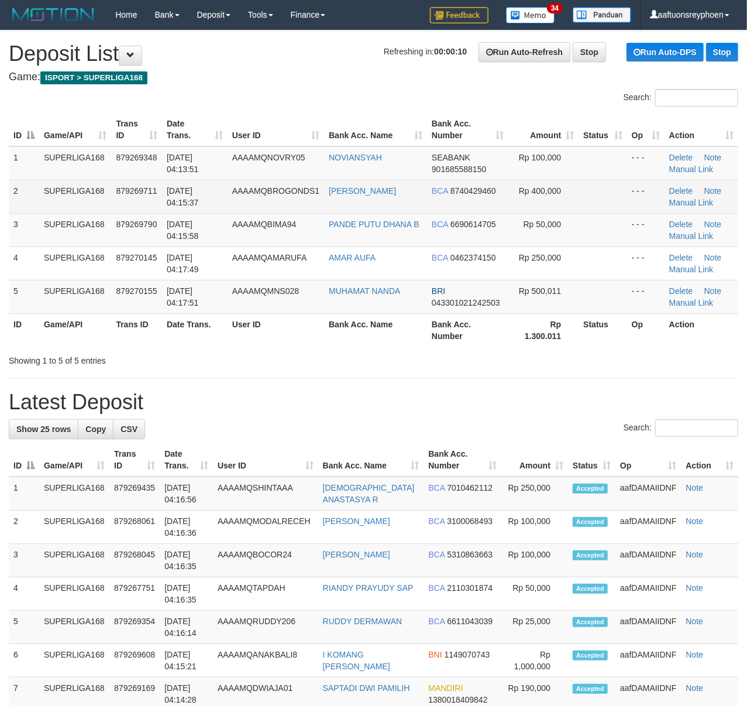
click at [257, 190] on span "AAAAMQBROGONDS1" at bounding box center [275, 190] width 87 height 9
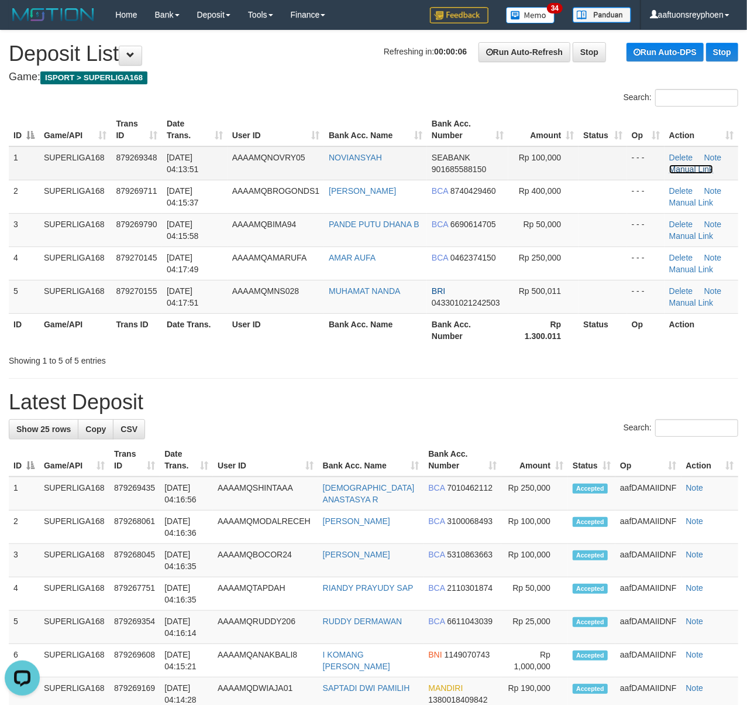
drag, startPoint x: 678, startPoint y: 169, endPoint x: 604, endPoint y: 174, distance: 74.0
click at [678, 169] on link "Manual Link" at bounding box center [691, 168] width 44 height 9
click at [139, 114] on th "Trans ID" at bounding box center [136, 129] width 51 height 33
click at [45, 140] on th "Game/API" at bounding box center [75, 129] width 72 height 33
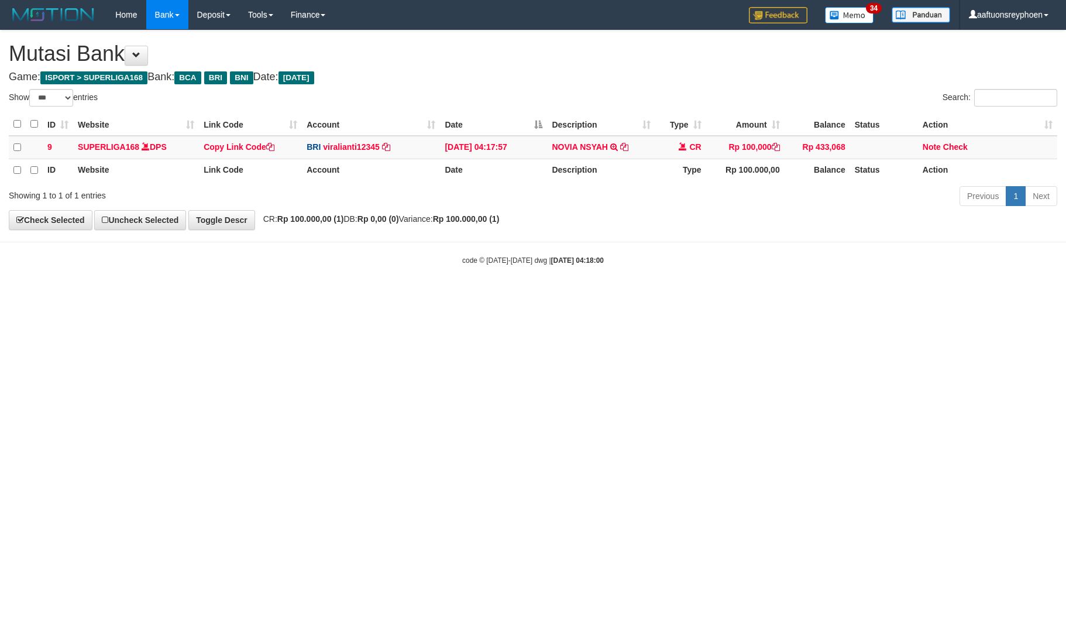
select select "***"
click at [640, 145] on td "NOVIA NSYAH TRANSFER NBMBNOVIA NSYAH TO VIRA APRILIANTI" at bounding box center [601, 147] width 108 height 23
copy tr "NOVIA NSYAH TRANSFER NBMBNOVIA NSYAH TO VIRA APRILIANTI"
click at [640, 145] on td "NOVIA NSYAH TRANSFER NBMBNOVIA NSYAH TO VIRA APRILIANTI" at bounding box center [601, 147] width 108 height 23
drag, startPoint x: 255, startPoint y: 146, endPoint x: 261, endPoint y: 150, distance: 7.1
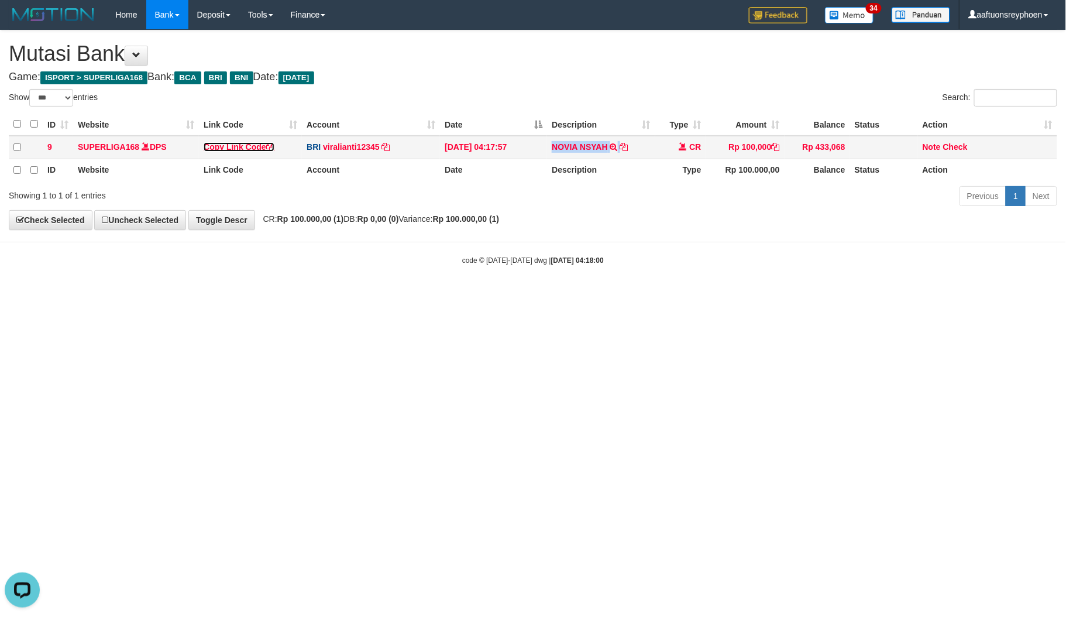
click at [255, 146] on link "Copy Link Code" at bounding box center [239, 146] width 71 height 9
copy tr "NOVIA NSYAH TRANSFER NBMBNOVIA NSYAH TO VIRA APRILIANTI"
drag, startPoint x: 589, startPoint y: 351, endPoint x: 1065, endPoint y: 241, distance: 488.9
click at [668, 295] on html "Toggle navigation Home Bank Account List Load By Website Group [ISPORT] SUPERLI…" at bounding box center [533, 147] width 1066 height 295
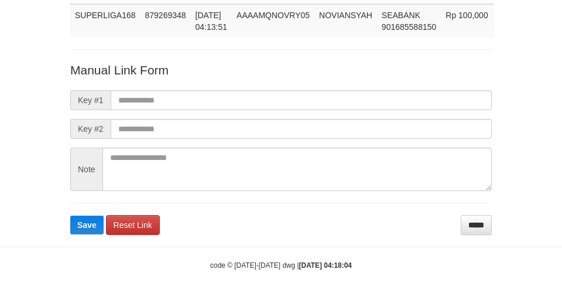
scroll to position [85, 0]
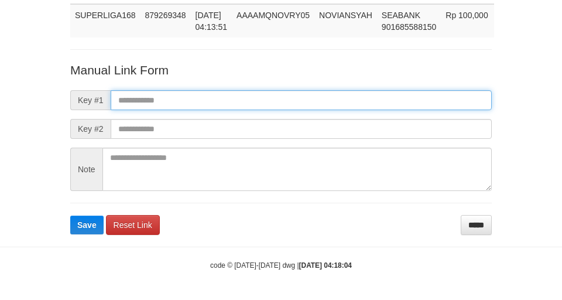
click at [251, 98] on input "text" at bounding box center [301, 100] width 381 height 20
paste input "**********"
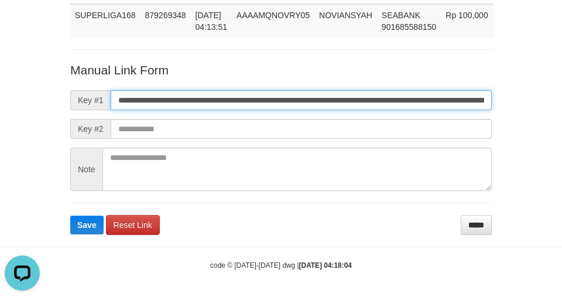
scroll to position [0, 726]
type input "**********"
click at [70, 215] on button "Save" at bounding box center [86, 224] width 33 height 19
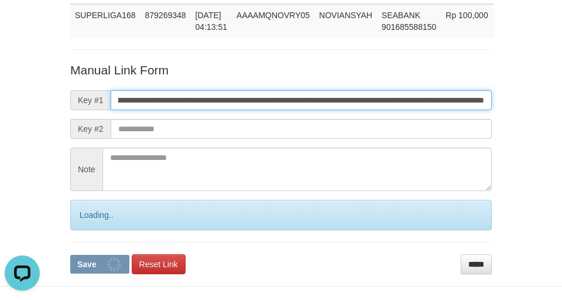
click at [251, 98] on input "**********" at bounding box center [301, 100] width 381 height 20
click at [70, 255] on button "Save" at bounding box center [99, 264] width 59 height 19
click at [252, 97] on input "**********" at bounding box center [301, 100] width 381 height 20
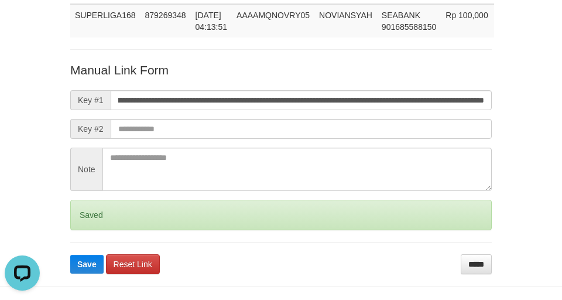
scroll to position [0, 0]
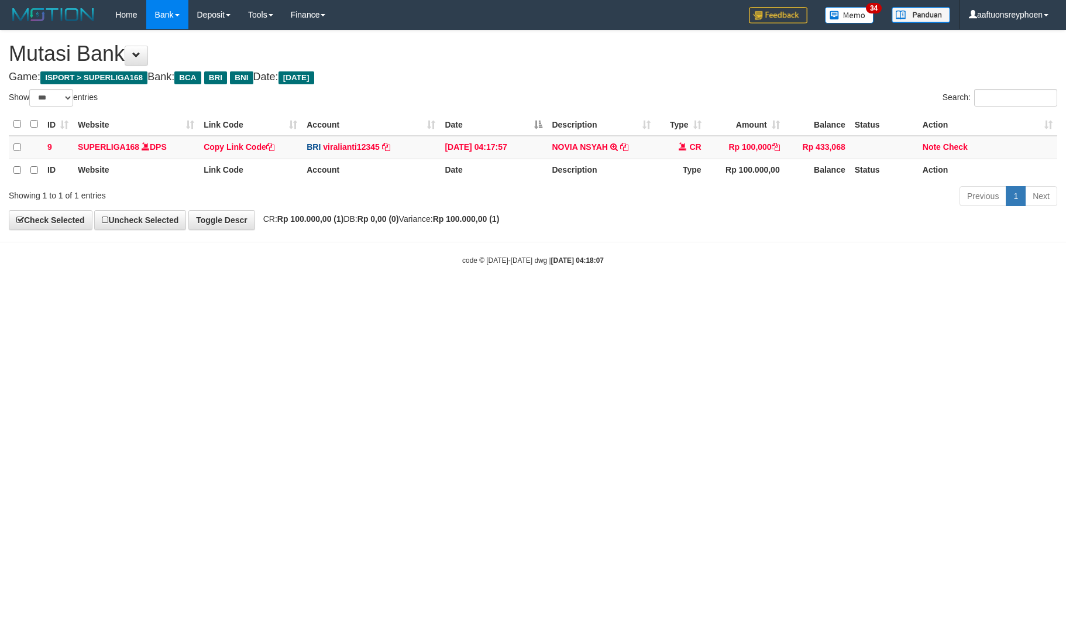
select select "***"
drag, startPoint x: 649, startPoint y: 303, endPoint x: 700, endPoint y: 300, distance: 51.6
click at [659, 295] on html "Toggle navigation Home Bank Account List Load By Website Group [ISPORT] SUPERLI…" at bounding box center [533, 147] width 1066 height 295
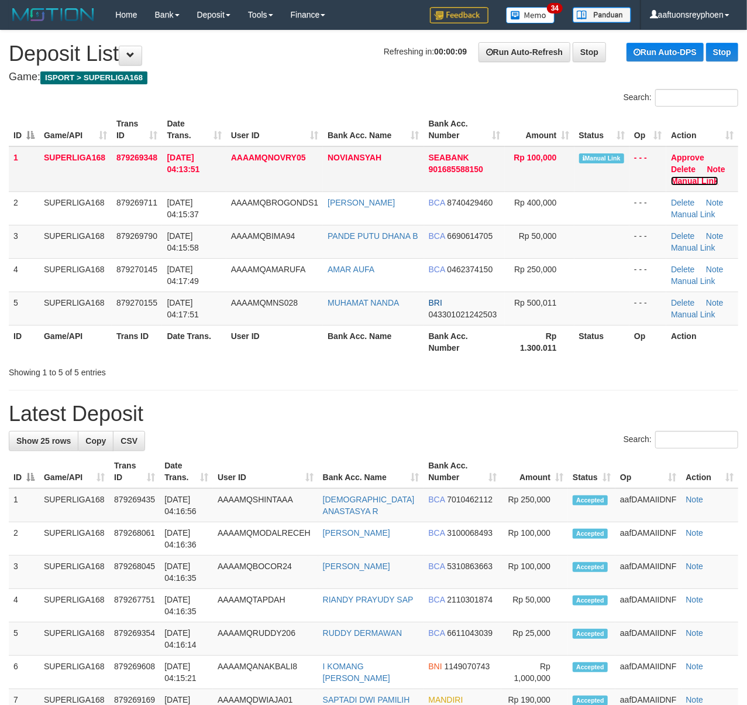
drag, startPoint x: 691, startPoint y: 178, endPoint x: 680, endPoint y: 178, distance: 11.1
click at [691, 178] on link "Manual Link" at bounding box center [694, 180] width 47 height 9
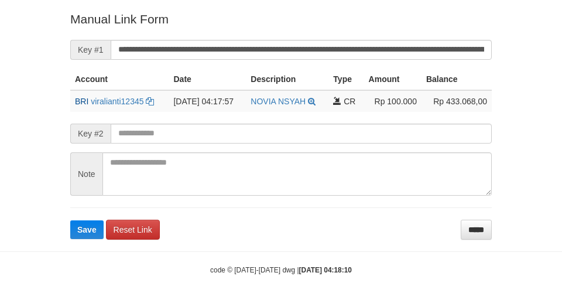
scroll to position [236, 0]
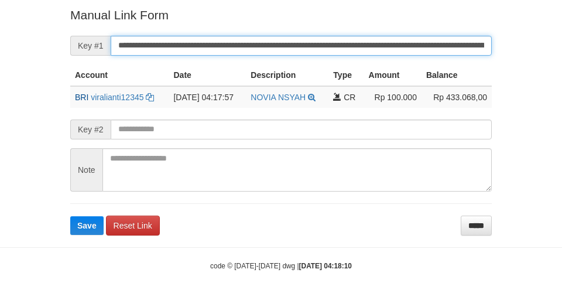
click at [70, 216] on button "Save" at bounding box center [86, 225] width 33 height 19
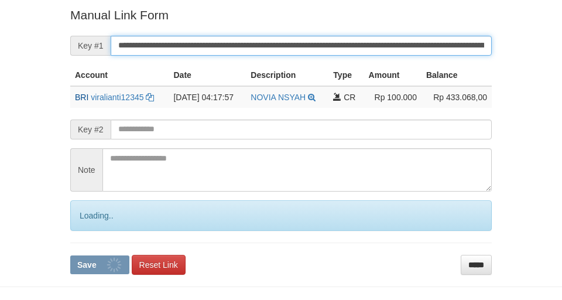
click at [186, 47] on input "**********" at bounding box center [301, 46] width 381 height 20
click at [70, 255] on button "Save" at bounding box center [99, 264] width 59 height 19
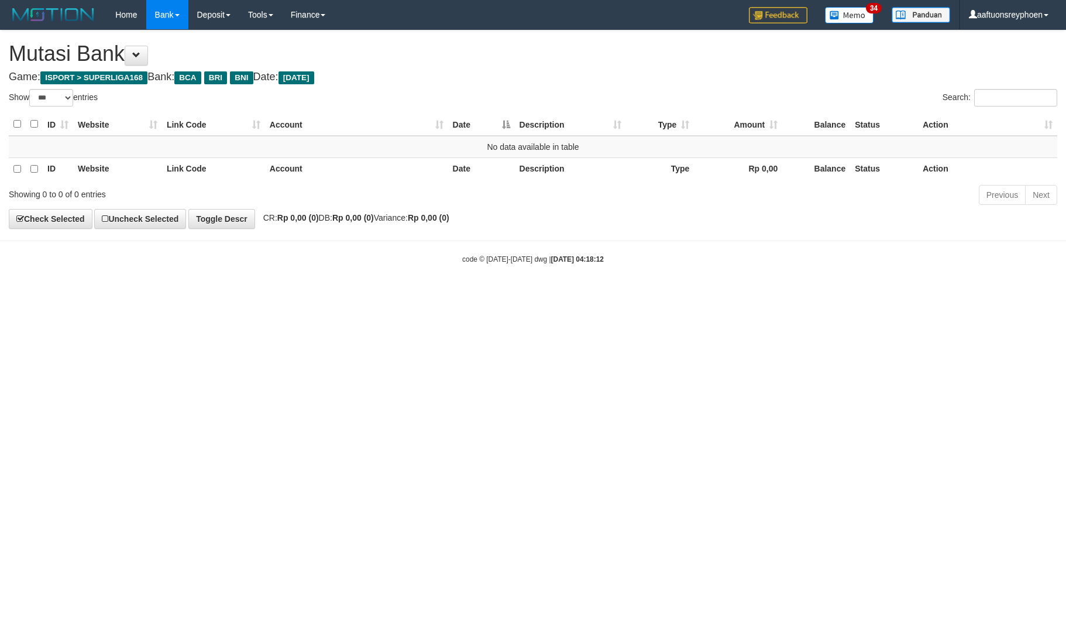
select select "***"
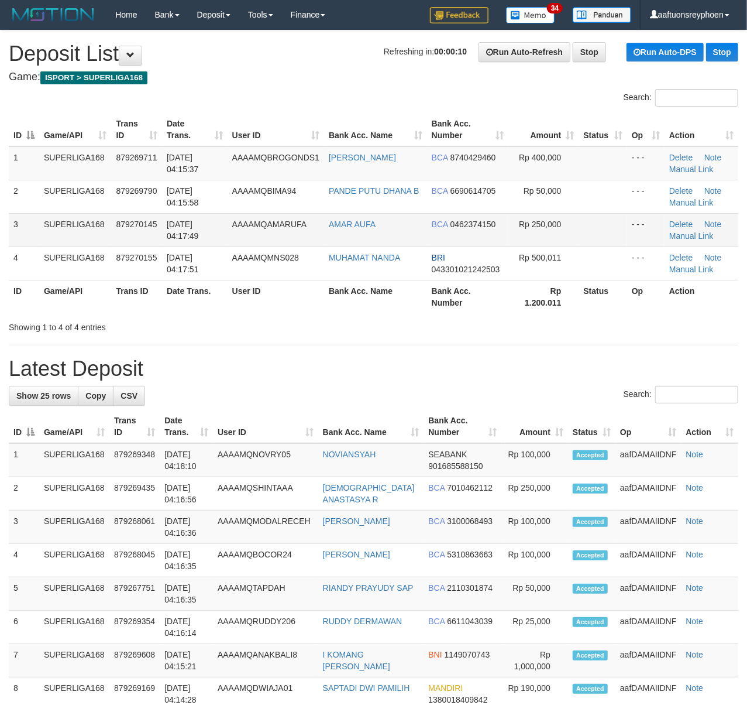
click at [229, 216] on tr "3 SUPERLIGA168 879270145 01/10/2025 04:17:49 AAAAMQAMARUFA AMAR AUFA BCA 046237…" at bounding box center [374, 229] width 730 height 33
click at [317, 214] on td "AAAAMQAMARUFA" at bounding box center [276, 229] width 97 height 33
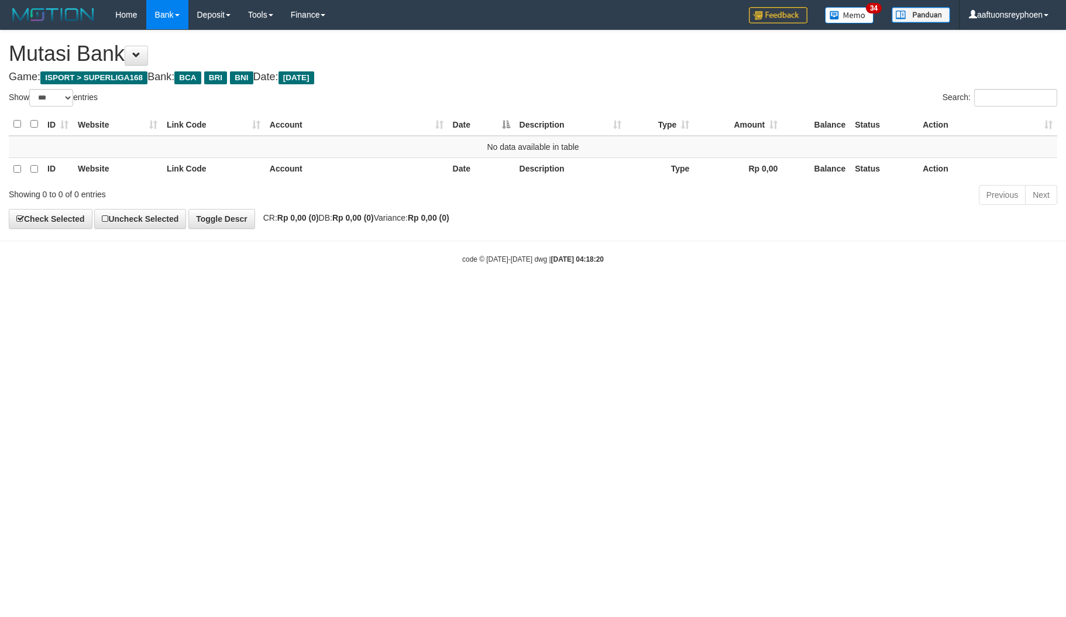
select select "***"
drag, startPoint x: 322, startPoint y: 302, endPoint x: 1059, endPoint y: 213, distance: 742.7
click at [376, 294] on html "Toggle navigation Home Bank Account List Load By Website Group [ISPORT] SUPERLI…" at bounding box center [533, 147] width 1066 height 294
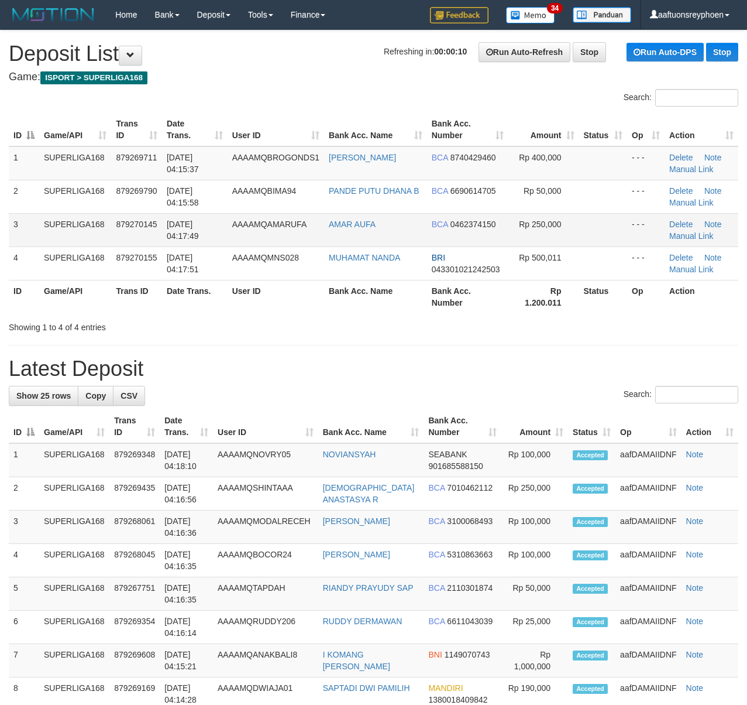
click at [121, 211] on td "879269790" at bounding box center [136, 196] width 51 height 33
click at [127, 220] on span "879270145" at bounding box center [136, 223] width 41 height 9
click at [15, 216] on td "3" at bounding box center [24, 229] width 30 height 33
click at [13, 215] on td "3" at bounding box center [24, 229] width 30 height 33
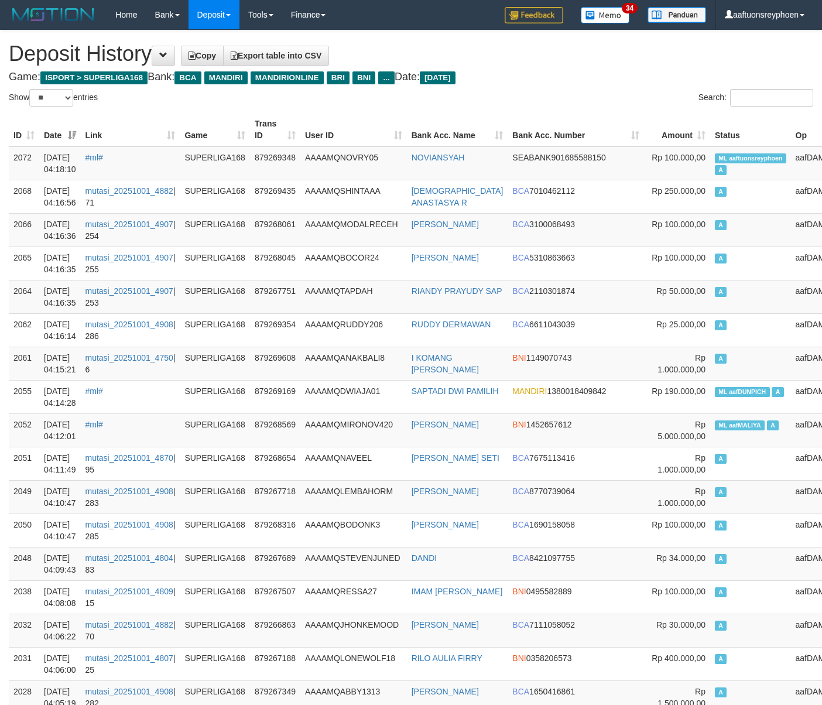
select select "**"
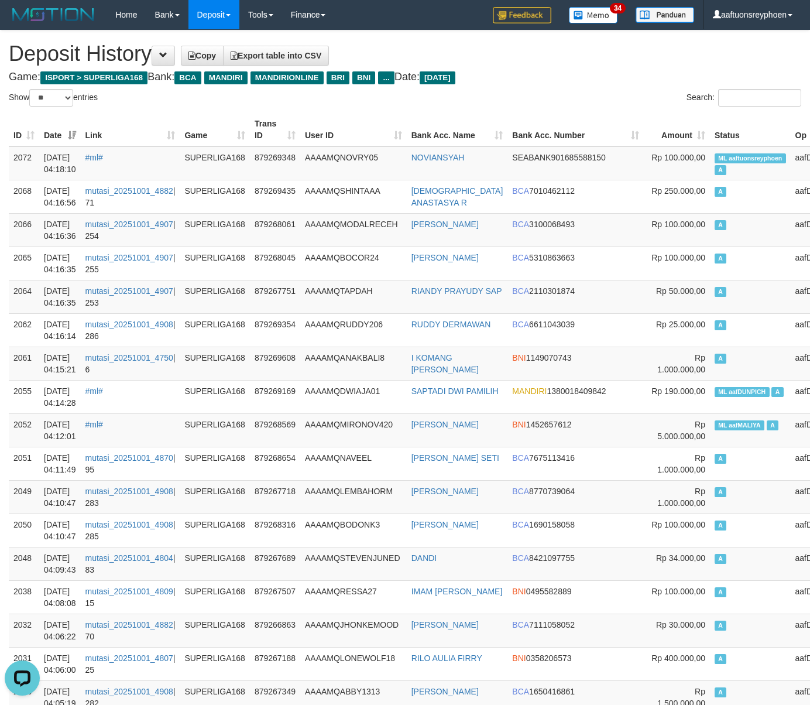
click at [539, 52] on h1 "Deposit History Copy Export table into CSV" at bounding box center [405, 53] width 792 height 23
click at [171, 63] on button at bounding box center [163, 56] width 23 height 20
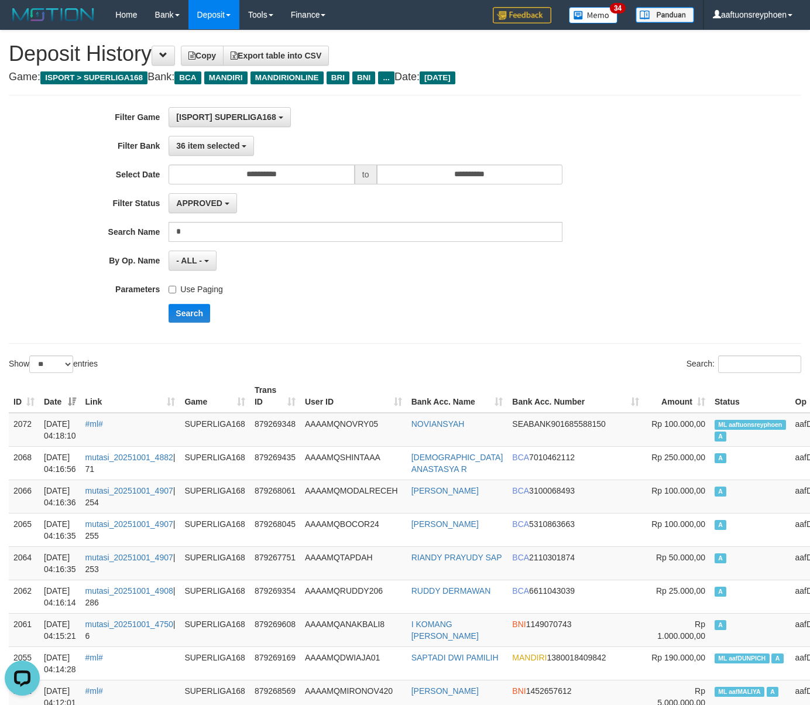
click at [212, 293] on label "Use Paging" at bounding box center [196, 287] width 54 height 16
click at [178, 325] on div "**********" at bounding box center [337, 219] width 675 height 224
click at [644, 291] on div "Parameters Use Paging" at bounding box center [337, 287] width 675 height 16
click at [188, 307] on button "Search" at bounding box center [190, 313] width 42 height 19
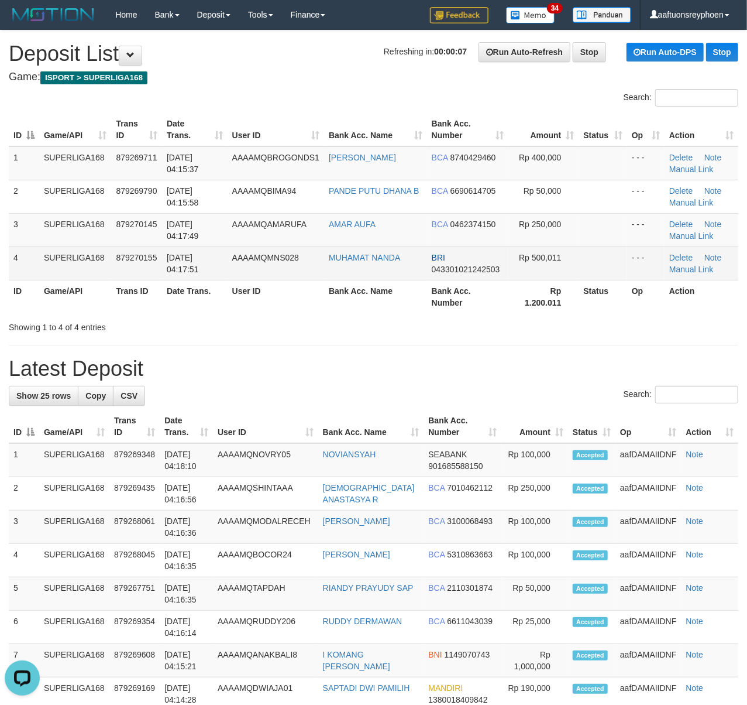
click at [158, 267] on td "879270155" at bounding box center [136, 262] width 51 height 33
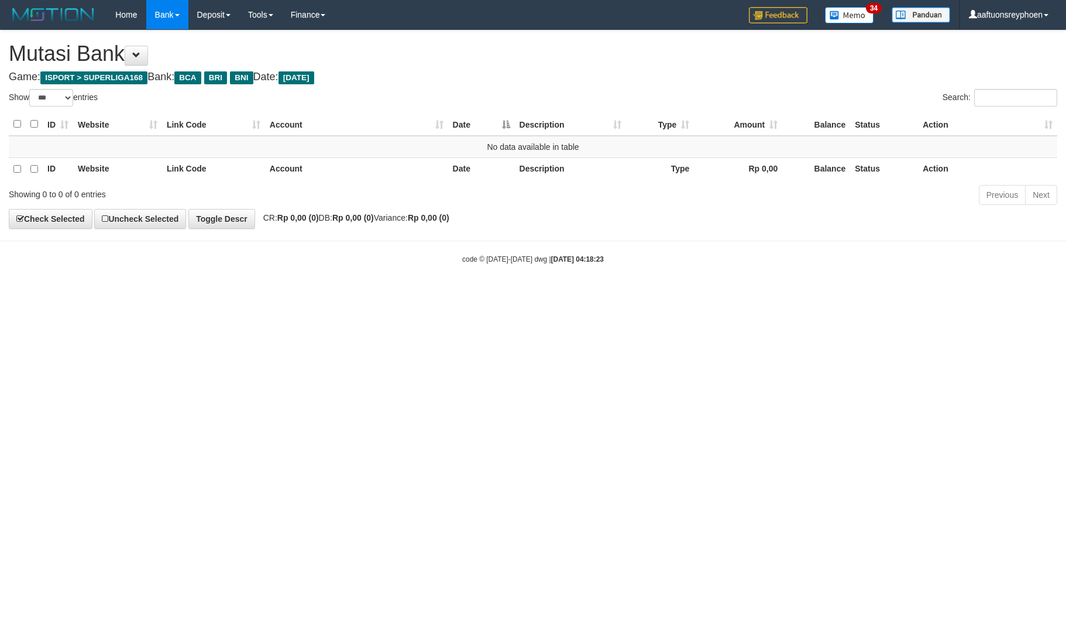
select select "***"
drag, startPoint x: 731, startPoint y: 352, endPoint x: 913, endPoint y: 320, distance: 184.2
click at [822, 294] on html "Toggle navigation Home Bank Account List Load By Website Group [ISPORT] SUPERLI…" at bounding box center [533, 147] width 1066 height 294
drag, startPoint x: 792, startPoint y: 289, endPoint x: 978, endPoint y: 256, distance: 188.9
click at [890, 265] on html "Toggle navigation Home Bank Account List Load By Website Group [ISPORT] SUPERLI…" at bounding box center [533, 147] width 1066 height 294
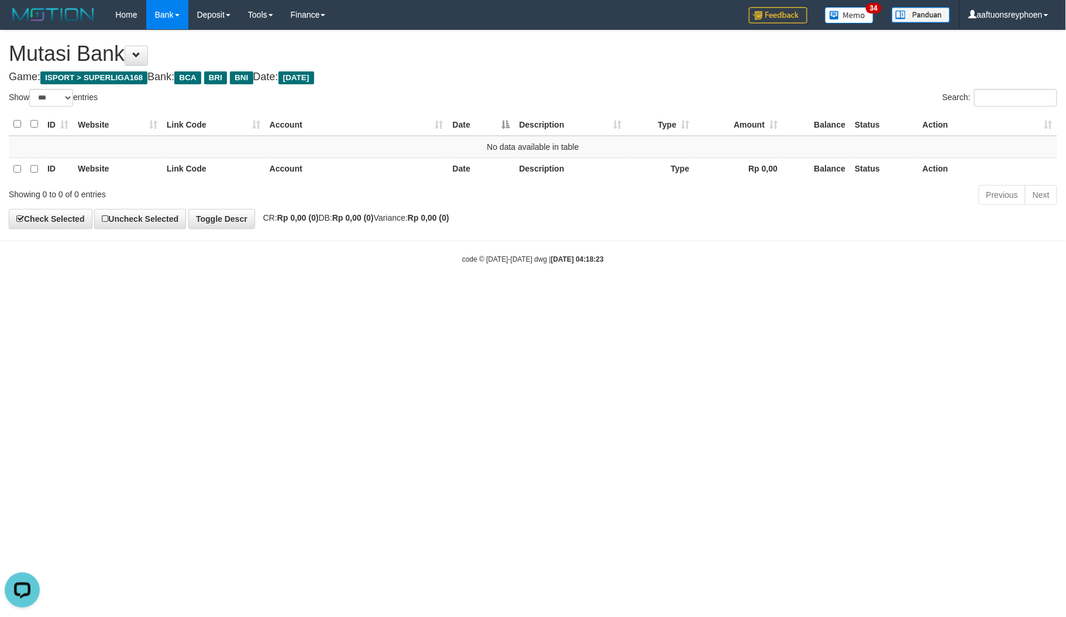
drag, startPoint x: 837, startPoint y: 305, endPoint x: 1066, endPoint y: 274, distance: 231.0
click at [919, 291] on html "Toggle navigation Home Bank Account List Load By Website Group [ISPORT] SUPERLI…" at bounding box center [533, 147] width 1066 height 294
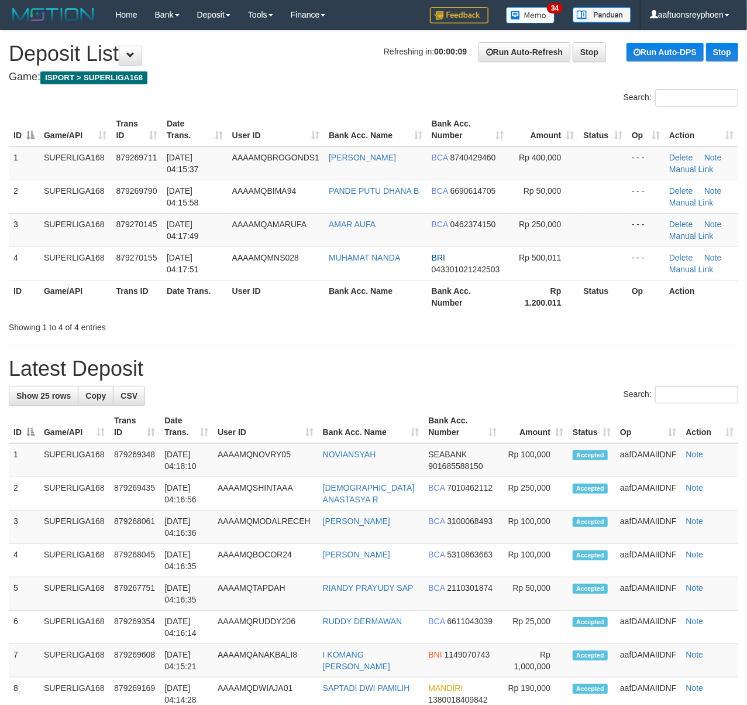
click at [160, 300] on th "Trans ID" at bounding box center [136, 296] width 51 height 33
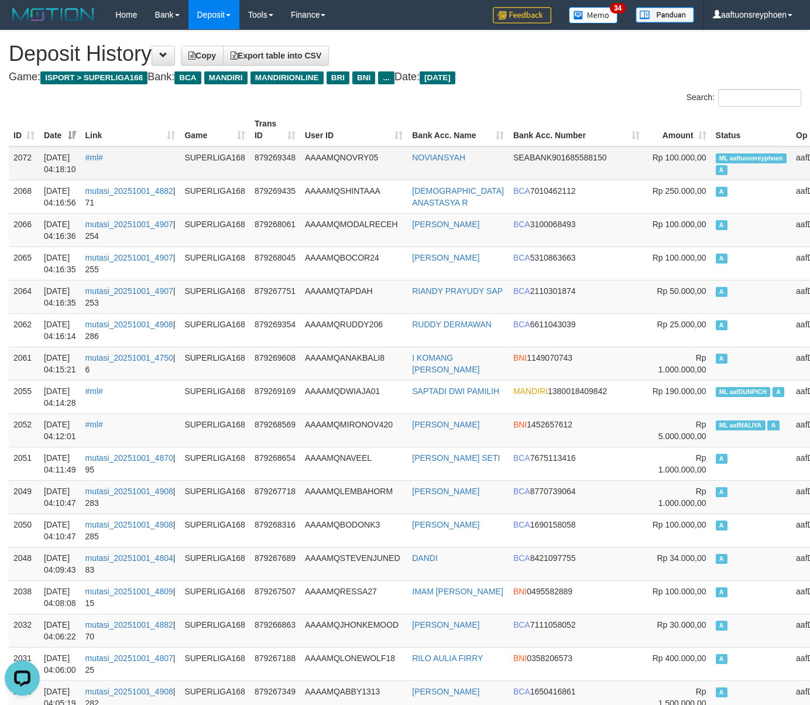
click at [716, 155] on span "ML aaftuonsreyphoen" at bounding box center [751, 158] width 71 height 10
copy span "aaftuonsreyphoen"
click at [716, 155] on span "ML aaftuonsreyphoen" at bounding box center [751, 158] width 71 height 10
copy td "ML aaftuonsreyphoen A"
click at [716, 155] on span "ML aaftuonsreyphoen" at bounding box center [751, 158] width 71 height 10
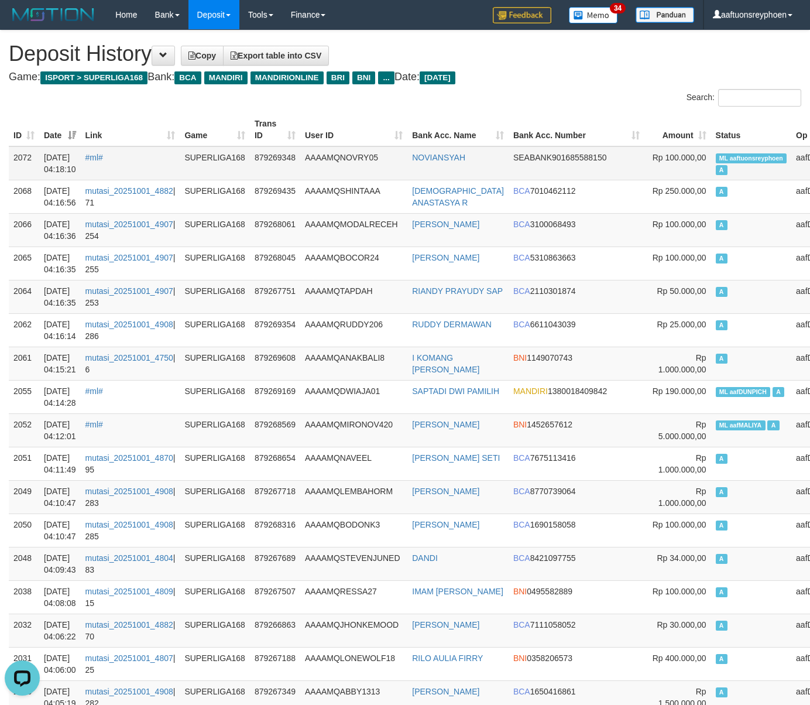
scroll to position [818, 0]
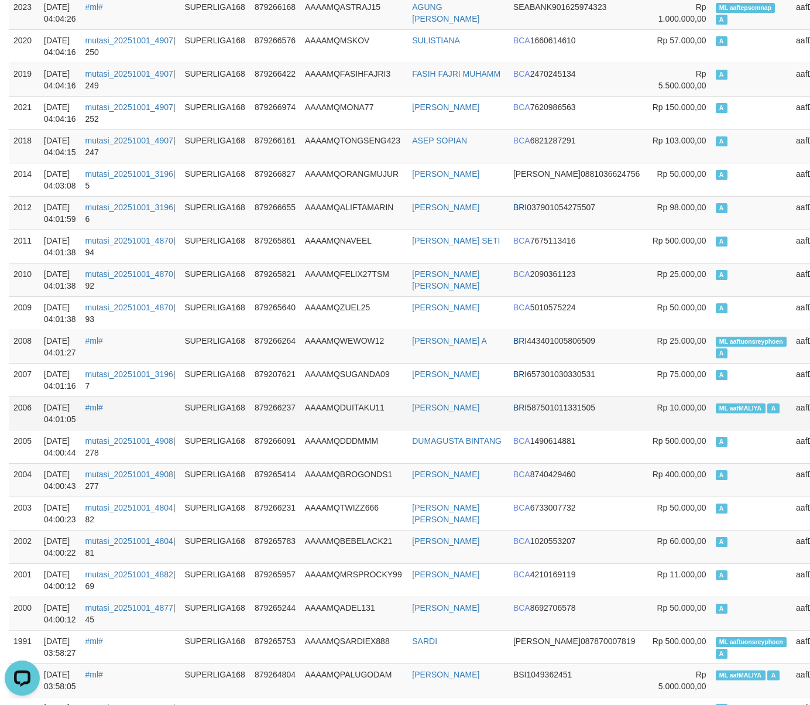
click at [716, 413] on span "ML aafMALIYA" at bounding box center [741, 408] width 50 height 10
copy td "aafMALIYA"
click at [716, 413] on span "ML aafMALIYA" at bounding box center [741, 408] width 50 height 10
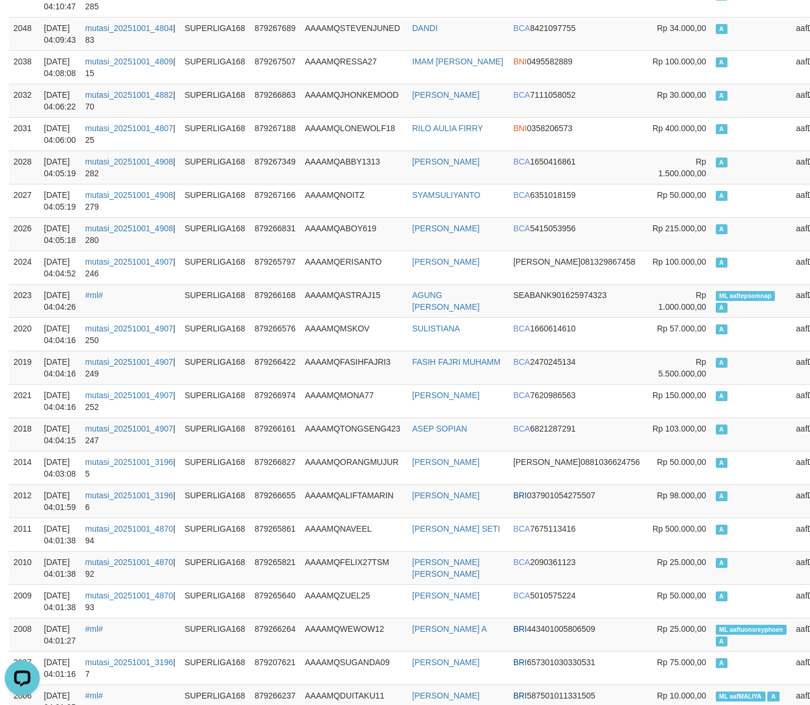
scroll to position [0, 0]
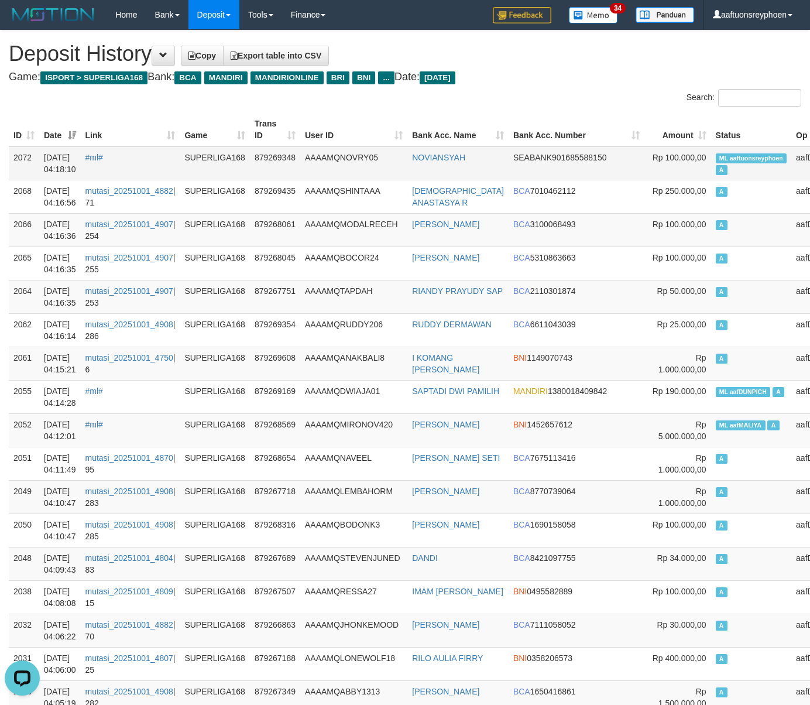
click at [716, 153] on span "ML aaftuonsreyphoen" at bounding box center [751, 158] width 71 height 10
copy td "aaftuonsreyphoen"
click at [716, 153] on span "ML aaftuonsreyphoen" at bounding box center [751, 158] width 71 height 10
copy td "ML aaftuonsreyphoen A"
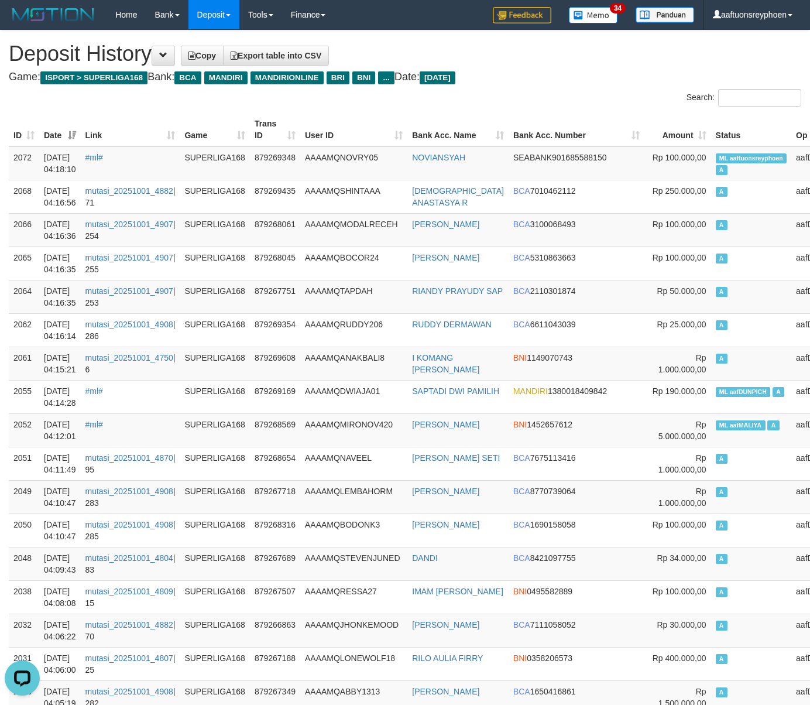
click at [133, 54] on h1 "Deposit History Copy Export table into CSV" at bounding box center [405, 53] width 792 height 23
drag, startPoint x: 169, startPoint y: 54, endPoint x: 183, endPoint y: 99, distance: 47.2
click at [167, 54] on span at bounding box center [163, 55] width 8 height 8
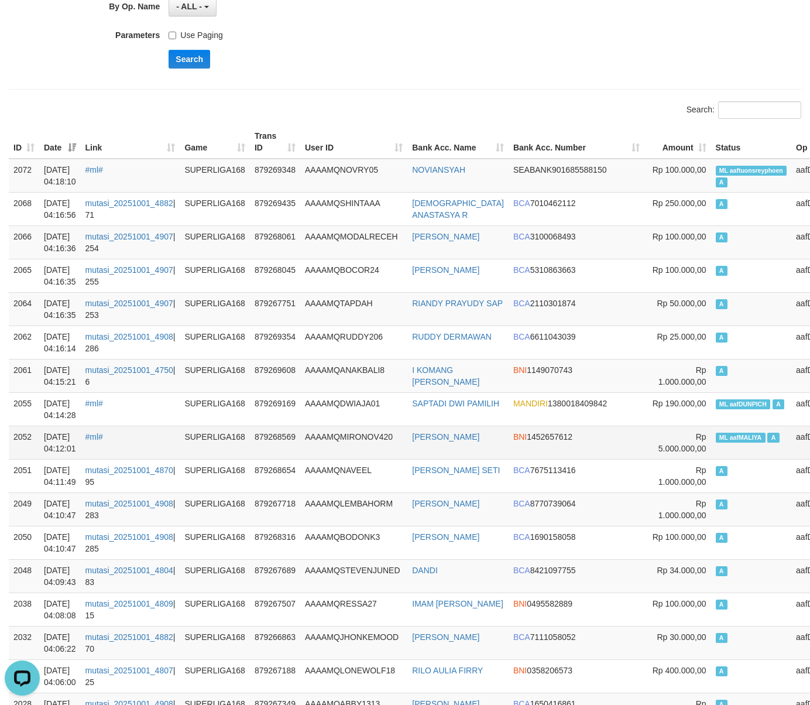
scroll to position [286, 0]
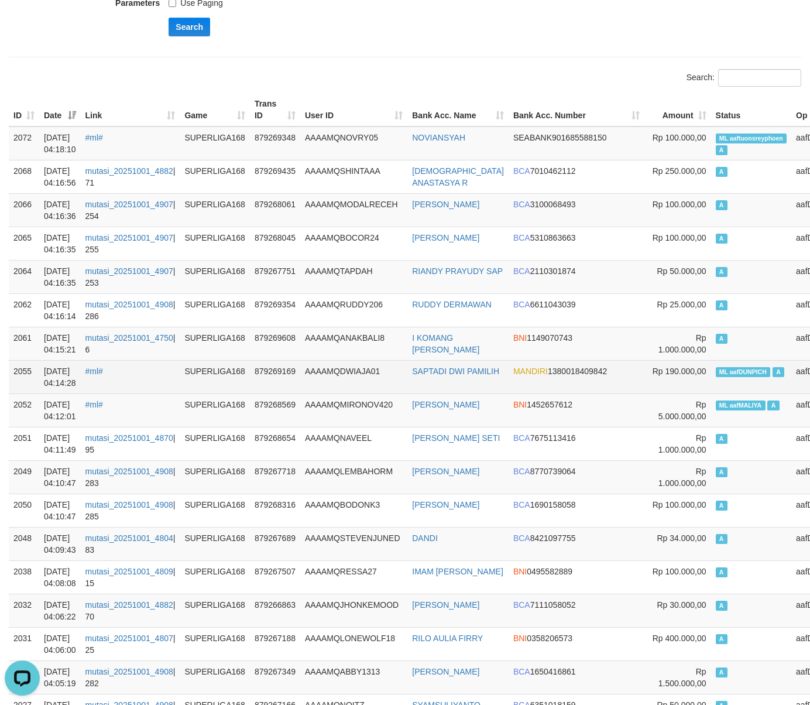
click at [711, 382] on td "ML aafDUNPICH A" at bounding box center [751, 376] width 81 height 33
copy td "aafDUNPICH"
copy td "ML aafDUNPICH A"
click at [711, 382] on td "ML aafDUNPICH A" at bounding box center [751, 376] width 81 height 33
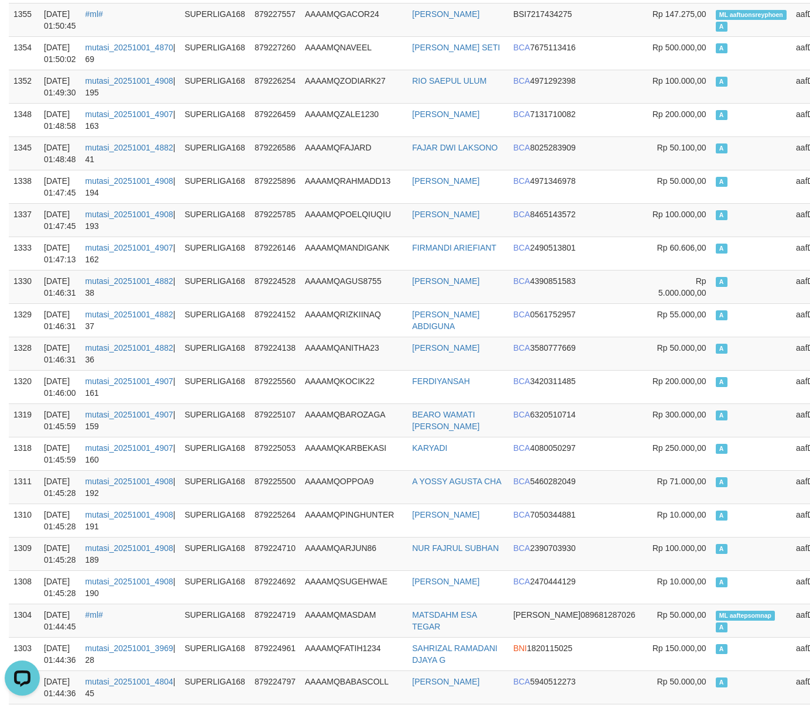
scroll to position [10013, 0]
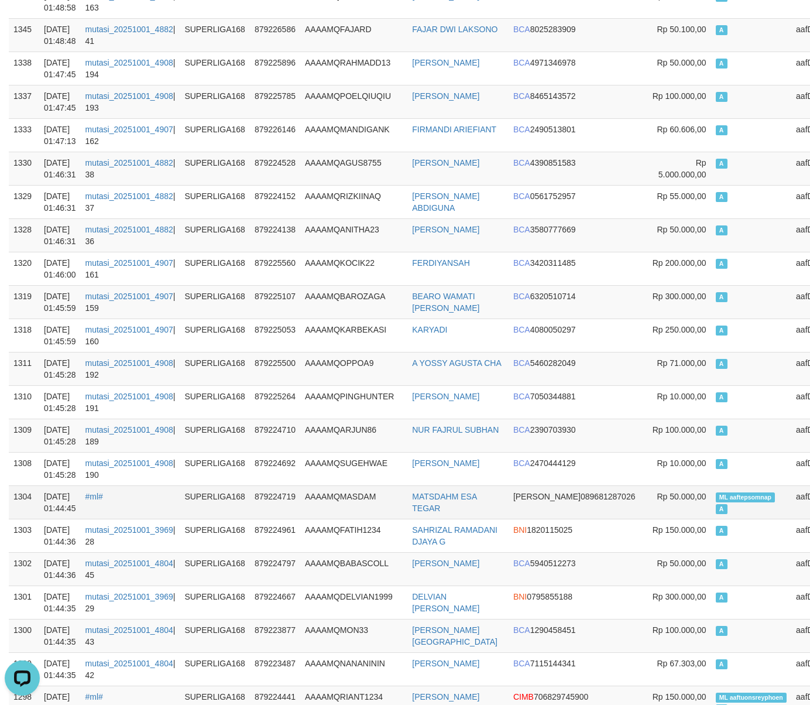
click at [716, 502] on span "ML aaftepsomnap" at bounding box center [746, 497] width 60 height 10
copy td "aaftepsomnap"
copy td "ML aaftepsomnap A"
click at [716, 502] on span "ML aaftepsomnap" at bounding box center [746, 497] width 60 height 10
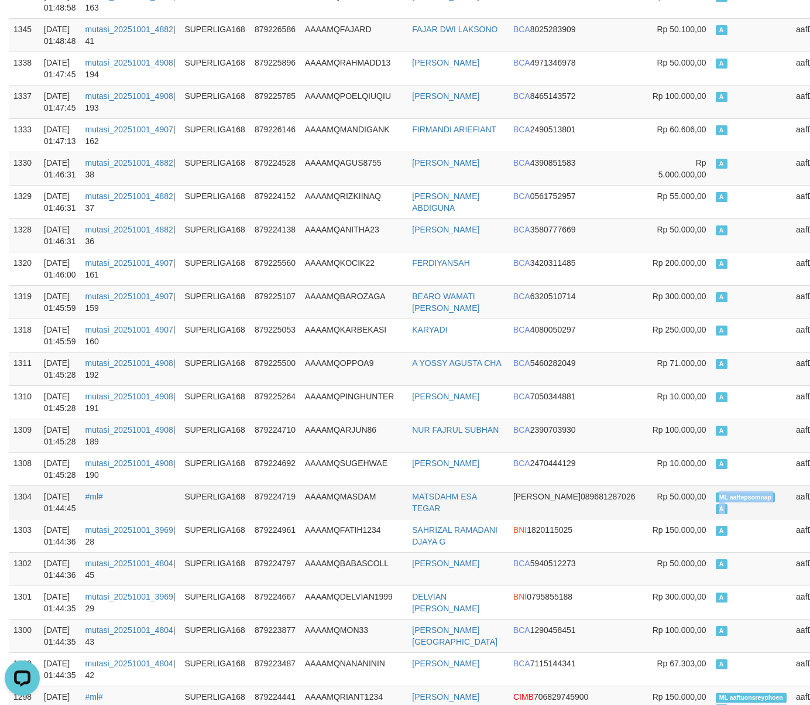
click at [716, 502] on span "ML aaftepsomnap" at bounding box center [746, 497] width 60 height 10
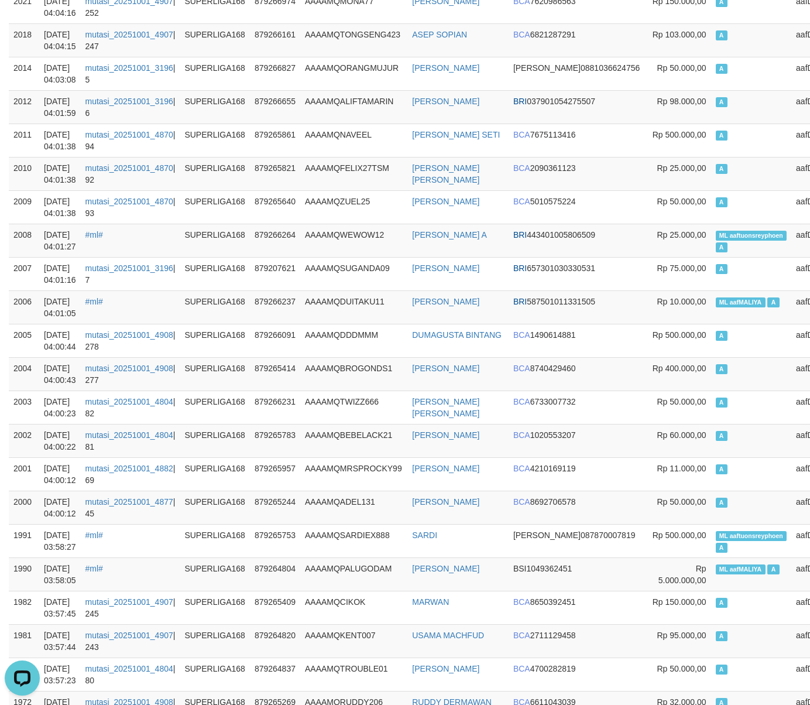
scroll to position [0, 0]
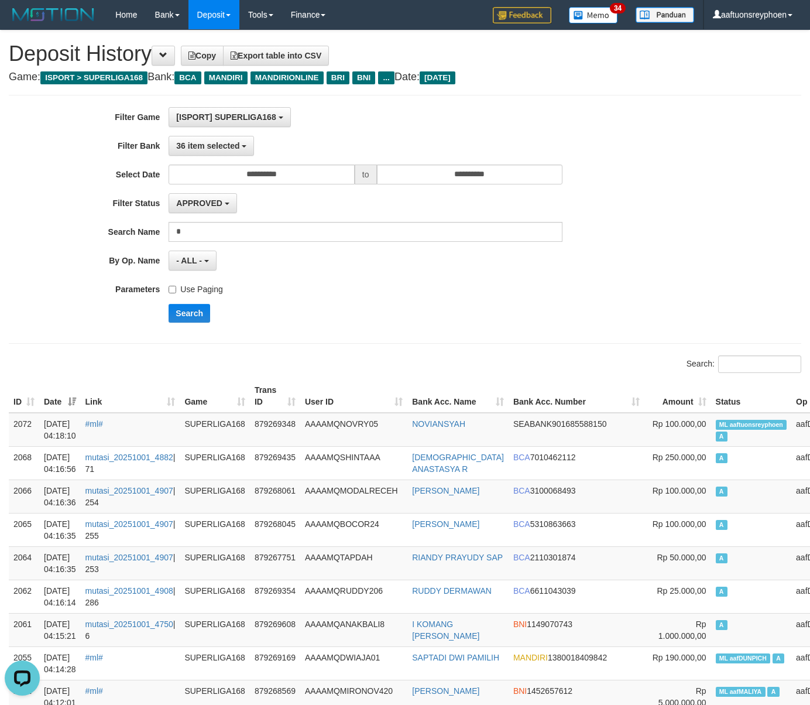
click at [181, 289] on label "Use Paging" at bounding box center [196, 287] width 54 height 16
click at [190, 312] on button "Search" at bounding box center [190, 313] width 42 height 19
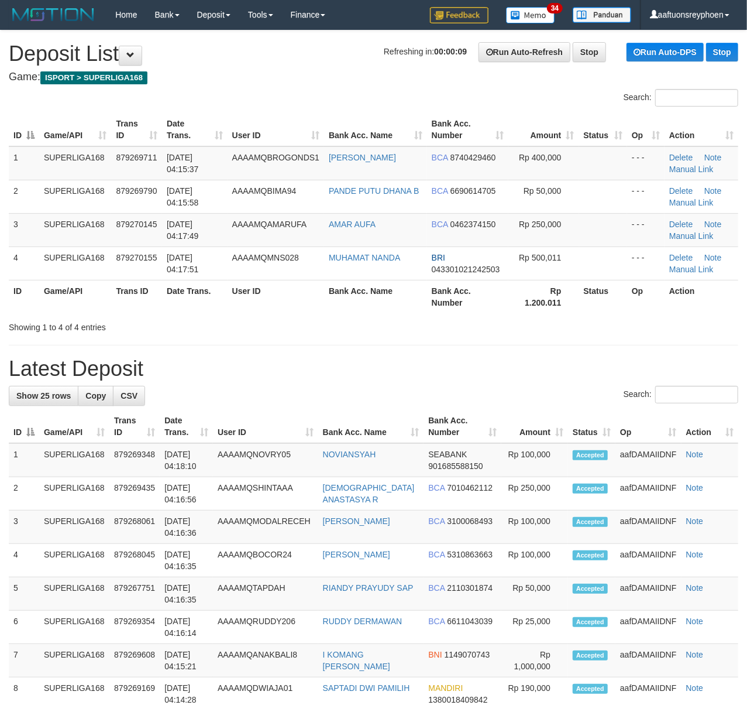
drag, startPoint x: 2, startPoint y: 238, endPoint x: -23, endPoint y: 237, distance: 25.2
click at [0, 237] on html "Toggle navigation Home Bank Account List Load By Website Group [ISPORT] SUPERLI…" at bounding box center [373, 710] width 747 height 1420
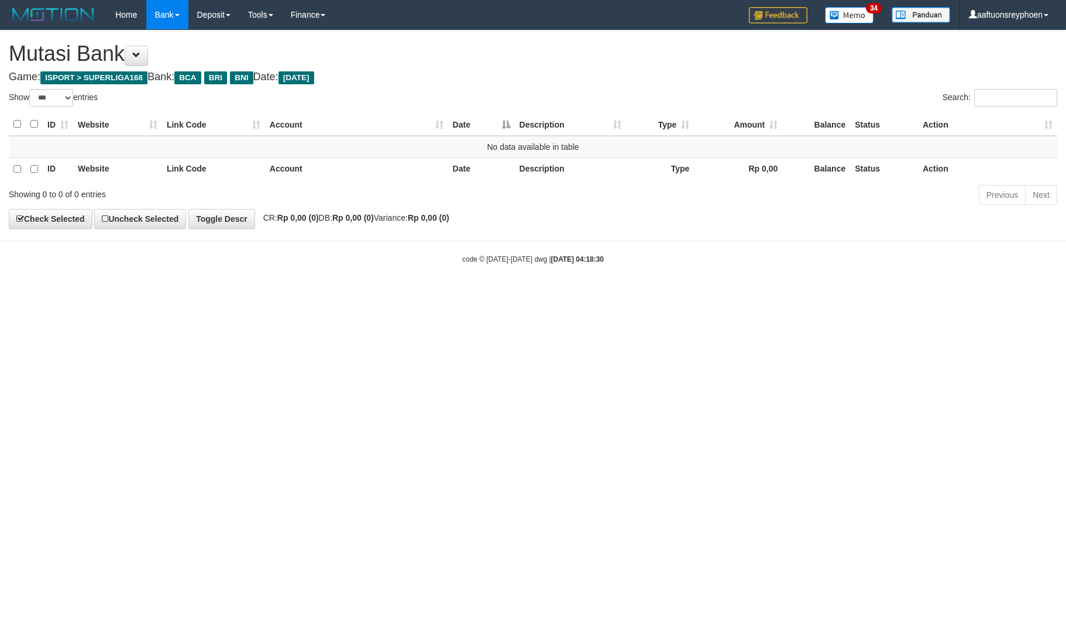
select select "***"
click at [607, 294] on html "Toggle navigation Home Bank Account List Load By Website Group [ISPORT] SUPERLI…" at bounding box center [533, 147] width 1066 height 294
drag, startPoint x: 651, startPoint y: 355, endPoint x: 894, endPoint y: 317, distance: 245.8
click at [684, 294] on html "Toggle navigation Home Bank Account List Load By Website Group [ISPORT] SUPERLI…" at bounding box center [533, 147] width 1066 height 294
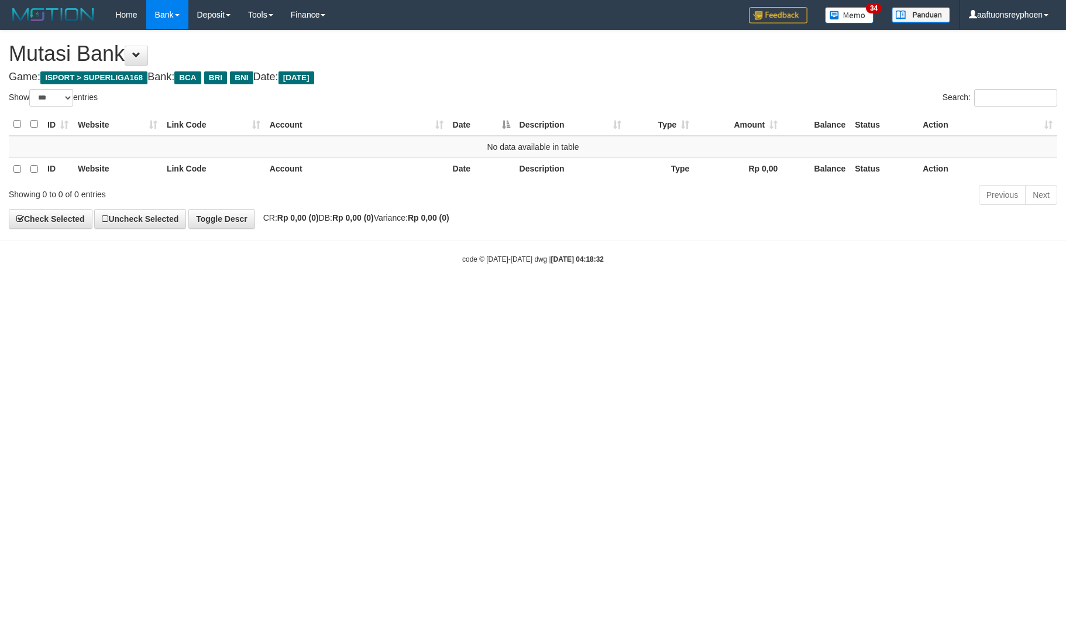
select select "***"
drag, startPoint x: 871, startPoint y: 265, endPoint x: 1065, endPoint y: 253, distance: 194.7
click at [902, 260] on div "code © 2012-2018 dwg | 2025/10/01 04:18:32" at bounding box center [533, 259] width 1066 height 12
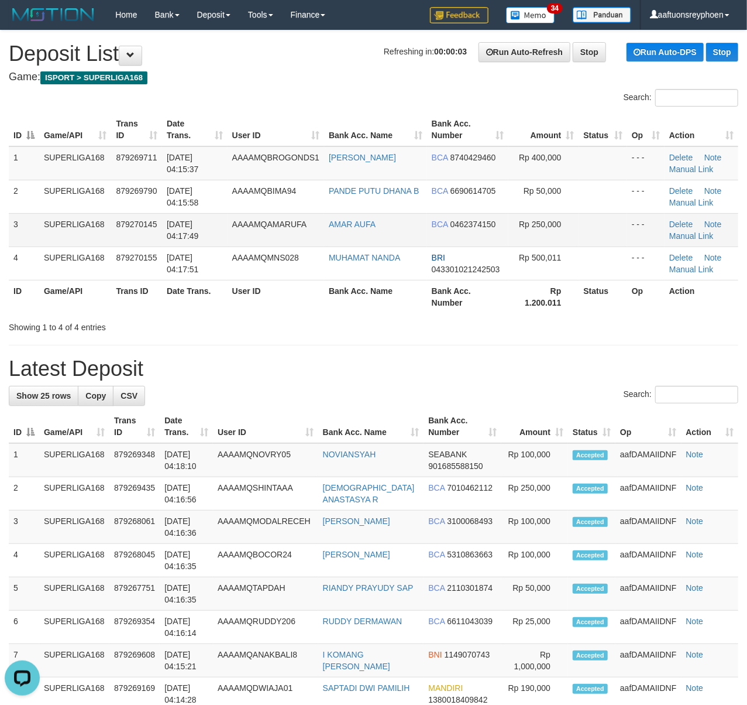
click at [153, 239] on td "879270145" at bounding box center [136, 229] width 51 height 33
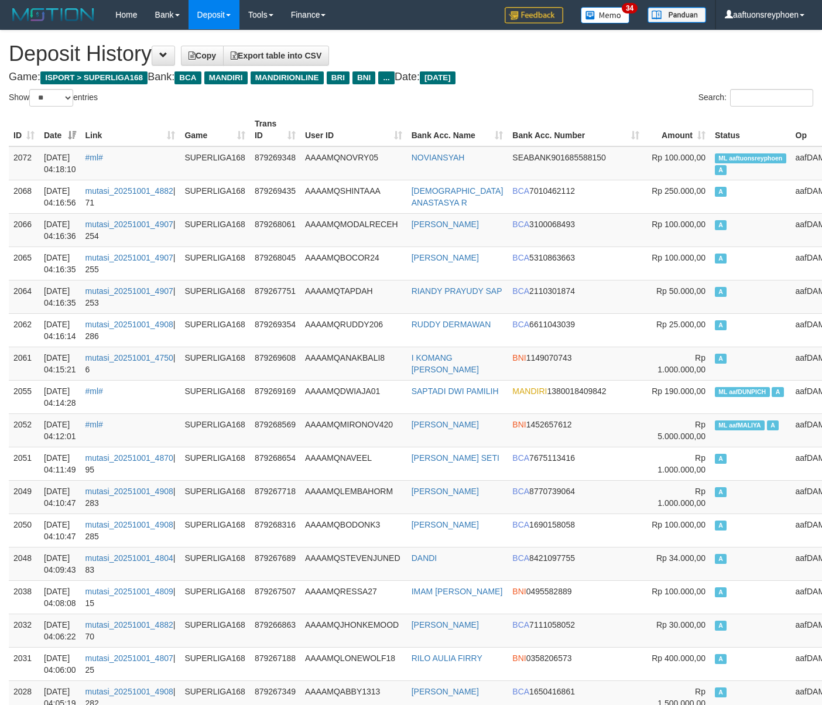
select select "**"
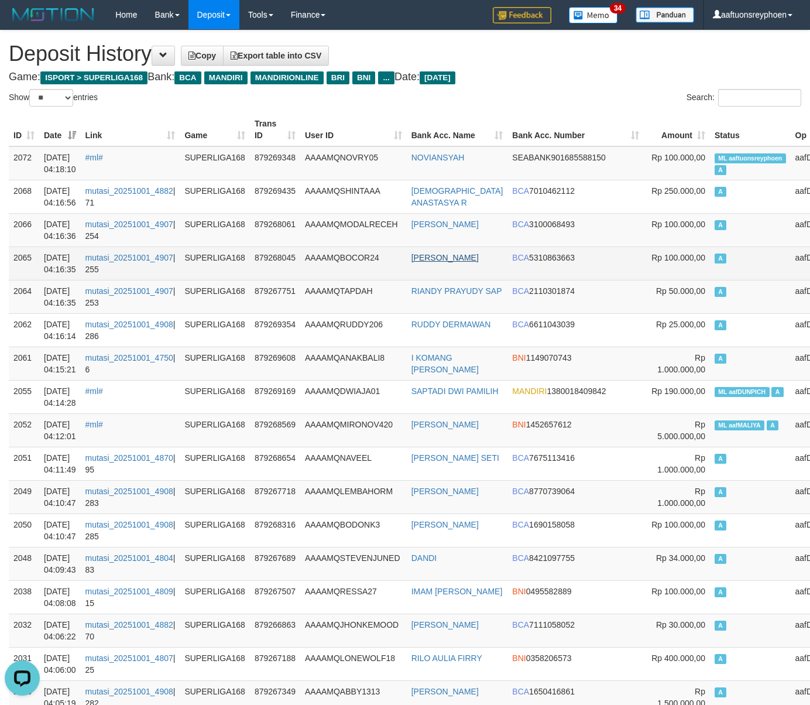
drag, startPoint x: 733, startPoint y: 266, endPoint x: 449, endPoint y: 260, distance: 283.9
click at [729, 265] on tr "2065 01/10/2025 04:16:35 mutasi_20251001_4907 | 255 SUPERLIGA168 879268045 AAAA…" at bounding box center [432, 262] width 847 height 33
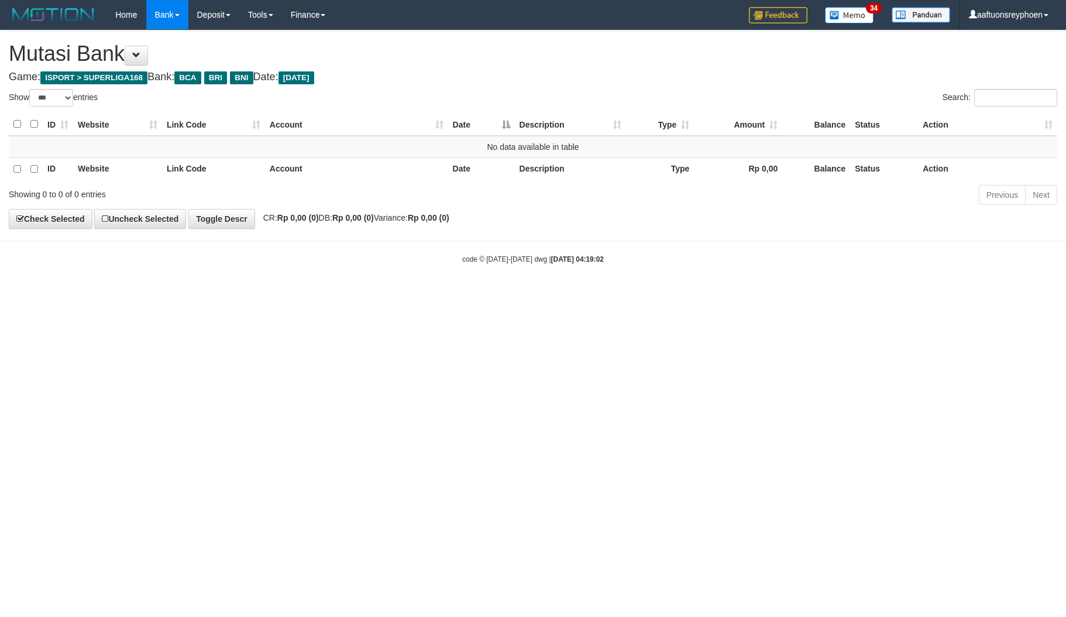
select select "***"
drag, startPoint x: 845, startPoint y: 289, endPoint x: 1058, endPoint y: 250, distance: 216.5
click at [916, 272] on html "Toggle navigation Home Bank Account List Load By Website Group [ISPORT] SUPERLI…" at bounding box center [533, 147] width 1066 height 294
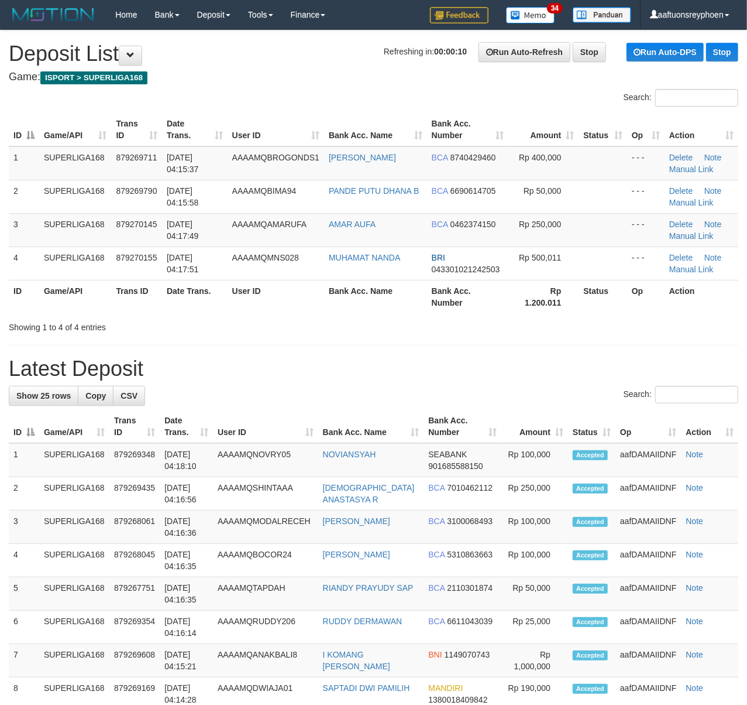
click at [0, 197] on html "Toggle navigation Home Bank Account List Load By Website Group [ISPORT] SUPERLI…" at bounding box center [373, 710] width 747 height 1420
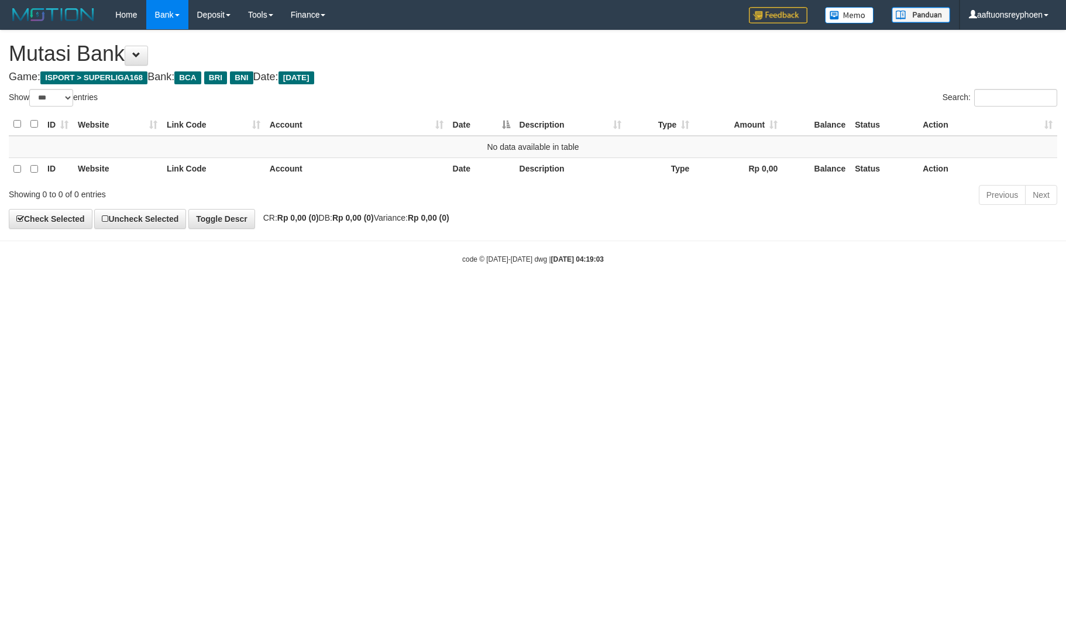
select select "***"
click at [563, 294] on html "Toggle navigation Home Bank Account List Load By Website Group [ISPORT] SUPERLI…" at bounding box center [533, 147] width 1066 height 294
drag, startPoint x: 556, startPoint y: 376, endPoint x: 544, endPoint y: 372, distance: 12.8
click at [556, 294] on html "Toggle navigation Home Bank Account List Load By Website Group [ISPORT] SUPERLI…" at bounding box center [533, 147] width 1066 height 294
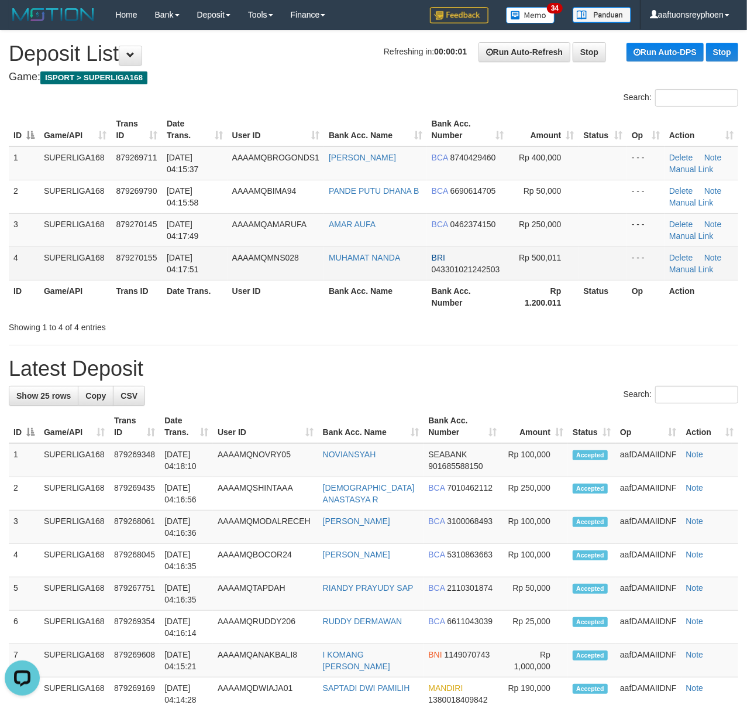
drag, startPoint x: 103, startPoint y: 269, endPoint x: 26, endPoint y: 274, distance: 77.4
click at [94, 269] on td "SUPERLIGA168" at bounding box center [75, 262] width 72 height 33
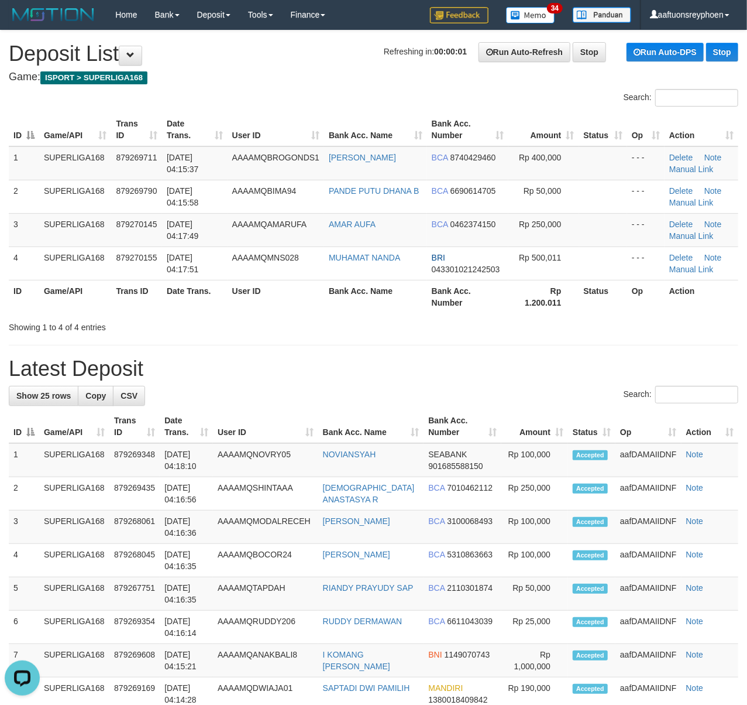
drag, startPoint x: 55, startPoint y: 302, endPoint x: 46, endPoint y: 301, distance: 9.4
click at [51, 301] on th "Game/API" at bounding box center [75, 296] width 72 height 33
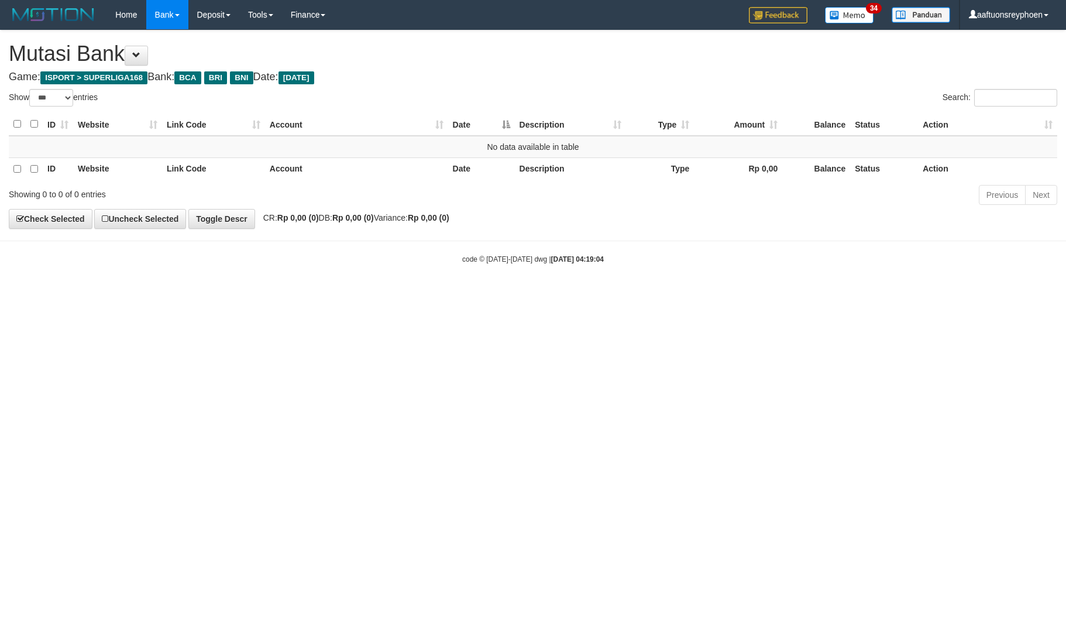
select select "***"
click at [544, 294] on html "Toggle navigation Home Bank Account List Load By Website Group [ISPORT] SUPERLI…" at bounding box center [533, 147] width 1066 height 294
click at [548, 294] on html "Toggle navigation Home Bank Account List Load By Website Group [ISPORT] SUPERLI…" at bounding box center [533, 147] width 1066 height 294
select select "***"
drag, startPoint x: 757, startPoint y: 345, endPoint x: 1065, endPoint y: 326, distance: 308.4
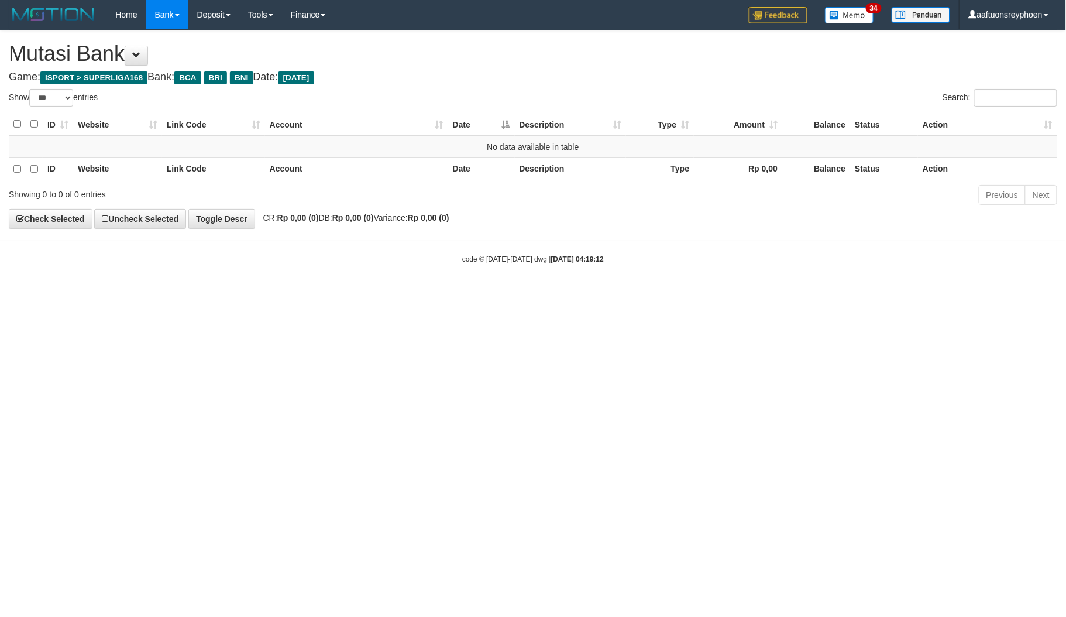
click at [843, 294] on html "Toggle navigation Home Bank Account List Load By Website Group [ISPORT] SUPERLI…" at bounding box center [533, 147] width 1066 height 294
select select "***"
click at [832, 294] on html "Toggle navigation Home Bank Account List Load By Website Group [ISPORT] SUPERLI…" at bounding box center [533, 147] width 1066 height 294
drag, startPoint x: 785, startPoint y: 336, endPoint x: 817, endPoint y: 331, distance: 32.6
click at [788, 294] on html "Toggle navigation Home Bank Account List Load By Website Group [ISPORT] SUPERLI…" at bounding box center [533, 147] width 1066 height 294
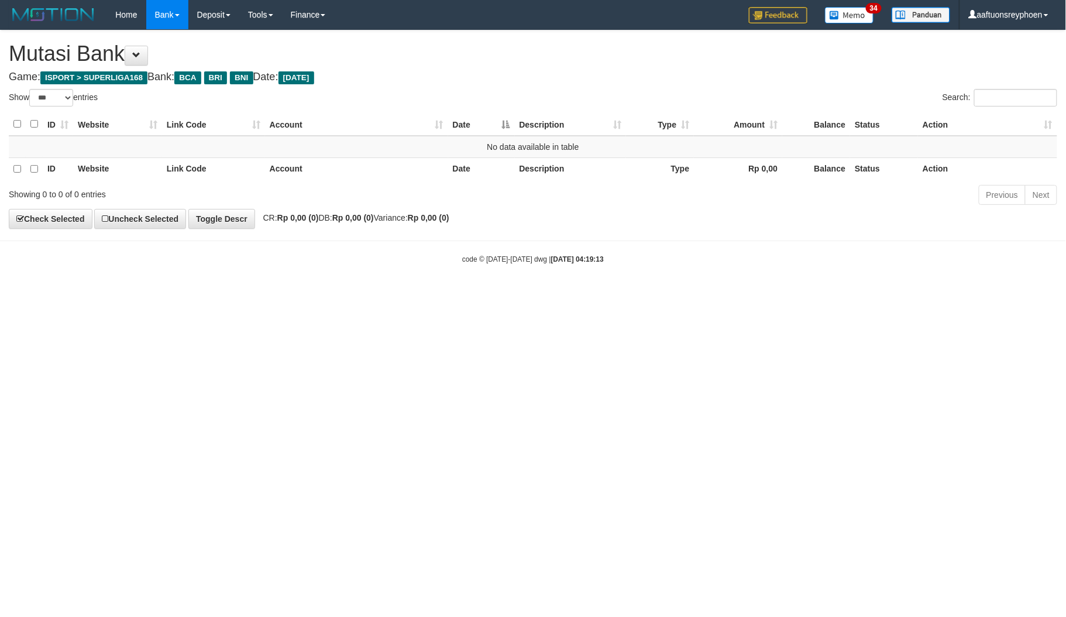
click at [658, 294] on html "Toggle navigation Home Bank Account List Load By Website Group [ISPORT] SUPERLI…" at bounding box center [533, 147] width 1066 height 294
drag, startPoint x: 651, startPoint y: 342, endPoint x: 766, endPoint y: 333, distance: 115.1
click at [665, 294] on html "Toggle navigation Home Bank Account List Load By Website Group [ISPORT] SUPERLI…" at bounding box center [533, 147] width 1066 height 294
click at [717, 294] on html "Toggle navigation Home Bank Account List Load By Website Group [ISPORT] SUPERLI…" at bounding box center [533, 147] width 1066 height 294
drag, startPoint x: 717, startPoint y: 319, endPoint x: 774, endPoint y: 319, distance: 56.8
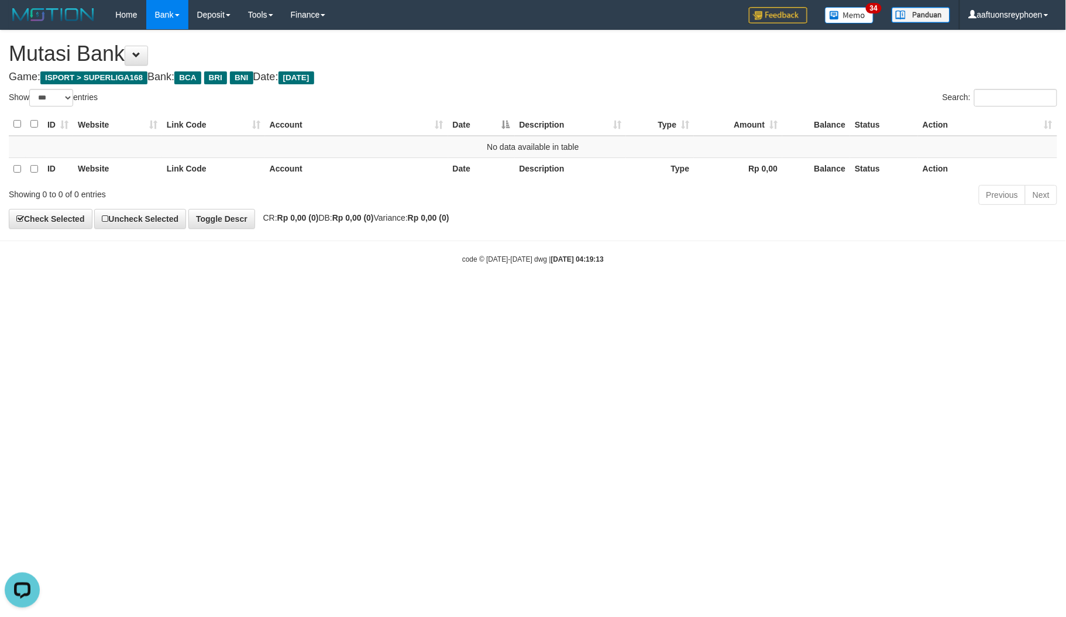
click at [734, 294] on html "Toggle navigation Home Bank Account List Load By Website Group [ISPORT] SUPERLI…" at bounding box center [533, 147] width 1066 height 294
drag, startPoint x: 616, startPoint y: 366, endPoint x: 1064, endPoint y: 331, distance: 449.0
click at [645, 294] on html "Toggle navigation Home Bank Account List Load By Website Group [ISPORT] SUPERLI…" at bounding box center [533, 147] width 1066 height 294
drag, startPoint x: 643, startPoint y: 338, endPoint x: 1064, endPoint y: 305, distance: 422.6
click at [696, 294] on html "Toggle navigation Home Bank Account List Load By Website Group [ISPORT] SUPERLI…" at bounding box center [533, 147] width 1066 height 294
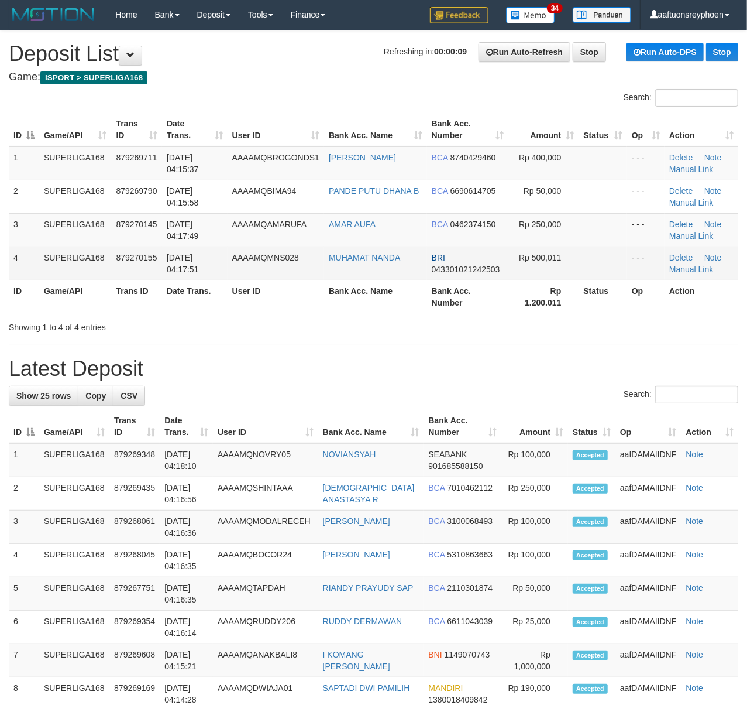
drag, startPoint x: 111, startPoint y: 265, endPoint x: 71, endPoint y: 272, distance: 39.9
click at [105, 265] on tr "4 SUPERLIGA168 879270155 [DATE] 04:17:51 AAAAMQMNS028 MUHAMAT NANDA BRI 0433010…" at bounding box center [374, 262] width 730 height 33
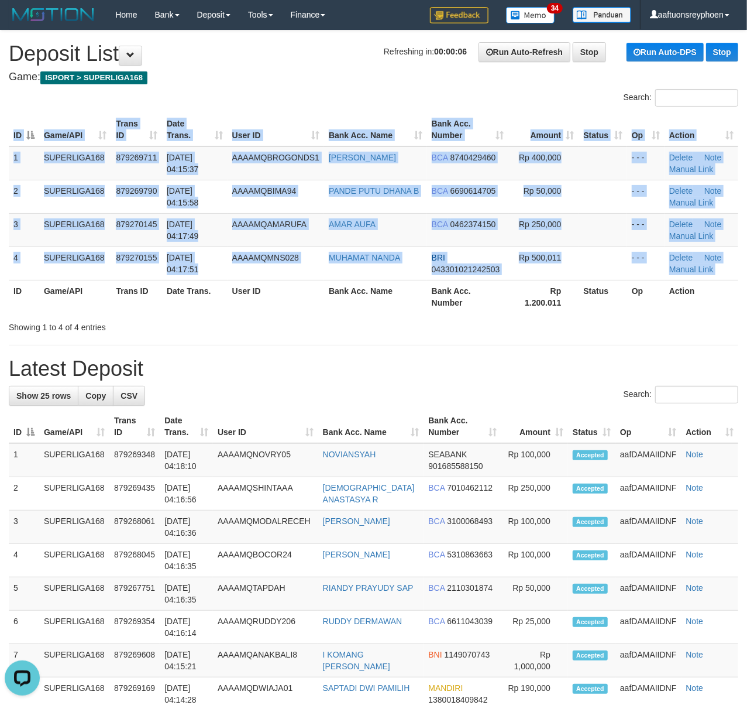
drag, startPoint x: 12, startPoint y: 289, endPoint x: -20, endPoint y: 296, distance: 32.8
click at [0, 296] on html "Toggle navigation Home Bank Account List Load By Website Group [ISPORT] SUPERLI…" at bounding box center [373, 710] width 747 height 1420
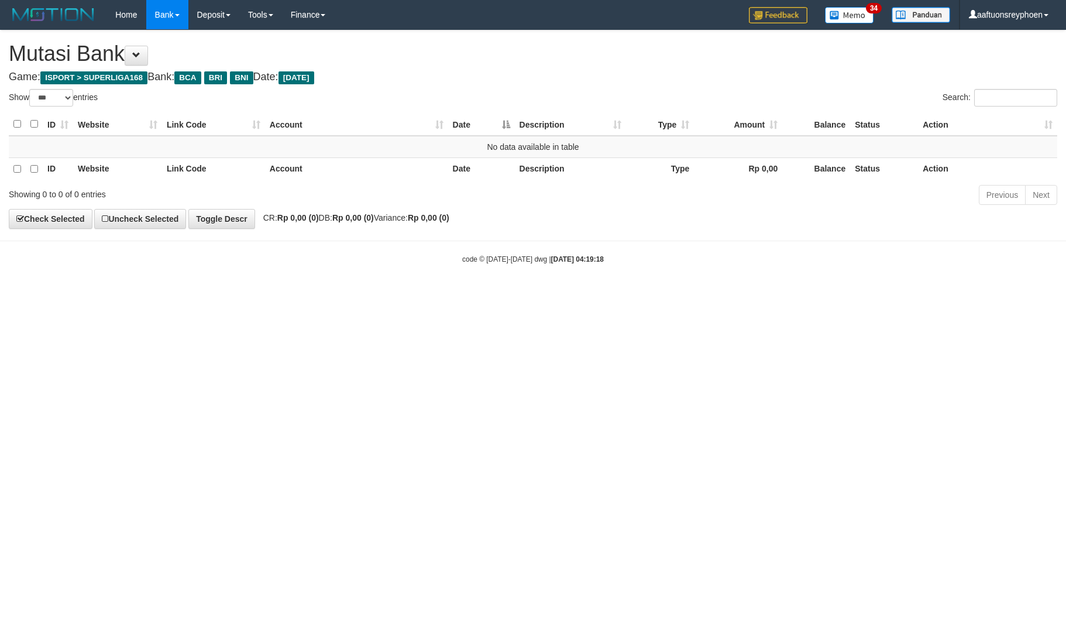
select select "***"
click at [795, 294] on html "Toggle navigation Home Bank Account List Load By Website Group [ISPORT] SUPERLI…" at bounding box center [533, 147] width 1066 height 294
drag, startPoint x: 696, startPoint y: 349, endPoint x: 1061, endPoint y: 310, distance: 366.7
click at [753, 294] on html "Toggle navigation Home Bank Account List Load By Website Group [ISPORT] SUPERLI…" at bounding box center [533, 147] width 1066 height 294
drag, startPoint x: 617, startPoint y: 320, endPoint x: 857, endPoint y: 303, distance: 241.1
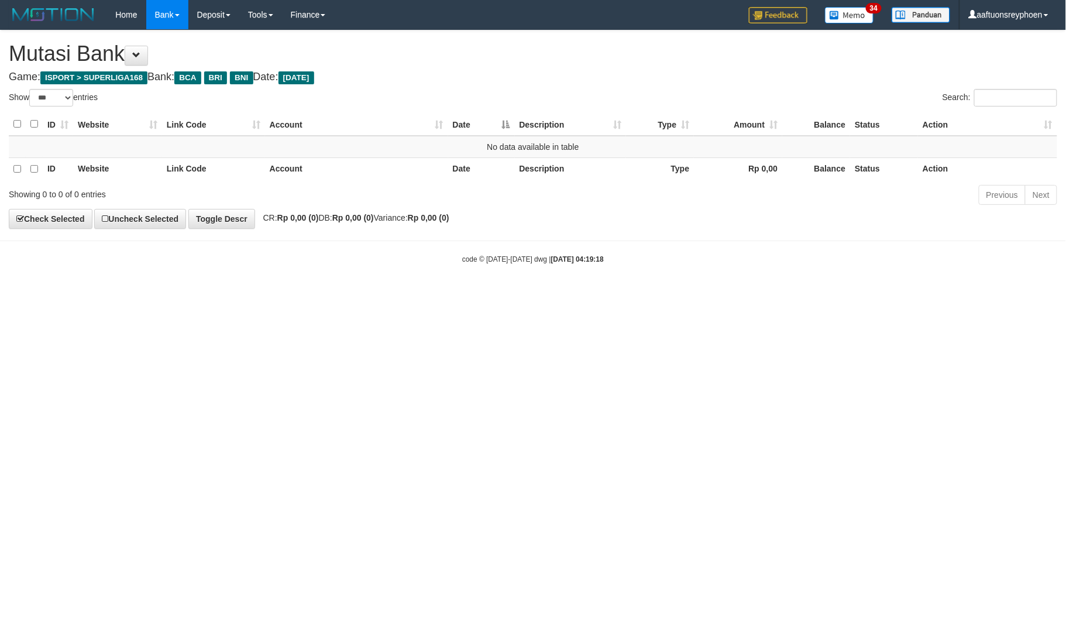
click at [687, 294] on html "Toggle navigation Home Bank Account List Load By Website Group [ISPORT] SUPERLI…" at bounding box center [533, 147] width 1066 height 294
drag, startPoint x: 665, startPoint y: 318, endPoint x: 1063, endPoint y: 311, distance: 398.6
click at [685, 294] on html "Toggle navigation Home Bank Account List Load By Website Group [ISPORT] SUPERLI…" at bounding box center [533, 147] width 1066 height 294
select select "***"
drag, startPoint x: 789, startPoint y: 312, endPoint x: 1066, endPoint y: 303, distance: 276.9
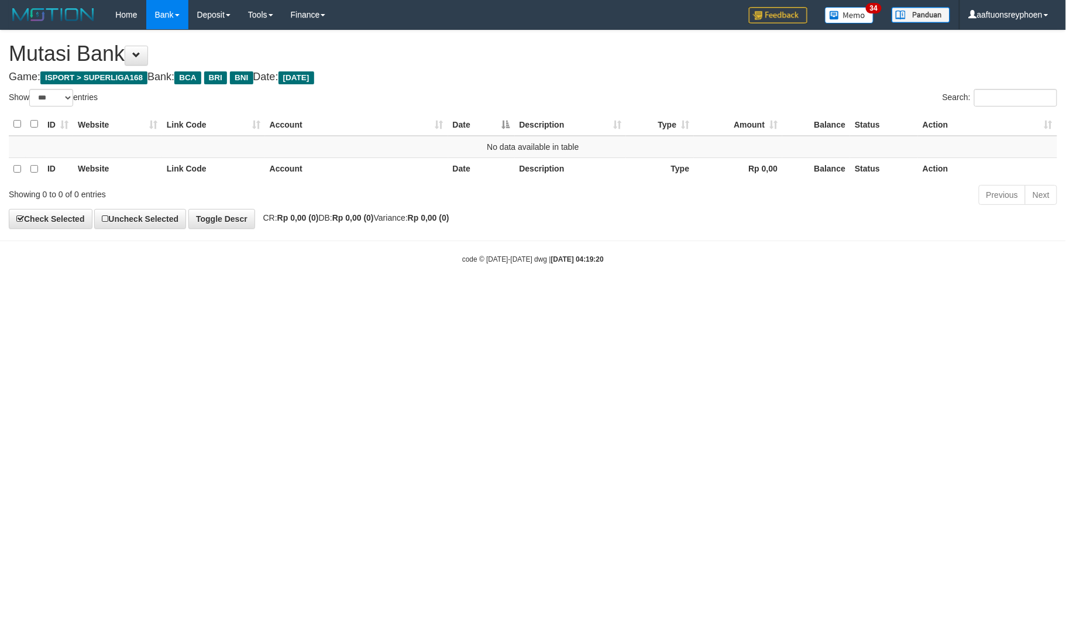
click at [860, 294] on html "Toggle navigation Home Bank Account List Load By Website Group [ISPORT] SUPERLI…" at bounding box center [533, 147] width 1066 height 294
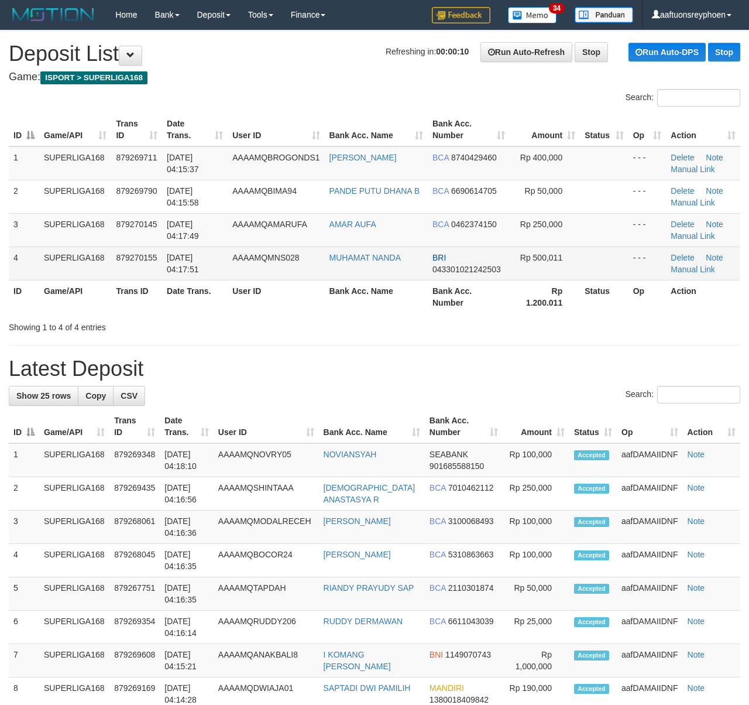
drag, startPoint x: 29, startPoint y: 251, endPoint x: 13, endPoint y: 253, distance: 16.6
click at [22, 251] on td "4" at bounding box center [24, 262] width 30 height 33
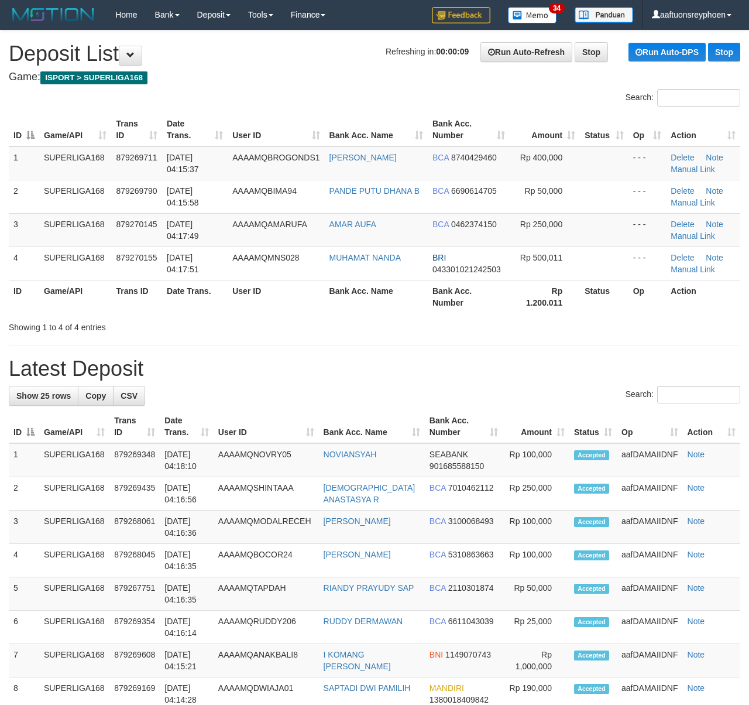
click at [33, 301] on th "ID" at bounding box center [24, 296] width 30 height 33
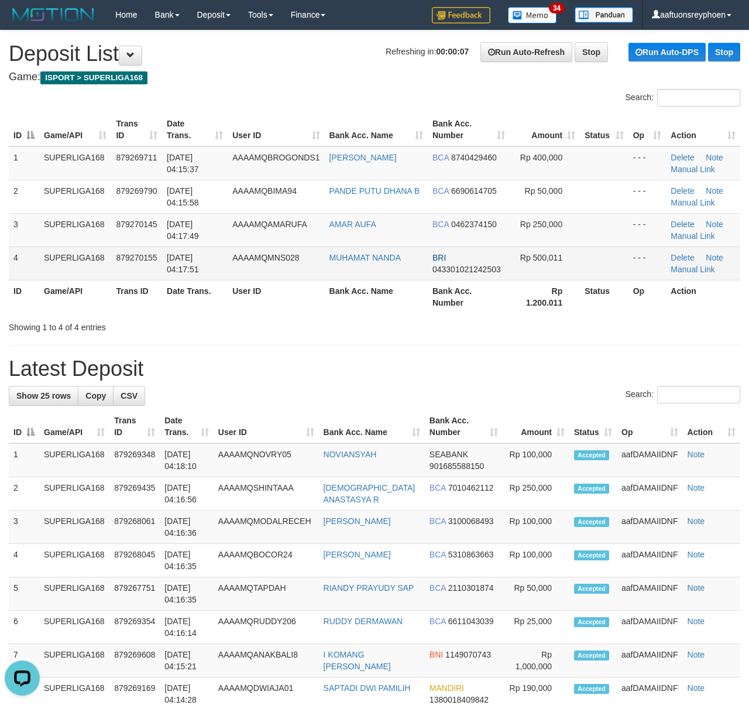
click at [52, 262] on td "SUPERLIGA168" at bounding box center [75, 262] width 72 height 33
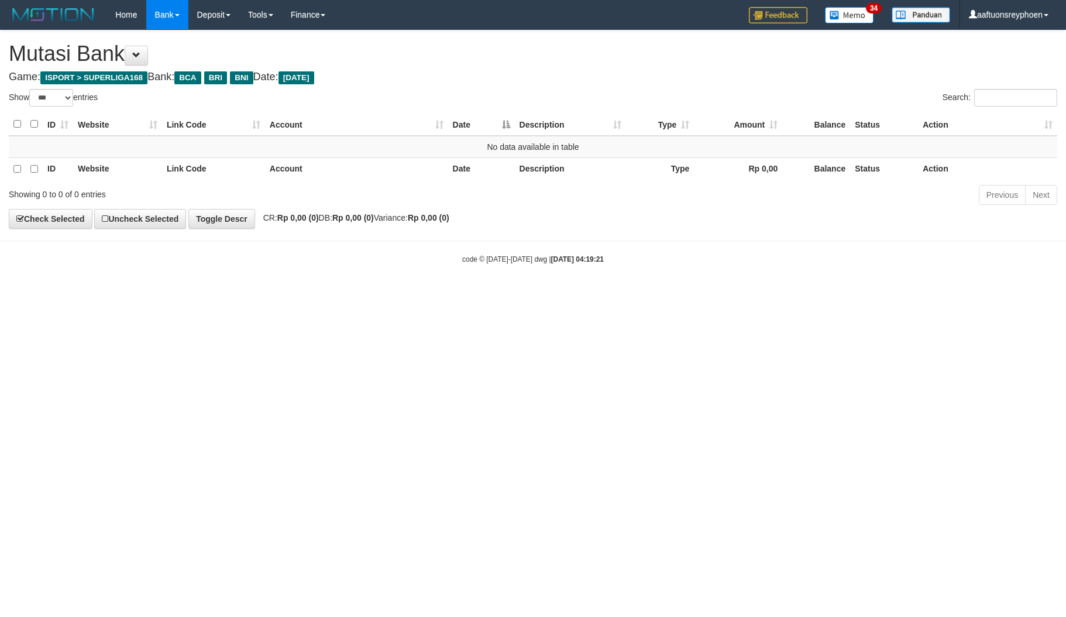
select select "***"
click at [746, 294] on html "Toggle navigation Home Bank Account List Load By Website Group [ISPORT] SUPERLI…" at bounding box center [533, 147] width 1066 height 294
drag, startPoint x: 803, startPoint y: 328, endPoint x: 812, endPoint y: 328, distance: 9.4
click at [812, 294] on html "Toggle navigation Home Bank Account List Load By Website Group [ISPORT] SUPERLI…" at bounding box center [533, 147] width 1066 height 294
drag, startPoint x: 968, startPoint y: 276, endPoint x: 1063, endPoint y: 267, distance: 95.3
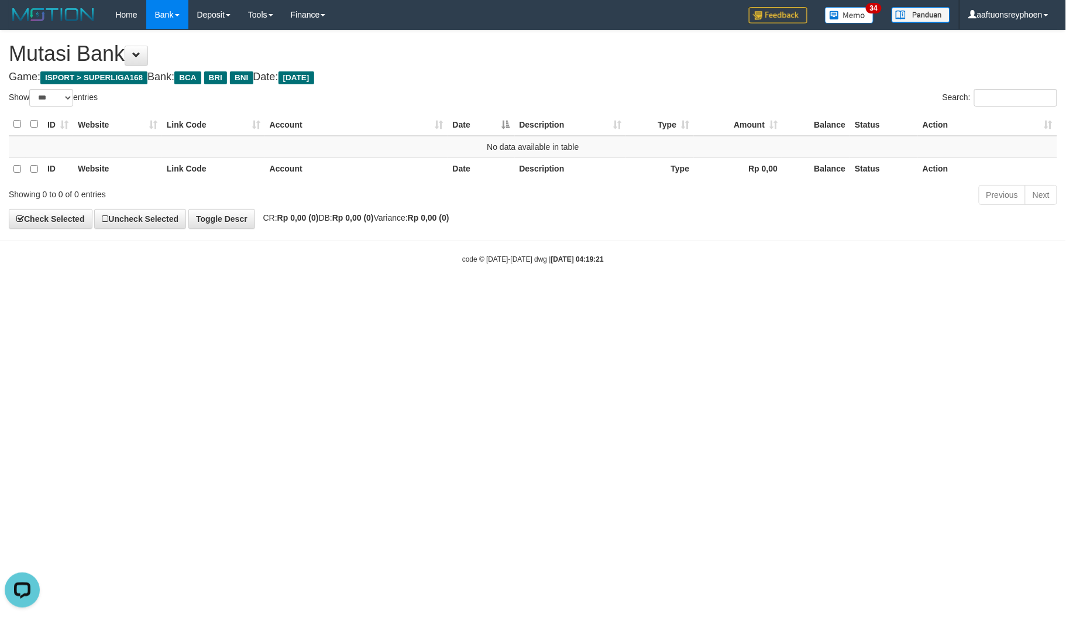
click at [988, 273] on body "Toggle navigation Home Bank Account List Load By Website Group [ISPORT] SUPERLI…" at bounding box center [533, 147] width 1066 height 294
drag, startPoint x: 770, startPoint y: 321, endPoint x: 1062, endPoint y: 279, distance: 294.5
click at [788, 294] on html "Toggle navigation Home Bank Account List Load By Website Group [ISPORT] SUPERLI…" at bounding box center [533, 147] width 1066 height 294
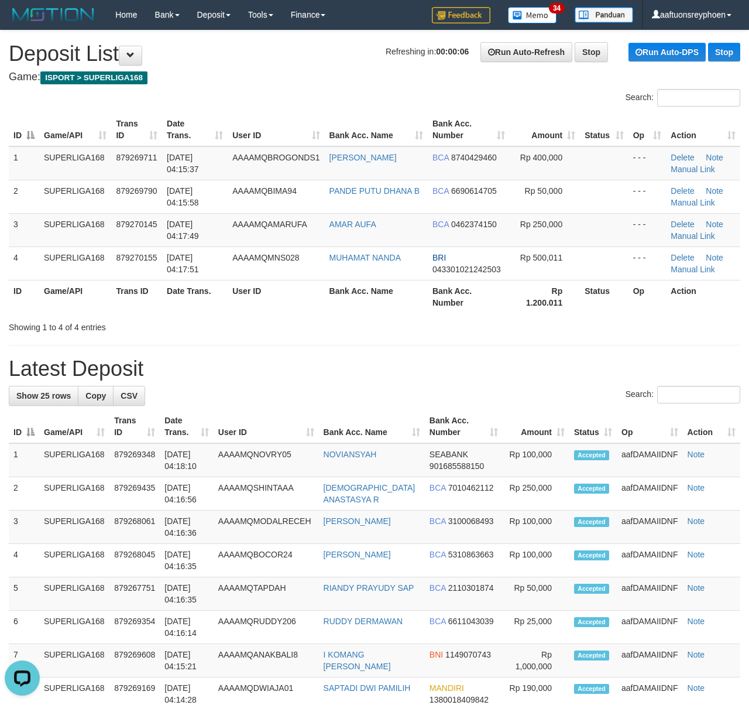
click at [0, 259] on div "ID Game/API Trans ID Date Trans. User ID Bank Acc. Name Bank Acc. Number Amount…" at bounding box center [374, 212] width 749 height 207
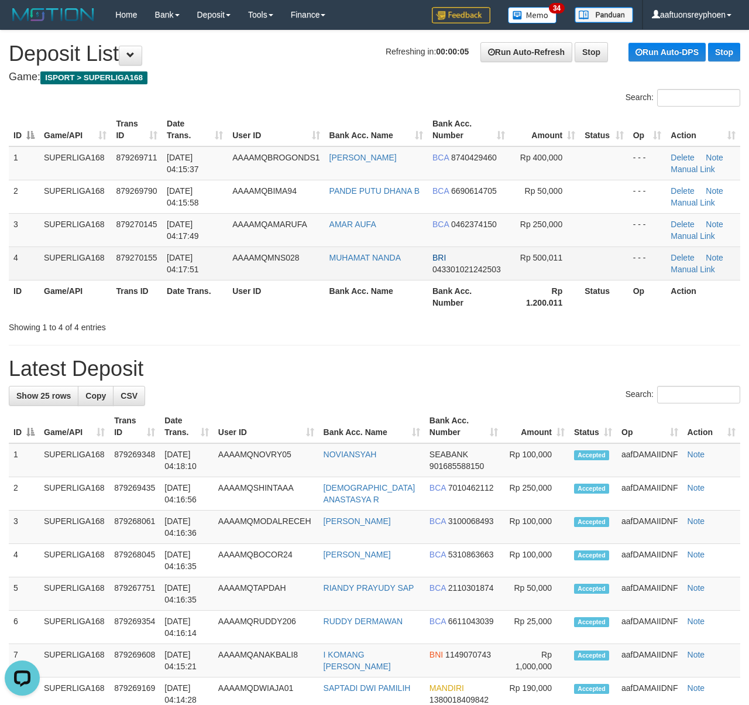
click at [75, 252] on td "SUPERLIGA168" at bounding box center [75, 262] width 72 height 33
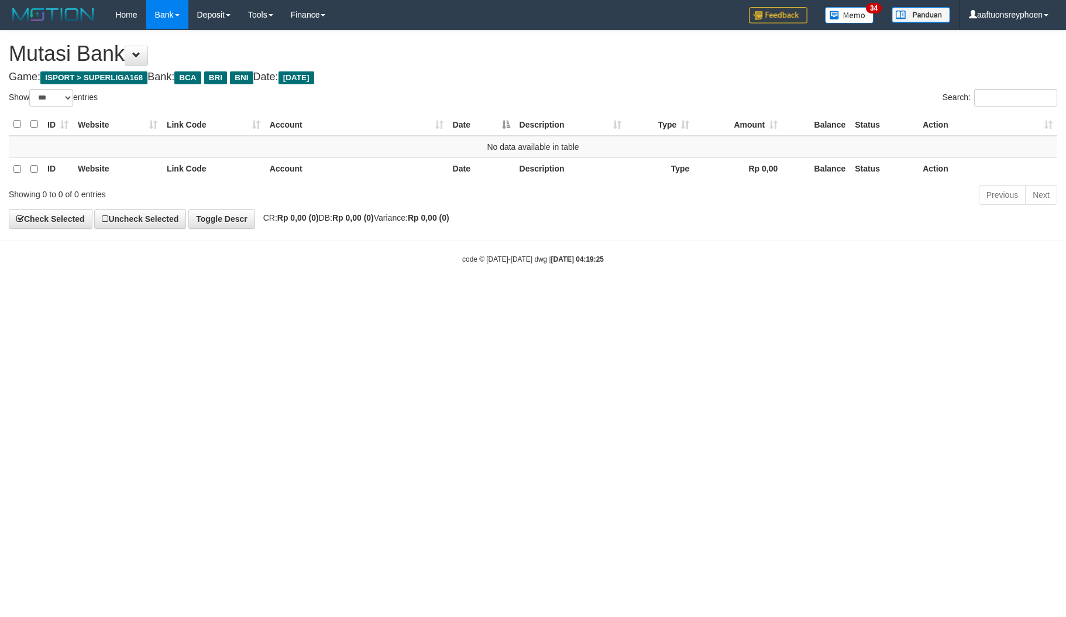
select select "***"
drag, startPoint x: 686, startPoint y: 326, endPoint x: 889, endPoint y: 252, distance: 216.8
click at [700, 294] on html "Toggle navigation Home Bank Account List Load By Website Group [ISPORT] SUPERLI…" at bounding box center [533, 147] width 1066 height 294
select select "***"
click at [801, 279] on body "Toggle navigation Home Bank Account List Load By Website Group [ISPORT] SUPERLI…" at bounding box center [533, 147] width 1066 height 294
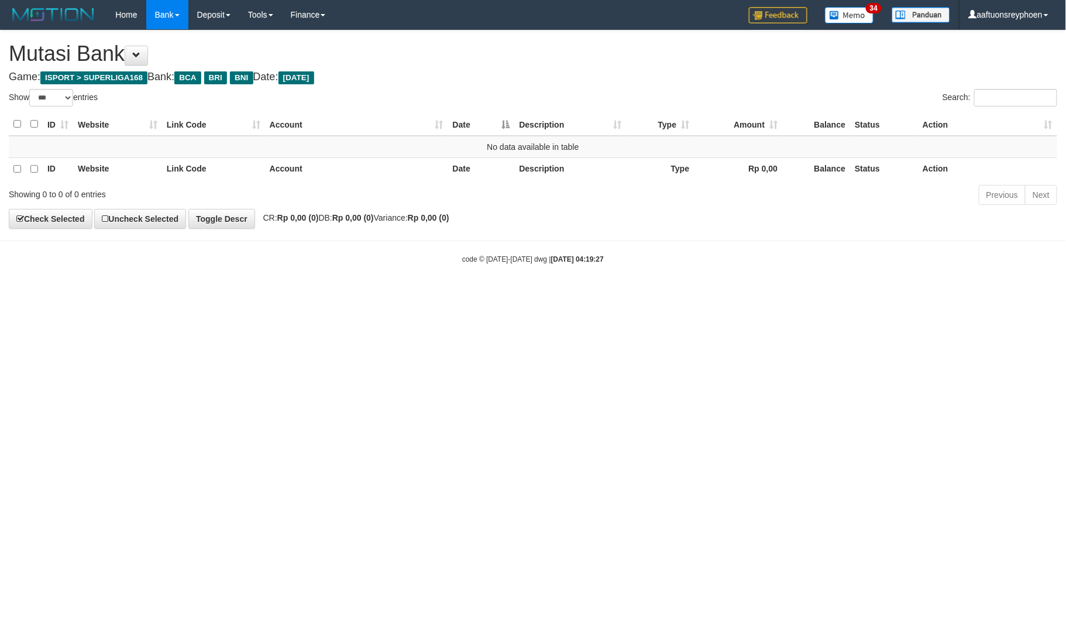
click at [668, 294] on html "Toggle navigation Home Bank Account List Load By Website Group [ISPORT] SUPERLI…" at bounding box center [533, 147] width 1066 height 294
select select "***"
click at [664, 294] on html "Toggle navigation Home Bank Account List Load By Website Group [ISPORT] SUPERLI…" at bounding box center [533, 147] width 1066 height 294
drag, startPoint x: 767, startPoint y: 308, endPoint x: 1066, endPoint y: 273, distance: 301.1
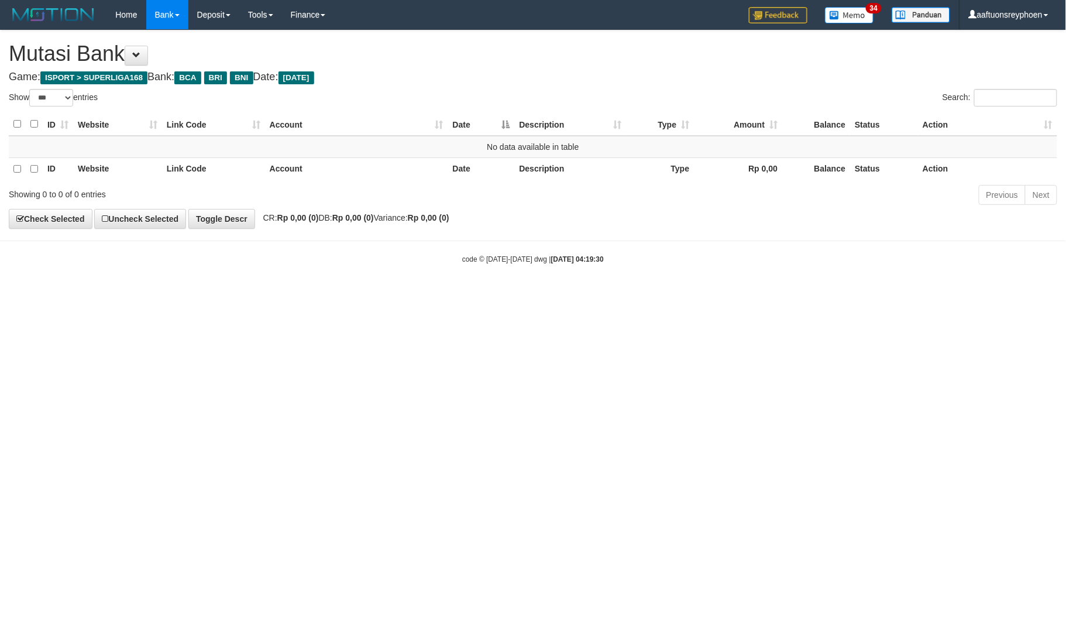
click at [825, 294] on html "Toggle navigation Home Bank Account List Load By Website Group [ISPORT] SUPERLI…" at bounding box center [533, 147] width 1066 height 294
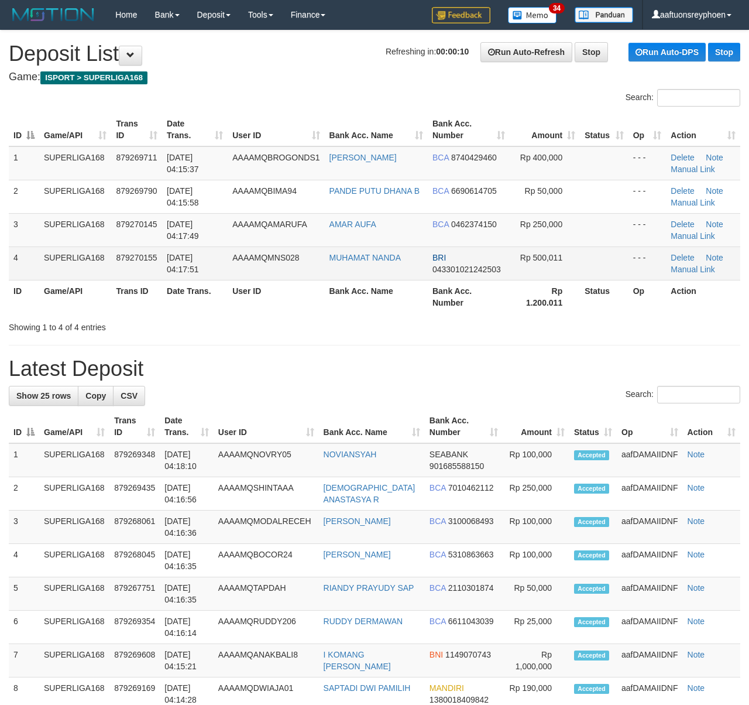
click at [42, 249] on td "SUPERLIGA168" at bounding box center [75, 262] width 72 height 33
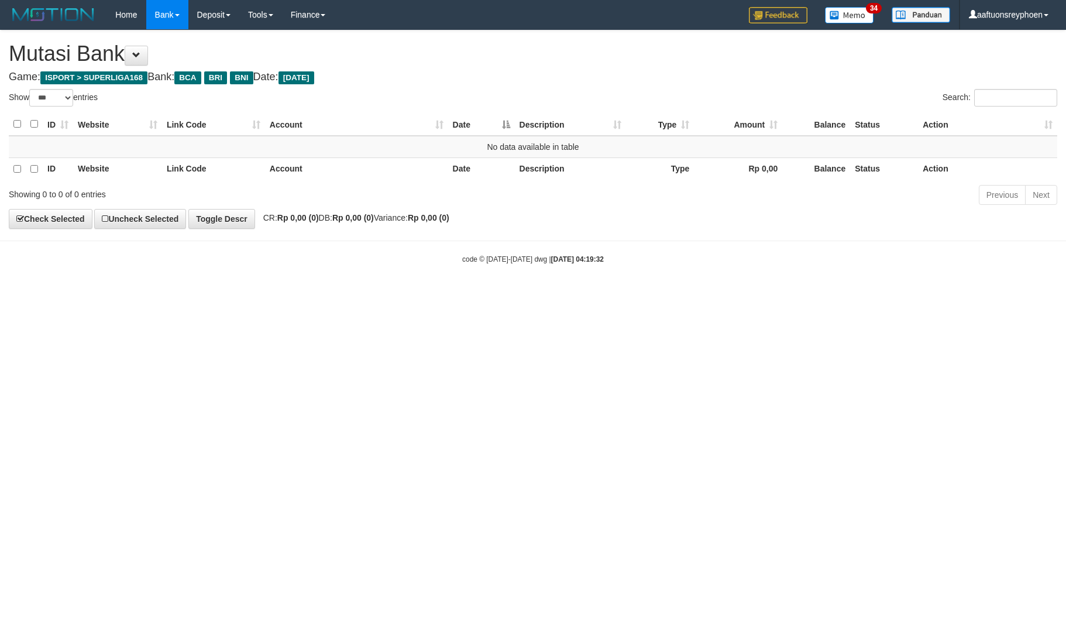
select select "***"
drag, startPoint x: 876, startPoint y: 282, endPoint x: 932, endPoint y: 276, distance: 56.5
click at [904, 279] on body "Toggle navigation Home Bank Account List Load By Website Group [ISPORT] SUPERLI…" at bounding box center [533, 147] width 1066 height 294
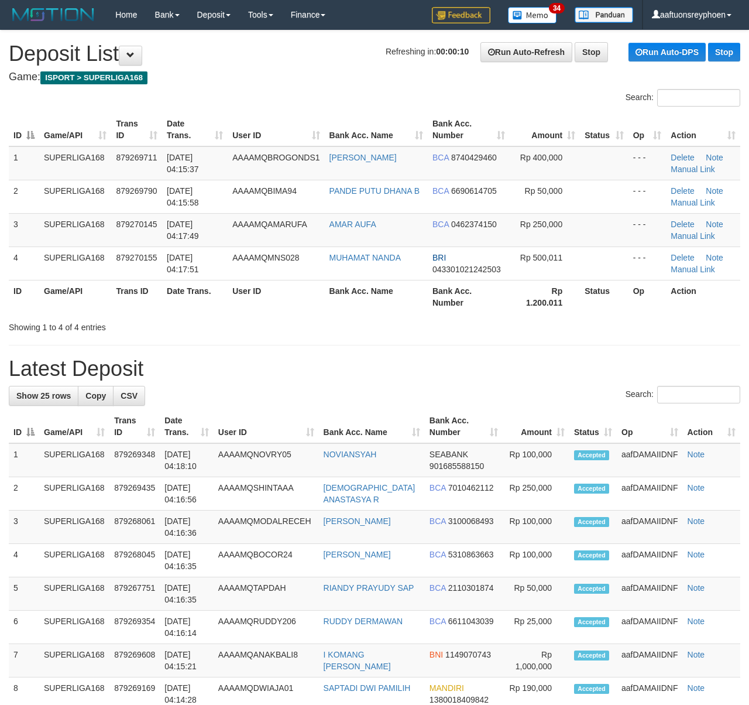
click at [39, 233] on td "SUPERLIGA168" at bounding box center [75, 229] width 72 height 33
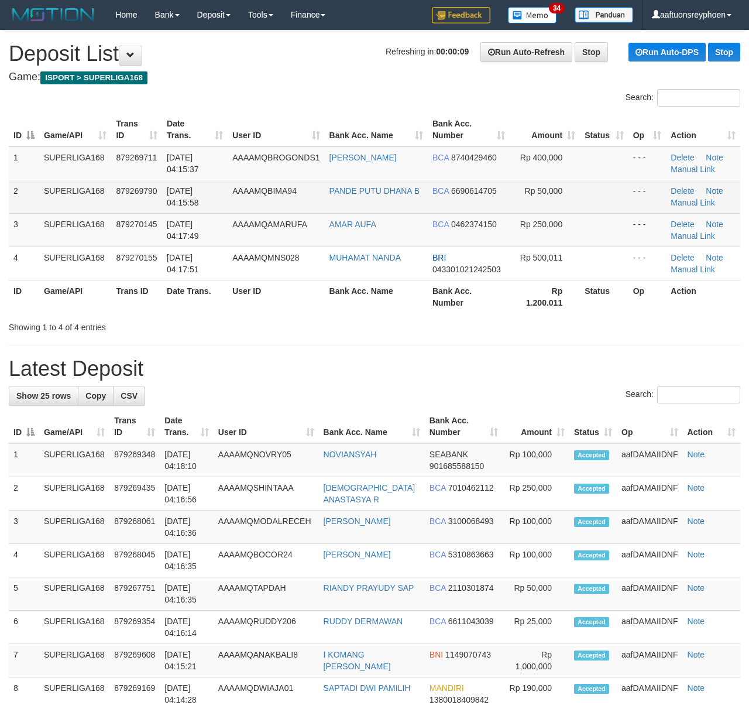
click at [132, 200] on td "879269790" at bounding box center [136, 196] width 51 height 33
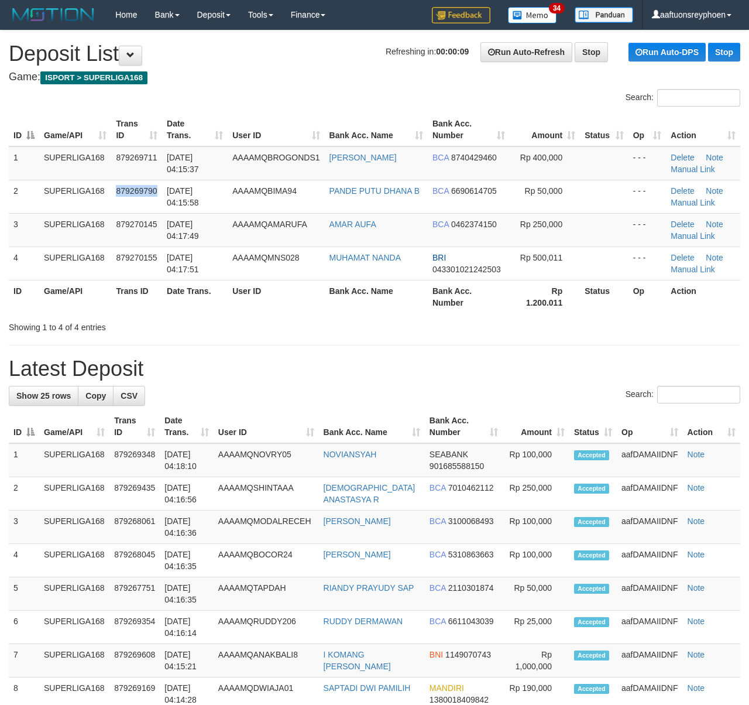
drag, startPoint x: 132, startPoint y: 200, endPoint x: 4, endPoint y: 228, distance: 131.3
click at [128, 199] on td "879269790" at bounding box center [136, 196] width 51 height 33
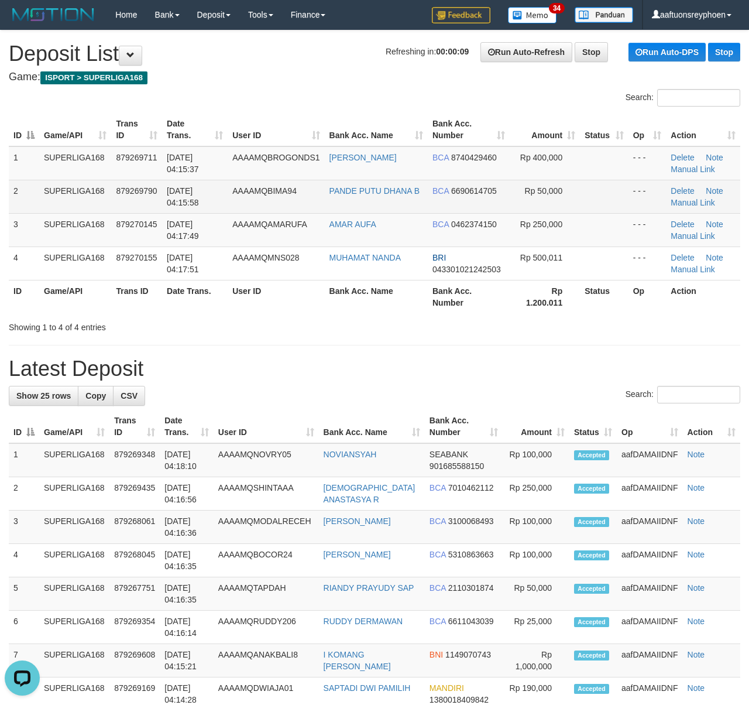
click at [99, 198] on td "SUPERLIGA168" at bounding box center [75, 196] width 72 height 33
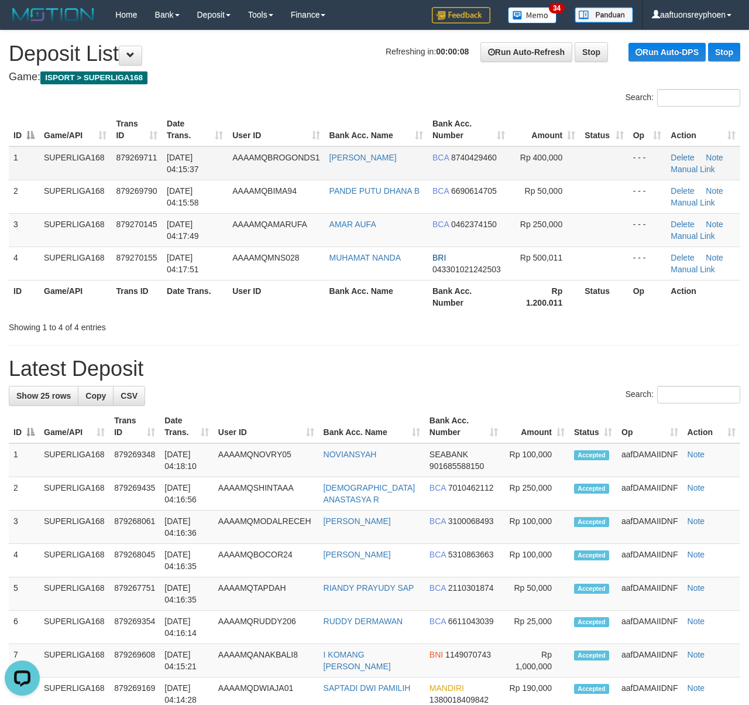
click at [213, 178] on td "01/10/2025 04:15:37" at bounding box center [195, 163] width 66 height 34
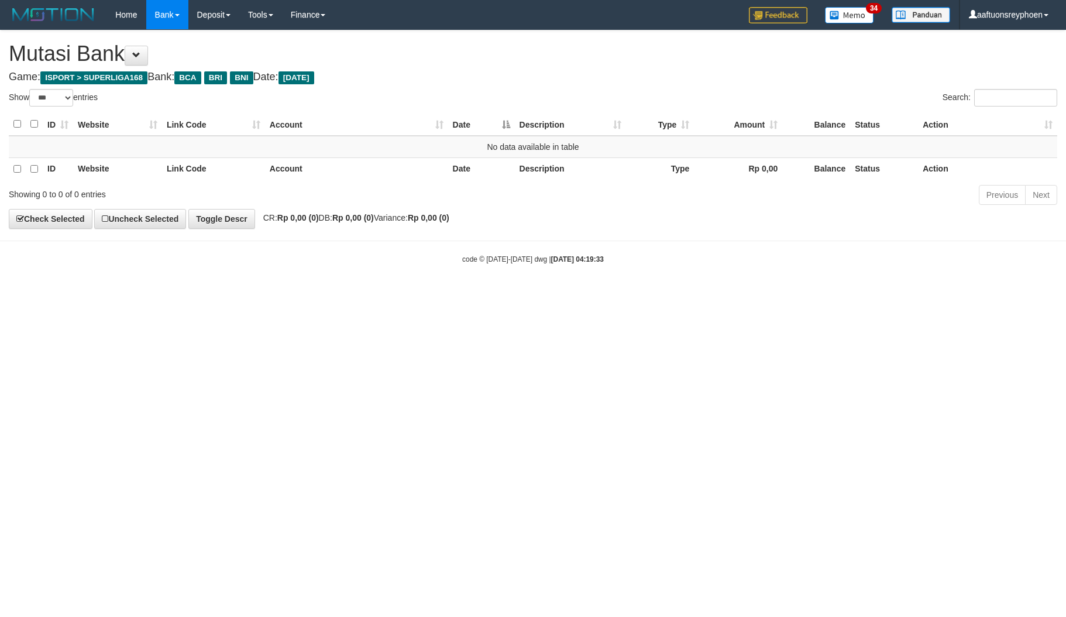
select select "***"
drag, startPoint x: 703, startPoint y: 317, endPoint x: 867, endPoint y: 293, distance: 165.6
click at [792, 294] on html "Toggle navigation Home Bank Account List Load By Website Group [ISPORT] SUPERLI…" at bounding box center [533, 147] width 1066 height 294
drag, startPoint x: 818, startPoint y: 277, endPoint x: 1059, endPoint y: 251, distance: 243.1
click at [859, 272] on html "Toggle navigation Home Bank Account List Load By Website Group [ISPORT] SUPERLI…" at bounding box center [533, 147] width 1066 height 294
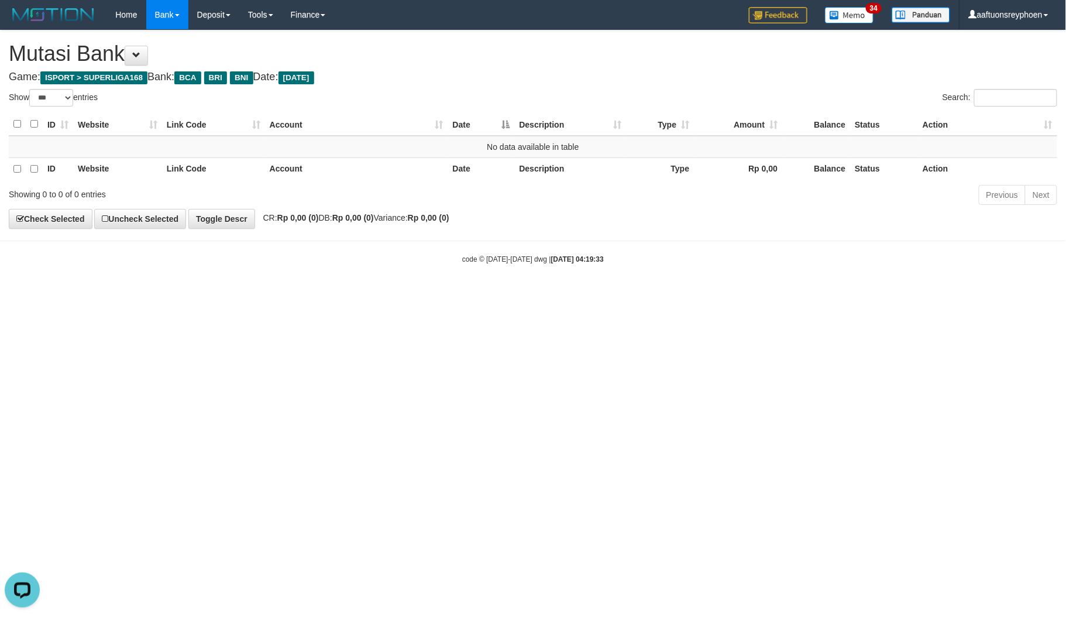
drag, startPoint x: 810, startPoint y: 252, endPoint x: 1065, endPoint y: 225, distance: 256.5
click at [842, 246] on body "Toggle navigation Home Bank Account List Load By Website Group [ISPORT] SUPERLI…" at bounding box center [533, 147] width 1066 height 294
drag, startPoint x: 795, startPoint y: 286, endPoint x: 1060, endPoint y: 256, distance: 267.4
click at [806, 283] on body "Toggle navigation Home Bank Account List Load By Website Group [ISPORT] SUPERLI…" at bounding box center [533, 147] width 1066 height 294
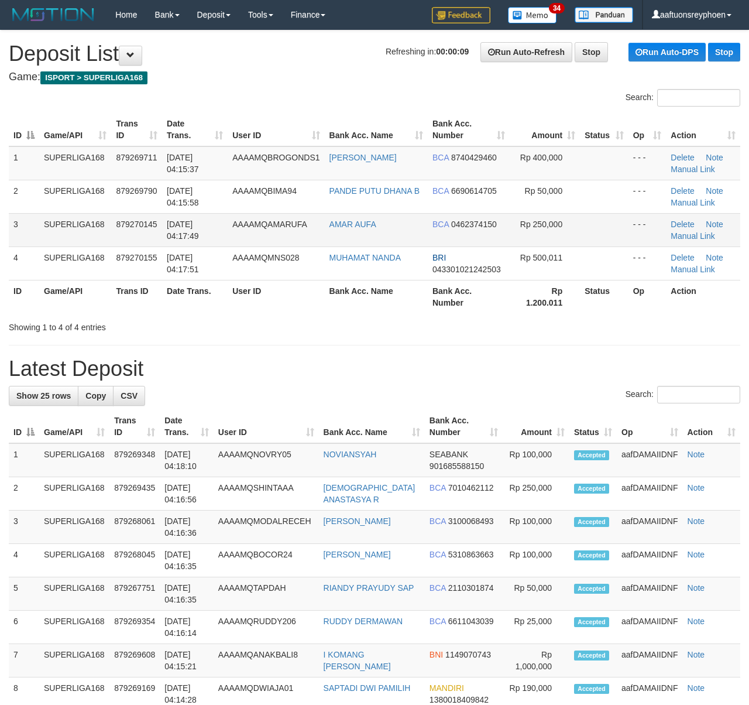
click at [40, 218] on td "SUPERLIGA168" at bounding box center [75, 229] width 72 height 33
drag, startPoint x: 75, startPoint y: 181, endPoint x: 0, endPoint y: 205, distance: 78.7
click at [71, 183] on td "SUPERLIGA168" at bounding box center [75, 196] width 72 height 33
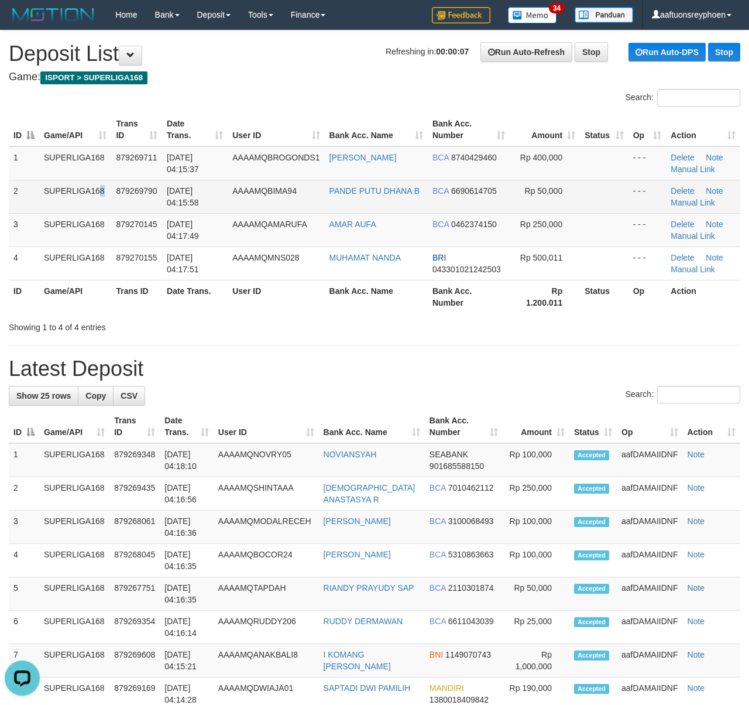
click at [71, 197] on td "SUPERLIGA168" at bounding box center [75, 196] width 72 height 33
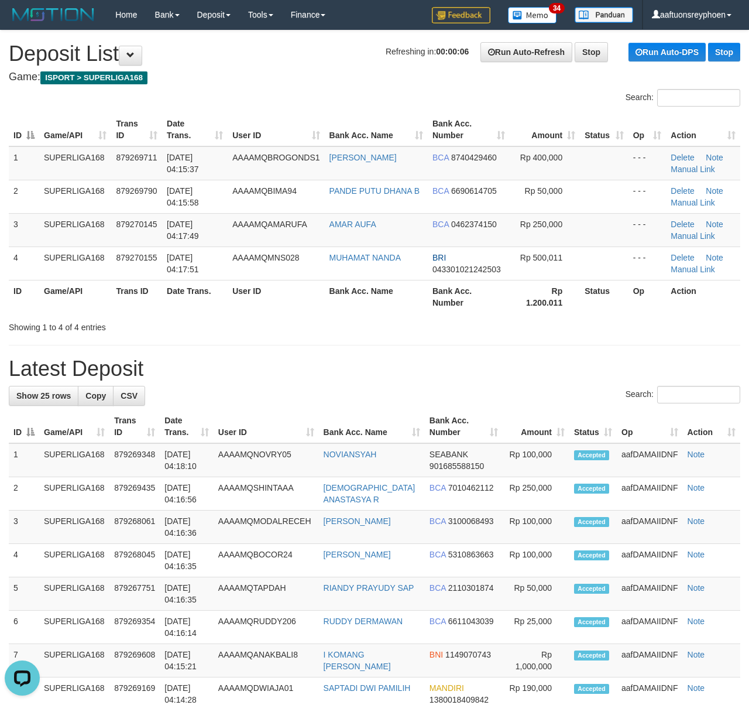
drag, startPoint x: 71, startPoint y: 197, endPoint x: 2, endPoint y: 217, distance: 71.7
click at [64, 199] on td "SUPERLIGA168" at bounding box center [75, 196] width 72 height 33
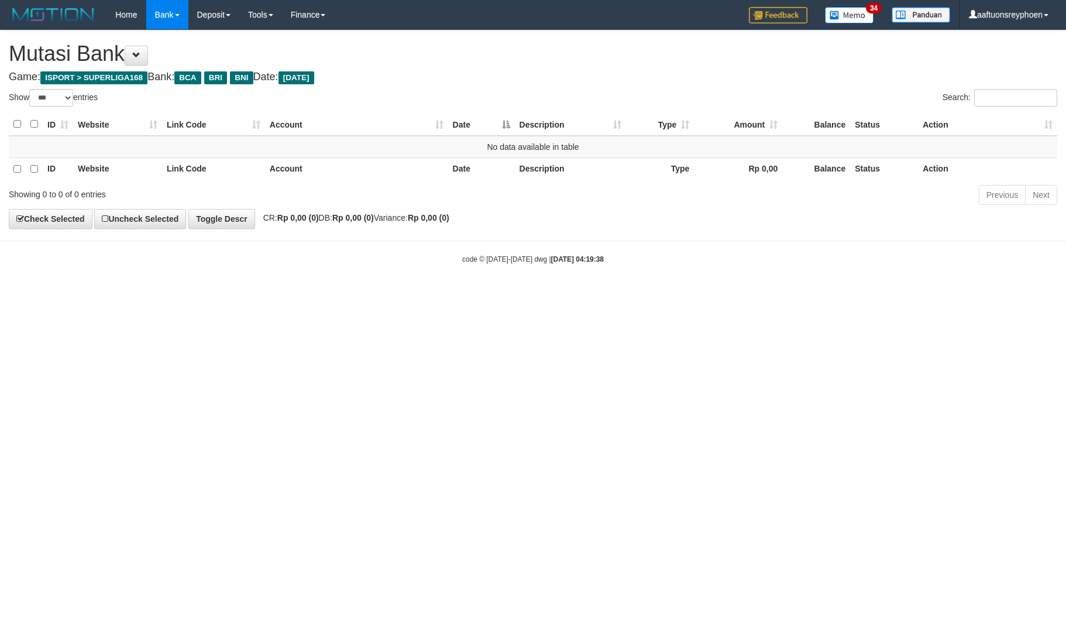
select select "***"
click at [427, 294] on html "Toggle navigation Home Bank Account List Load By Website Group [ISPORT] SUPERLI…" at bounding box center [533, 147] width 1066 height 294
drag, startPoint x: 431, startPoint y: 349, endPoint x: 495, endPoint y: 345, distance: 63.9
click at [443, 294] on html "Toggle navigation Home Bank Account List Load By Website Group [ISPORT] SUPERLI…" at bounding box center [533, 147] width 1066 height 294
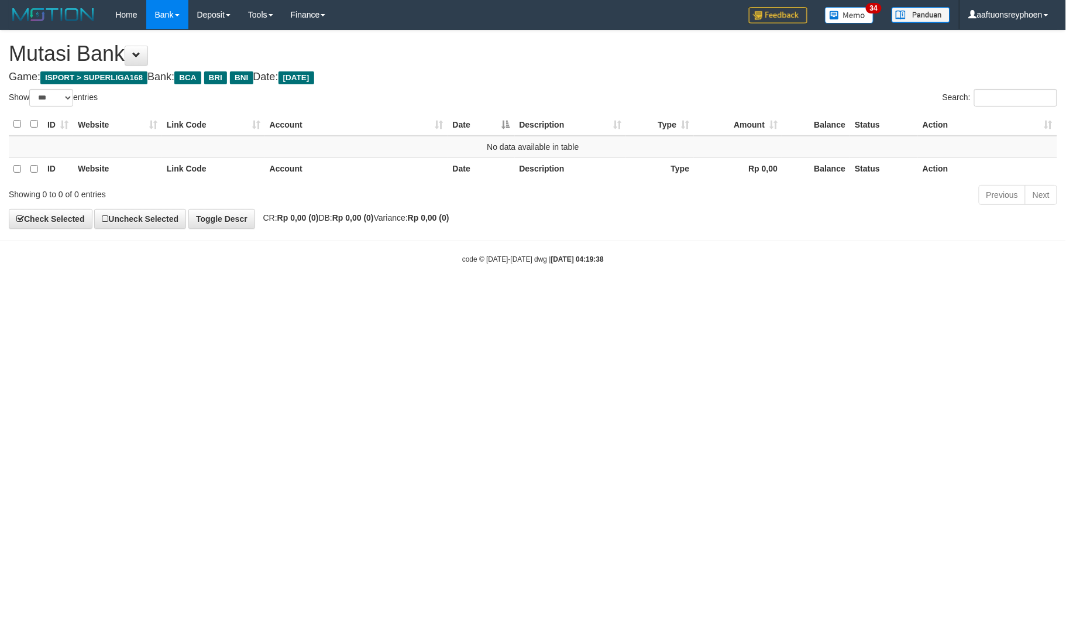
drag, startPoint x: 845, startPoint y: 279, endPoint x: 1064, endPoint y: 246, distance: 221.3
click at [923, 265] on body "Toggle navigation Home Bank Account List Load By Website Group [ISPORT] SUPERLI…" at bounding box center [533, 147] width 1066 height 294
drag, startPoint x: 595, startPoint y: 342, endPoint x: 1061, endPoint y: 284, distance: 470.1
click at [713, 294] on html "Toggle navigation Home Bank Account List Load By Website Group [ISPORT] SUPERLI…" at bounding box center [533, 147] width 1066 height 294
drag, startPoint x: 575, startPoint y: 346, endPoint x: 1063, endPoint y: 311, distance: 489.9
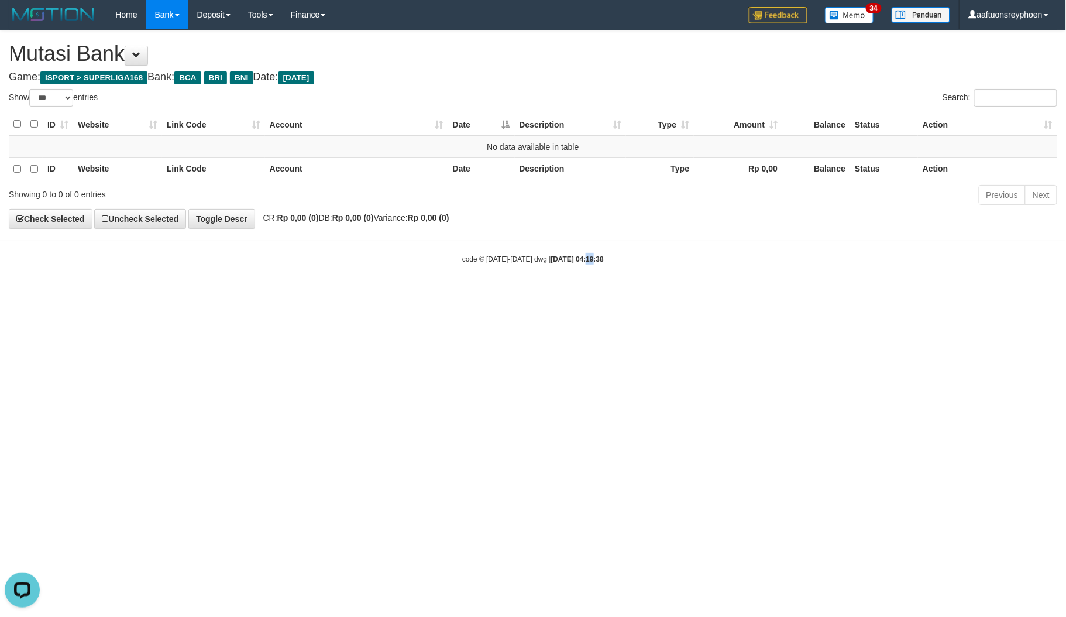
click at [625, 294] on html "Toggle navigation Home Bank Account List Load By Website Group [ISPORT] SUPERLI…" at bounding box center [533, 147] width 1066 height 294
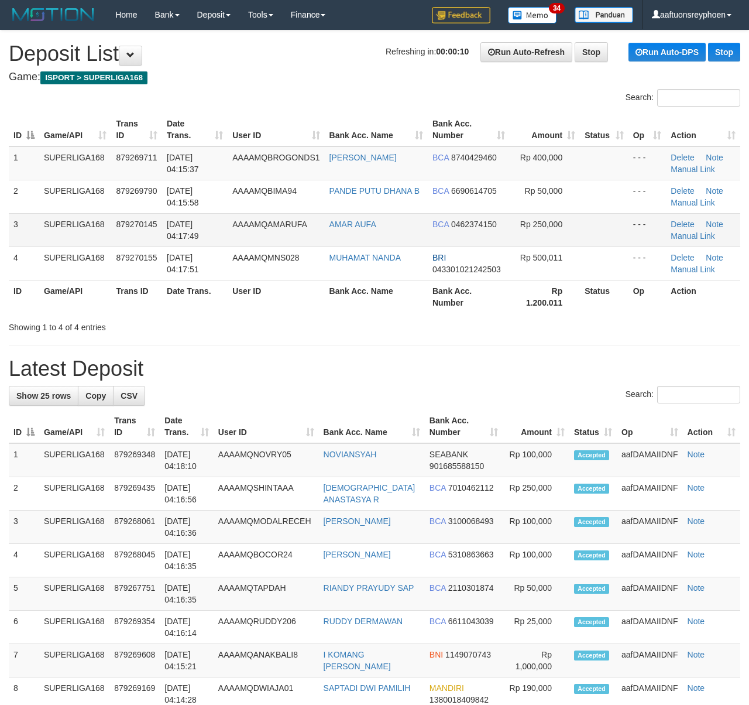
click at [232, 224] on td "AAAAMQAMARUFA" at bounding box center [276, 229] width 97 height 33
drag, startPoint x: 232, startPoint y: 224, endPoint x: 6, endPoint y: 270, distance: 230.6
click at [204, 232] on tr "3 SUPERLIGA168 879270145 01/10/2025 04:17:49 AAAAMQAMARUFA AMAR AUFA BCA 046237…" at bounding box center [374, 229] width 731 height 33
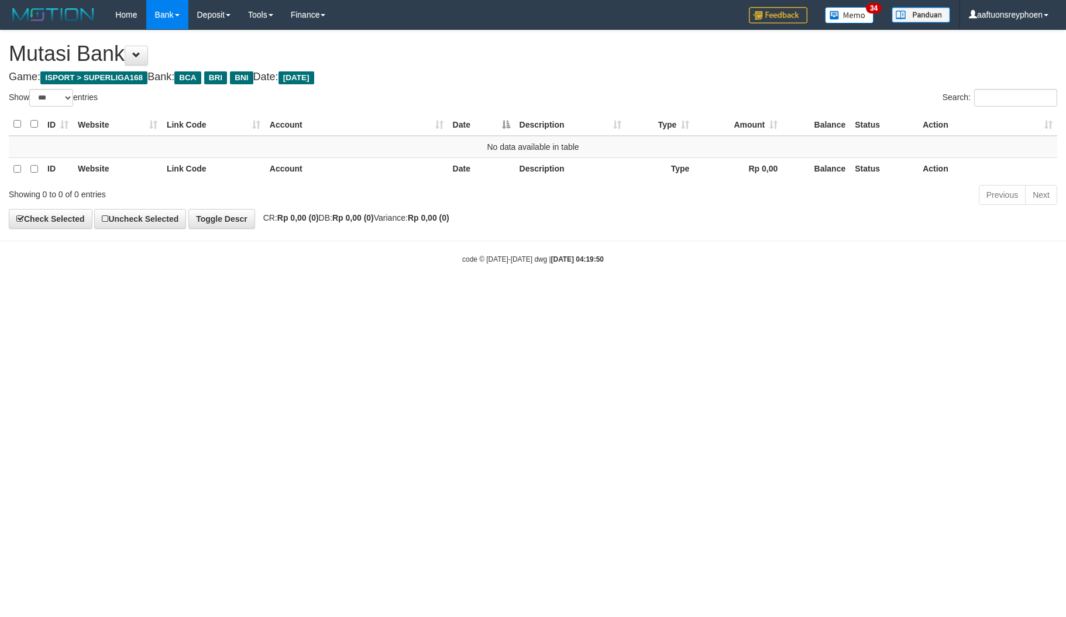
select select "***"
click at [554, 294] on html "Toggle navigation Home Bank Account List Load By Website Group [ISPORT] SUPERLI…" at bounding box center [533, 147] width 1066 height 294
drag, startPoint x: 554, startPoint y: 382, endPoint x: 929, endPoint y: 333, distance: 378.9
click at [555, 294] on html "Toggle navigation Home Bank Account List Load By Website Group [ISPORT] SUPERLI…" at bounding box center [533, 147] width 1066 height 294
select select "***"
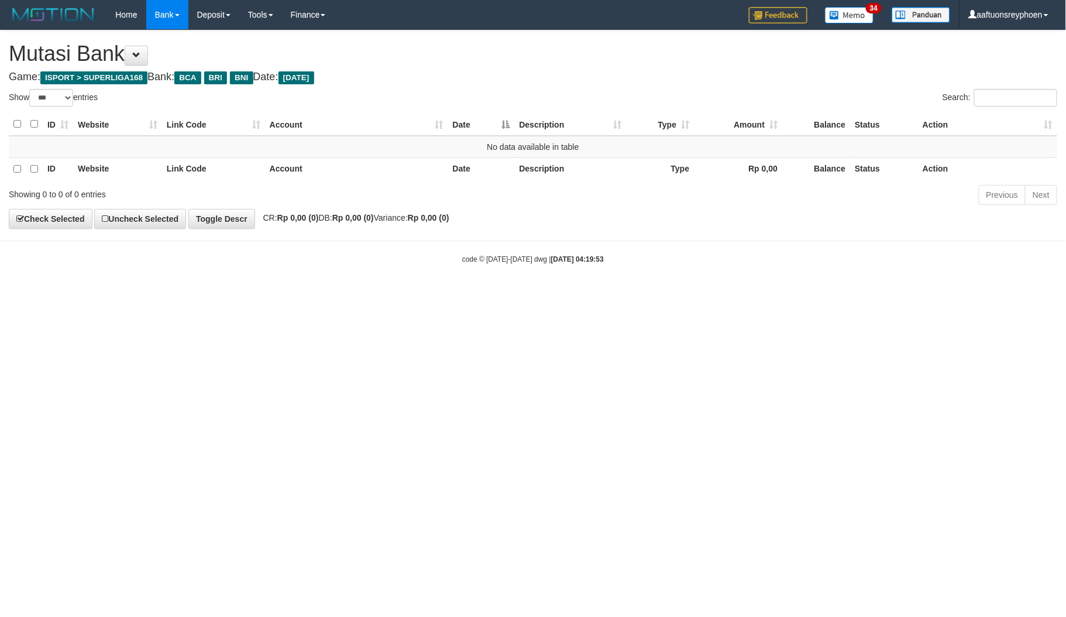
drag, startPoint x: 462, startPoint y: 358, endPoint x: 468, endPoint y: 359, distance: 5.9
click at [463, 294] on html "Toggle navigation Home Bank Account List Load By Website Group [ISPORT] SUPERLI…" at bounding box center [533, 147] width 1066 height 294
drag, startPoint x: 468, startPoint y: 359, endPoint x: 600, endPoint y: 338, distance: 133.9
click at [474, 294] on html "Toggle navigation Home Bank Account List Load By Website Group [ISPORT] SUPERLI…" at bounding box center [533, 147] width 1066 height 294
drag, startPoint x: 513, startPoint y: 396, endPoint x: 613, endPoint y: 387, distance: 100.5
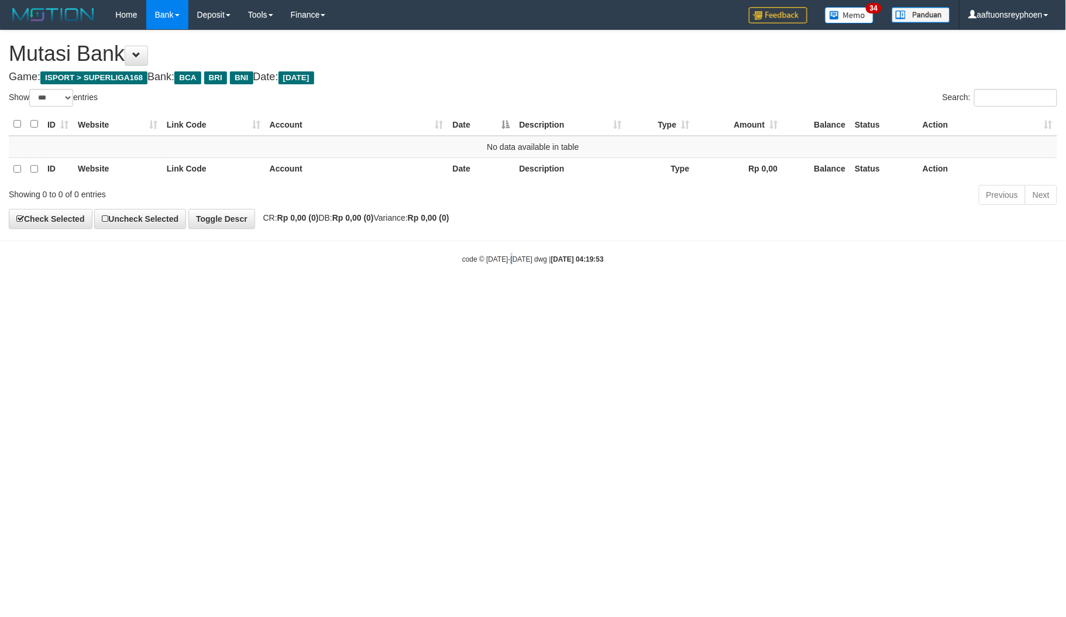
click at [520, 294] on html "Toggle navigation Home Bank Account List Load By Website Group [ISPORT] SUPERLI…" at bounding box center [533, 147] width 1066 height 294
click at [343, 294] on html "Toggle navigation Home Bank Account List Load By Website Group [ISPORT] SUPERLI…" at bounding box center [533, 147] width 1066 height 294
click at [1001, 294] on html "Toggle navigation Home Bank Account List Load By Website Group [ISPORT] SUPERLI…" at bounding box center [533, 147] width 1066 height 294
select select "***"
click at [293, 294] on html "Toggle navigation Home Bank Account List Load By Website Group [ISPORT] SUPERLI…" at bounding box center [533, 147] width 1066 height 294
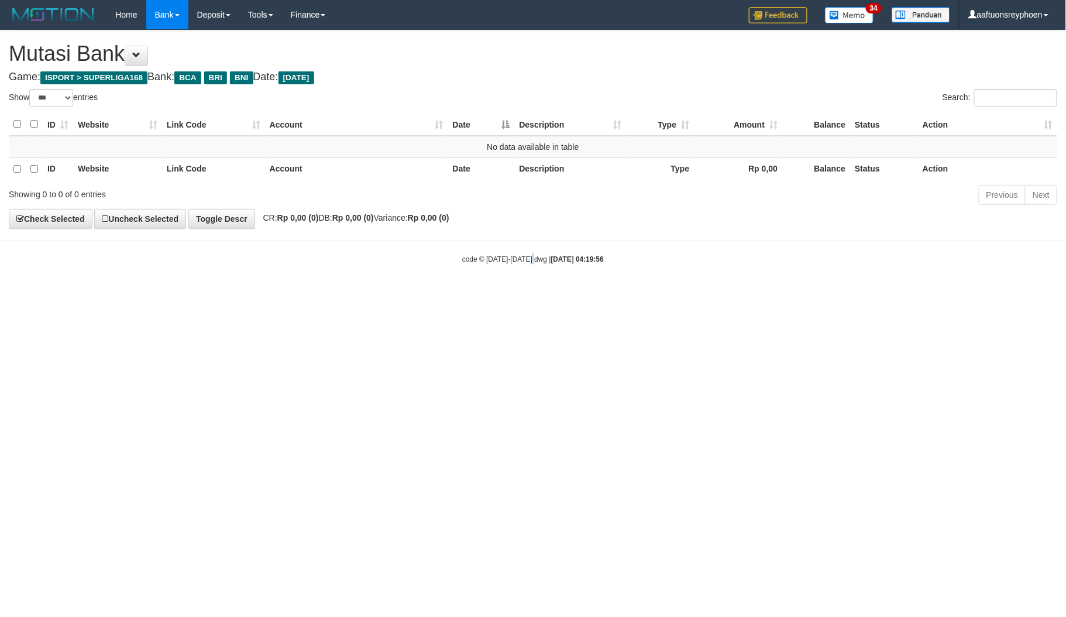
click at [614, 294] on html "Toggle navigation Home Bank Account List Load By Website Group [ISPORT] SUPERLI…" at bounding box center [533, 147] width 1066 height 294
select select "***"
click at [809, 284] on body "Toggle navigation Home Bank Account List Load By Website Group [ISPORT] SUPERLI…" at bounding box center [533, 147] width 1066 height 294
drag, startPoint x: 668, startPoint y: 361, endPoint x: 733, endPoint y: 359, distance: 65.0
click at [700, 294] on html "Toggle navigation Home Bank Account List Load By Website Group [ISPORT] SUPERLI…" at bounding box center [533, 147] width 1066 height 294
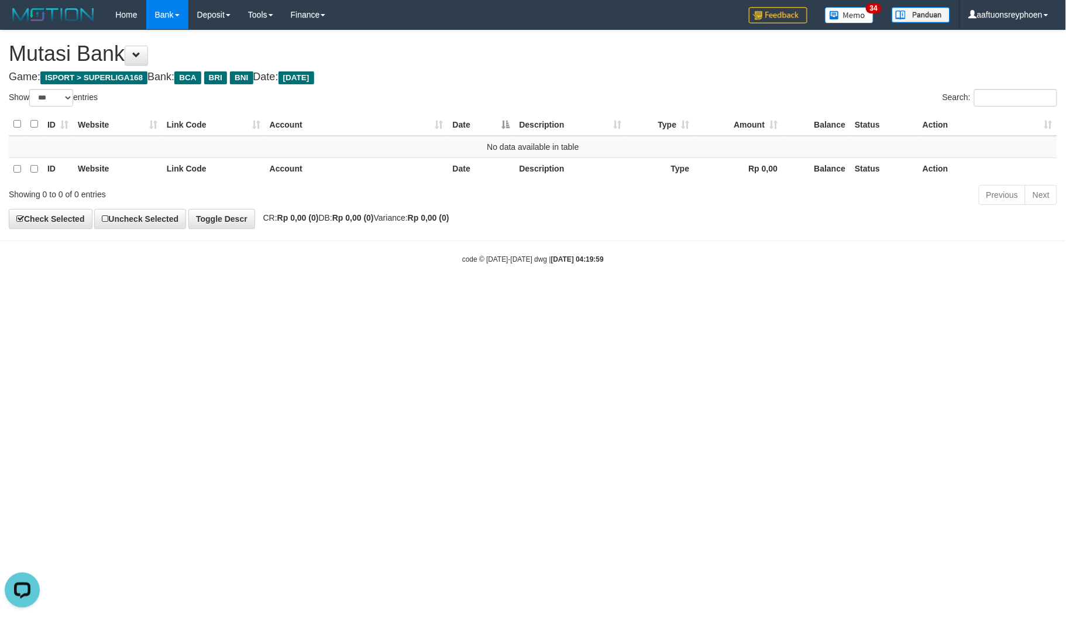
drag, startPoint x: 606, startPoint y: 387, endPoint x: 942, endPoint y: 370, distance: 335.7
click at [627, 294] on html "Toggle navigation Home Bank Account List Load By Website Group [ISPORT] SUPERLI…" at bounding box center [533, 147] width 1066 height 294
drag, startPoint x: 607, startPoint y: 404, endPoint x: 1066, endPoint y: 363, distance: 460.6
click at [707, 294] on html "Toggle navigation Home Bank Account List Load By Website Group [ISPORT] SUPERLI…" at bounding box center [533, 147] width 1066 height 294
drag, startPoint x: 673, startPoint y: 346, endPoint x: 1061, endPoint y: 307, distance: 390.0
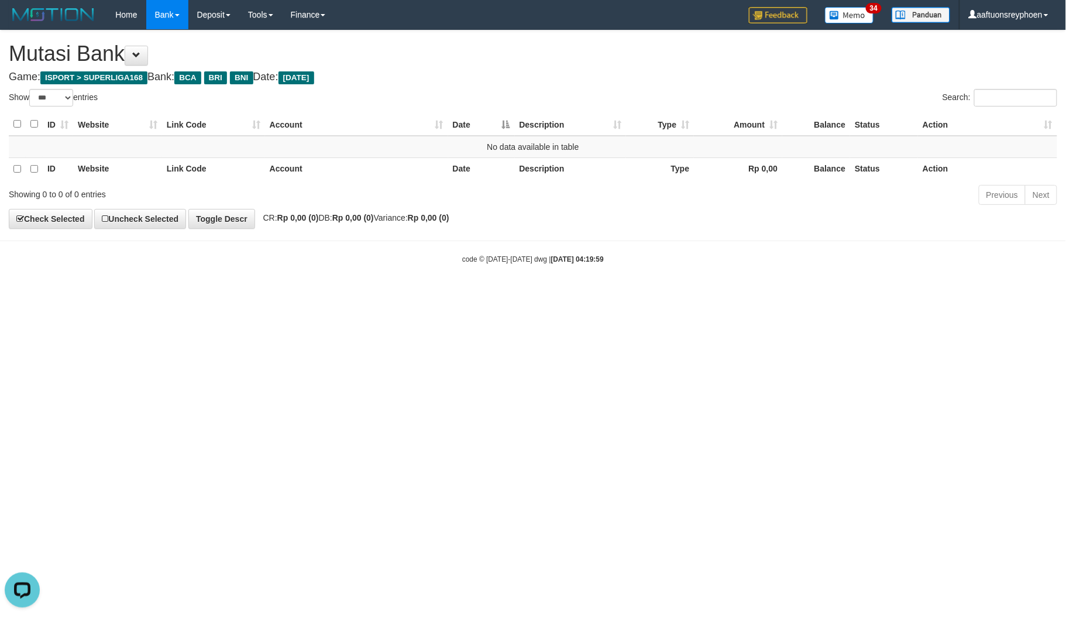
click at [742, 294] on html "Toggle navigation Home Bank Account List Load By Website Group [ISPORT] SUPERLI…" at bounding box center [533, 147] width 1066 height 294
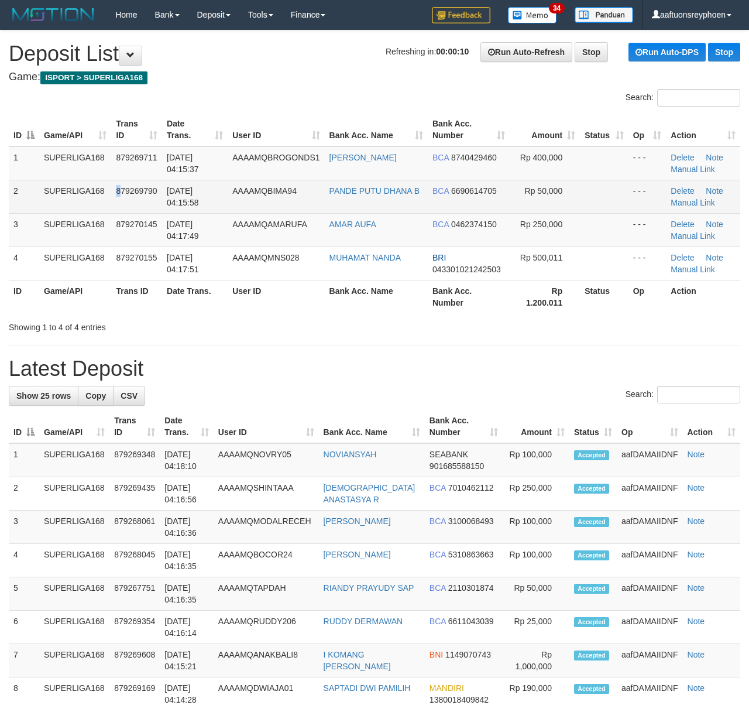
click at [118, 199] on td "879269790" at bounding box center [136, 196] width 51 height 33
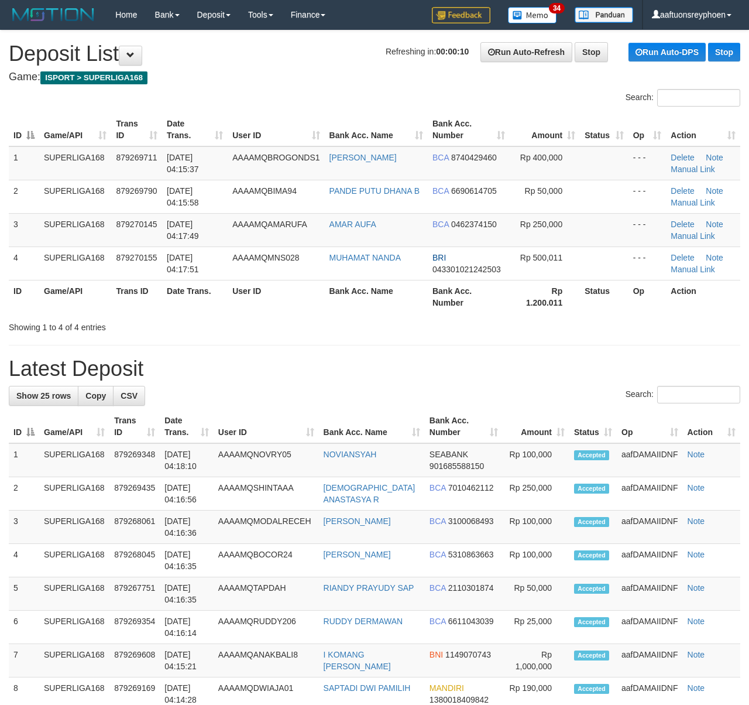
click at [218, 227] on td "[DATE] 04:17:49" at bounding box center [195, 229] width 66 height 33
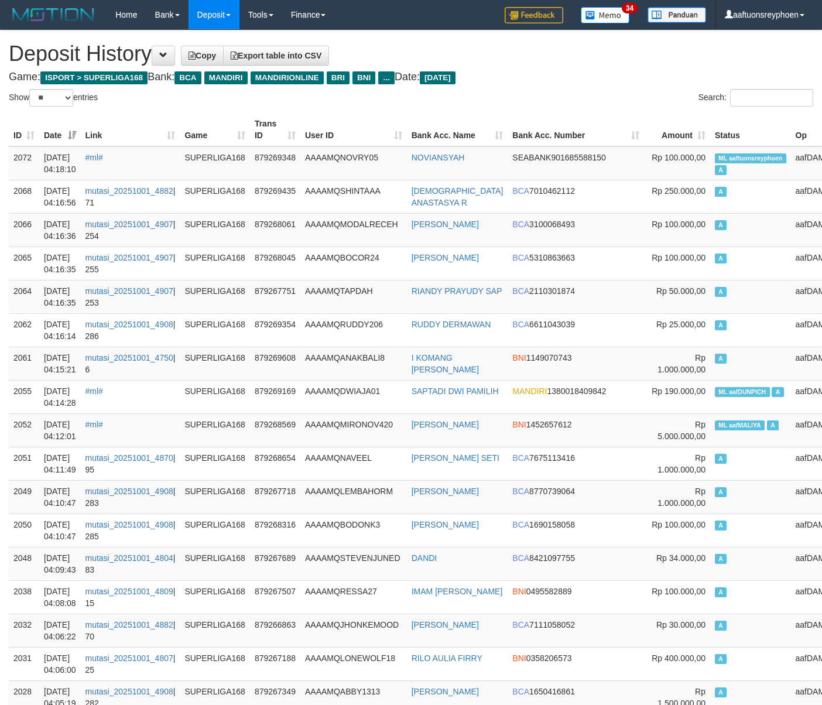
select select "**"
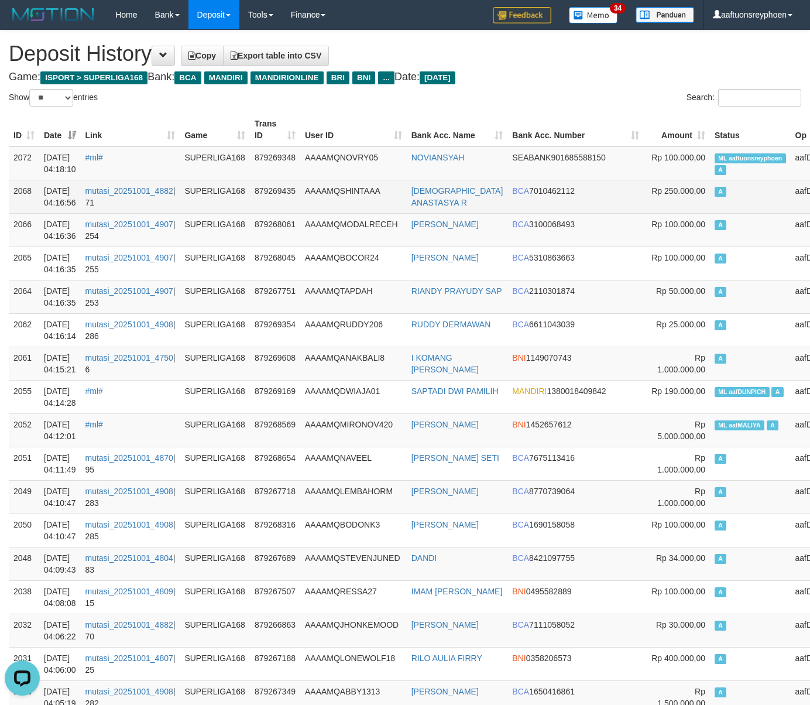
drag, startPoint x: 699, startPoint y: 197, endPoint x: 650, endPoint y: 208, distance: 50.4
click at [710, 194] on td "A" at bounding box center [750, 196] width 81 height 33
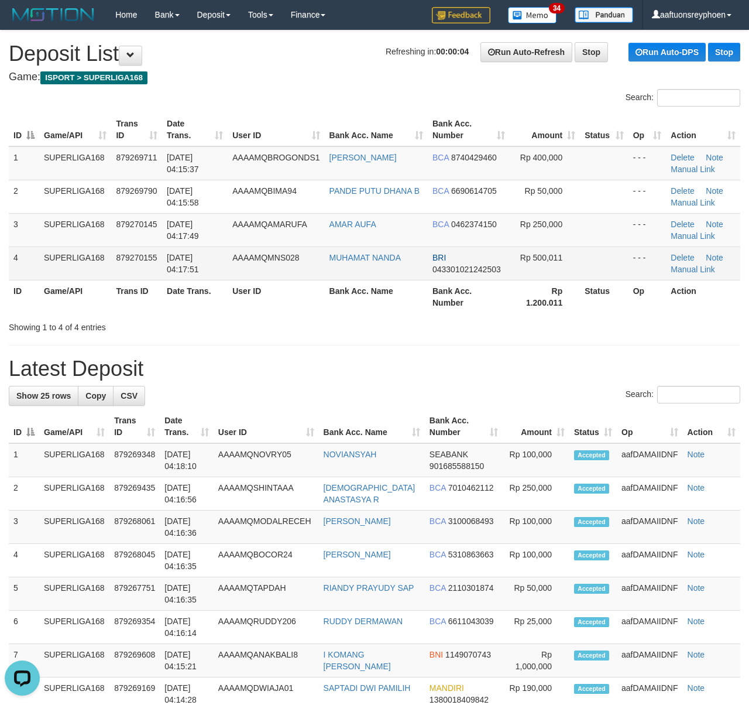
click at [165, 260] on td "[DATE] 04:17:51" at bounding box center [195, 262] width 66 height 33
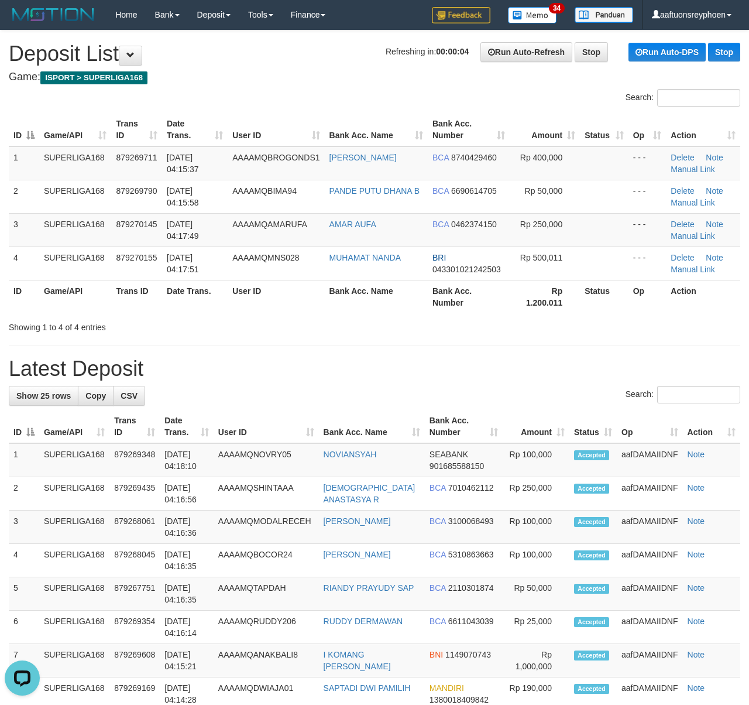
drag, startPoint x: 66, startPoint y: 228, endPoint x: 2, endPoint y: 239, distance: 64.7
click at [64, 228] on td "SUPERLIGA168" at bounding box center [75, 229] width 72 height 33
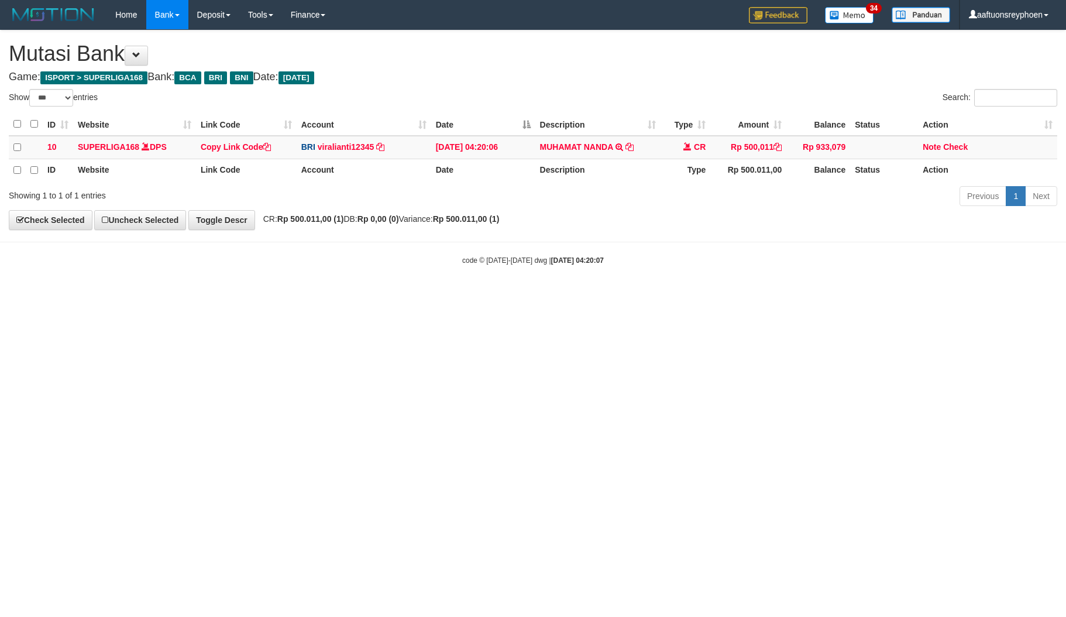
select select "***"
drag, startPoint x: 558, startPoint y: 391, endPoint x: 882, endPoint y: 351, distance: 327.3
click at [616, 295] on html "Toggle navigation Home Bank Account List Load By Website Group [ISPORT] SUPERLI…" at bounding box center [533, 147] width 1066 height 295
drag, startPoint x: 700, startPoint y: 308, endPoint x: 1044, endPoint y: 303, distance: 343.5
click at [702, 295] on html "Toggle navigation Home Bank Account List Load By Website Group [ISPORT] SUPERLI…" at bounding box center [533, 147] width 1066 height 295
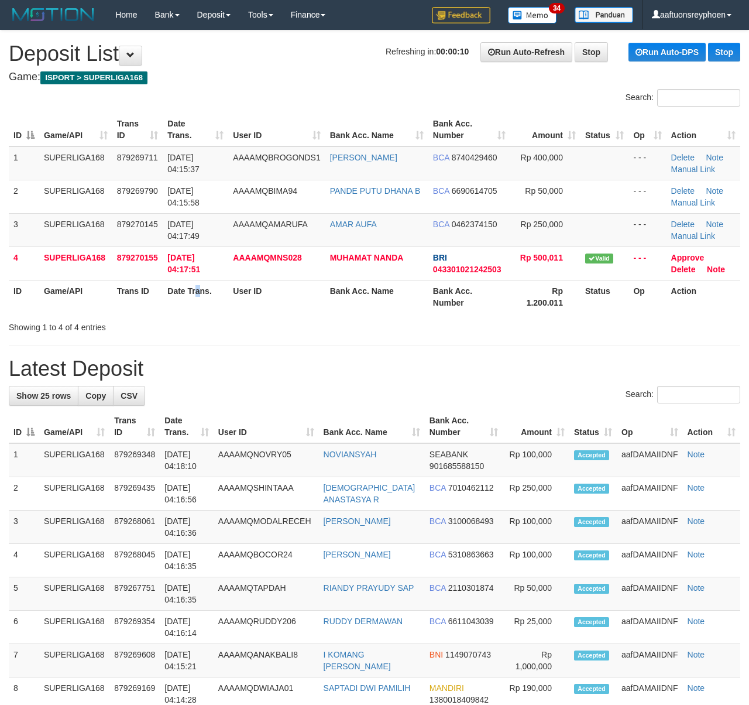
drag, startPoint x: 198, startPoint y: 297, endPoint x: 3, endPoint y: 296, distance: 194.9
click at [176, 291] on th "Date Trans." at bounding box center [196, 296] width 66 height 33
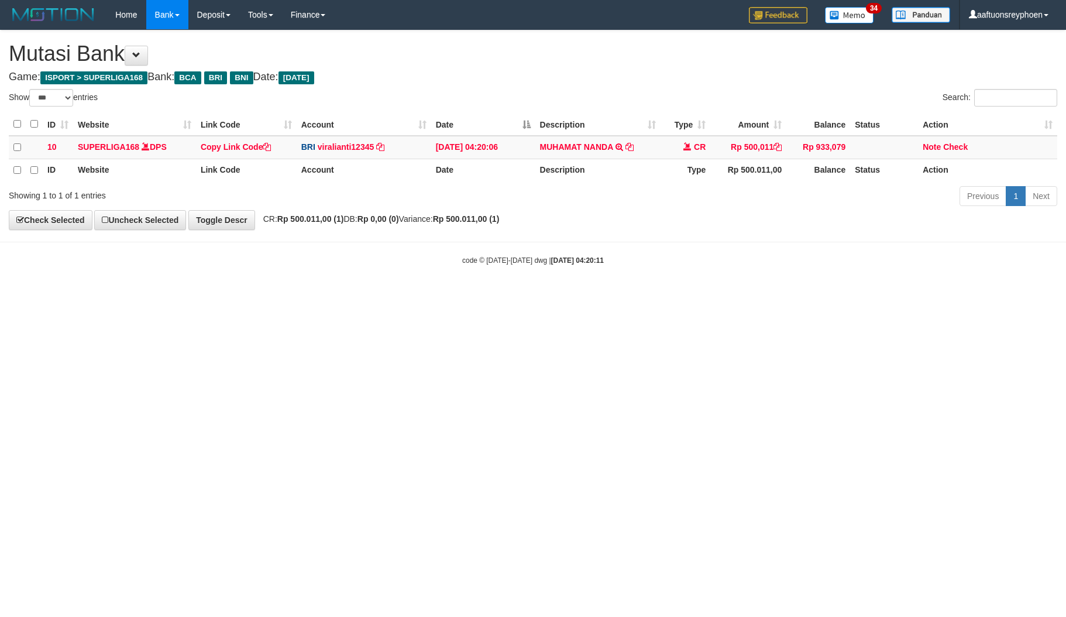
select select "***"
click at [562, 295] on html "Toggle navigation Home Bank Account List Load By Website Group [ISPORT] SUPERLI…" at bounding box center [533, 147] width 1066 height 295
click at [702, 295] on html "Toggle navigation Home Bank Account List Load By Website Group [ISPORT] SUPERLI…" at bounding box center [533, 147] width 1066 height 295
